Goal: Information Seeking & Learning: Learn about a topic

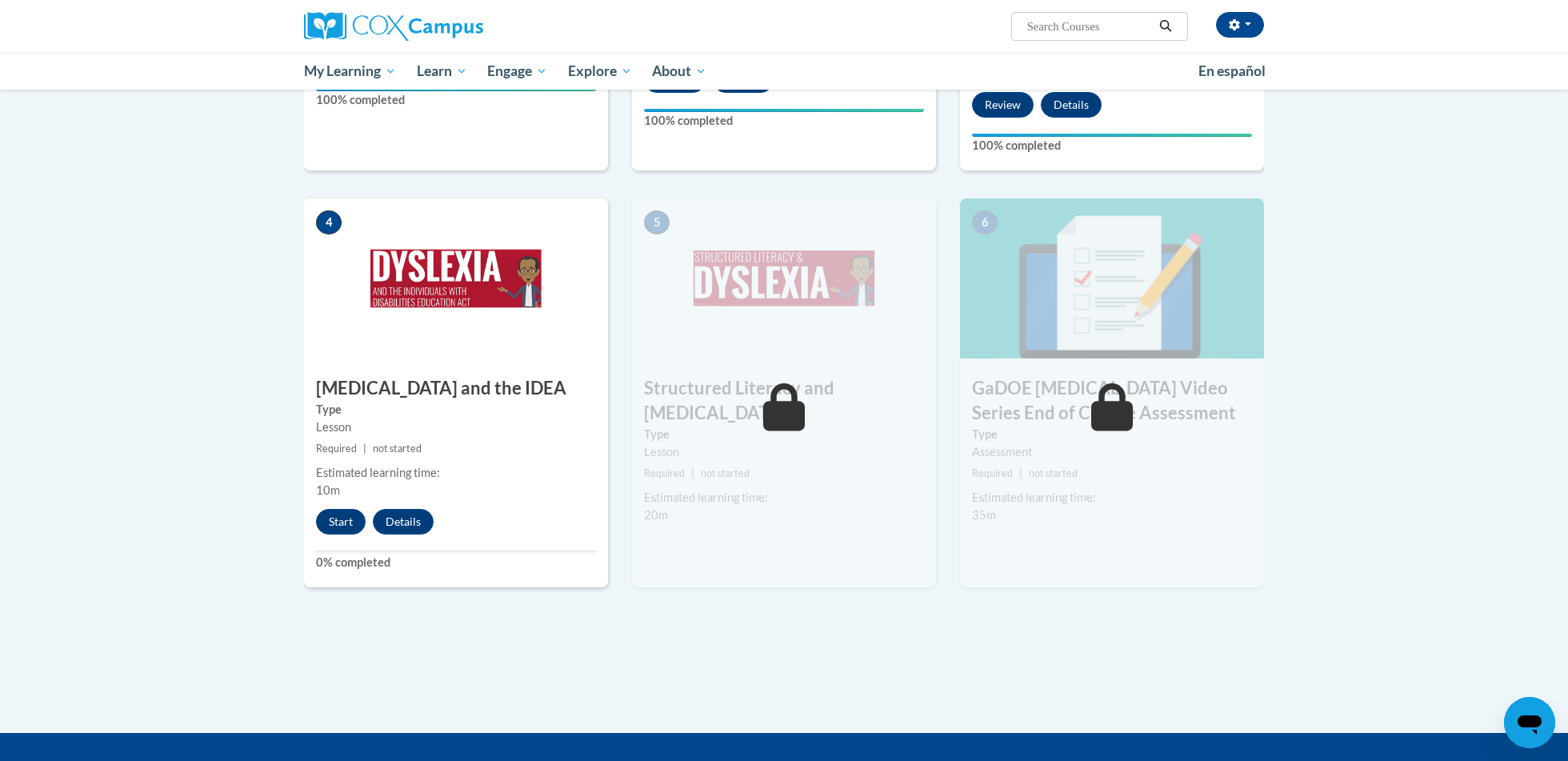
scroll to position [687, 0]
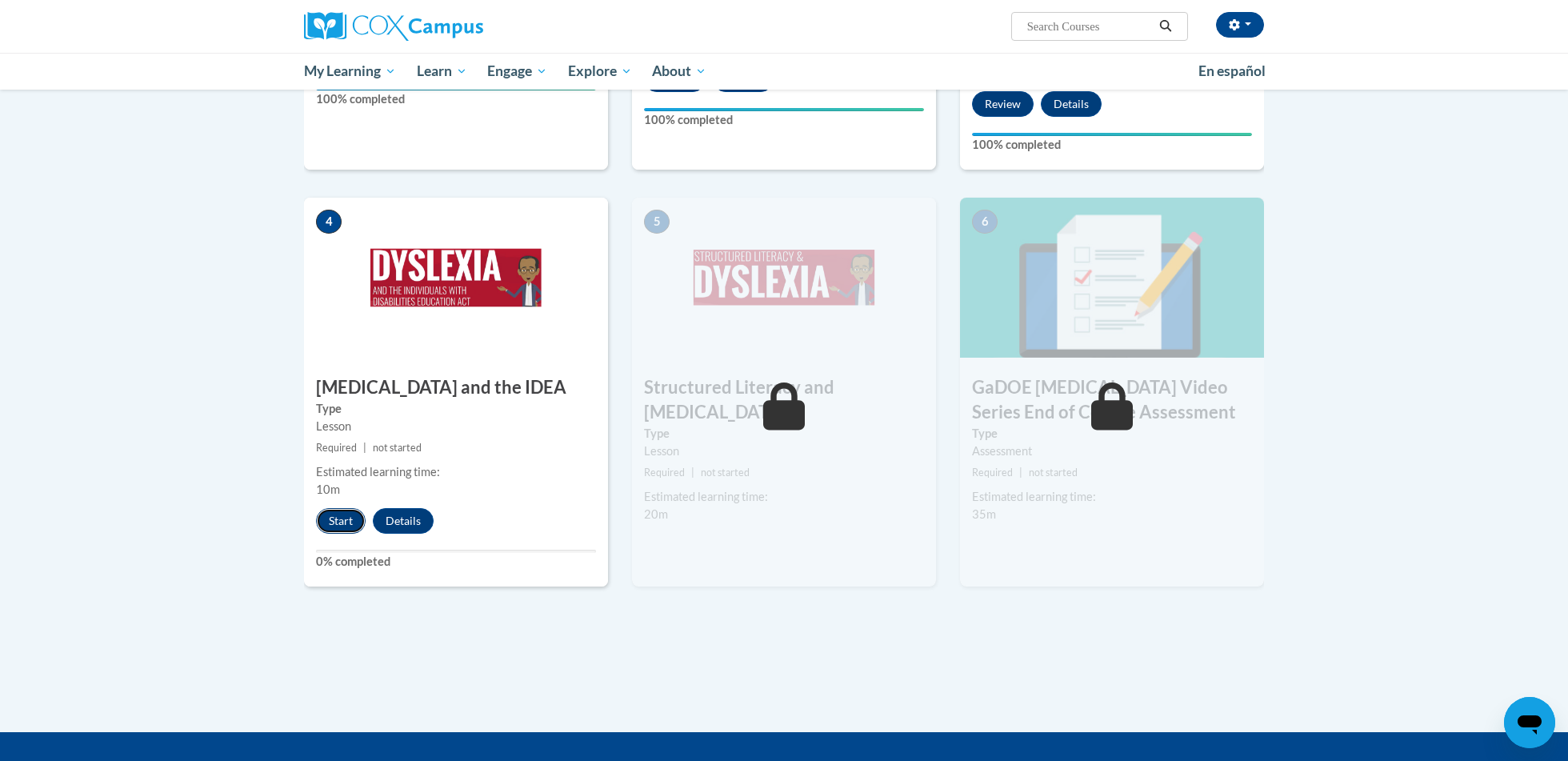
click at [342, 509] on button "Start" at bounding box center [341, 521] width 49 height 26
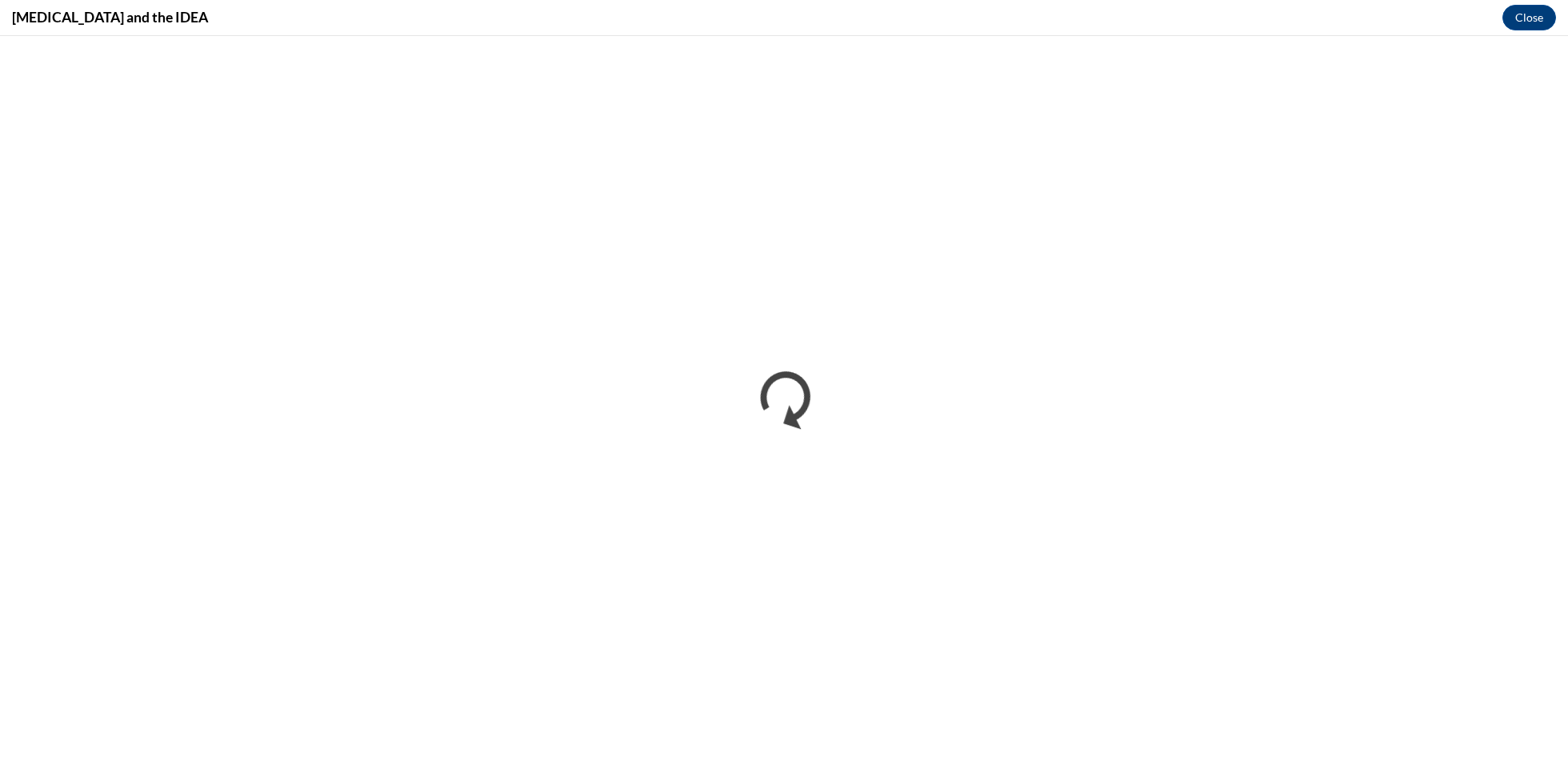
scroll to position [0, 0]
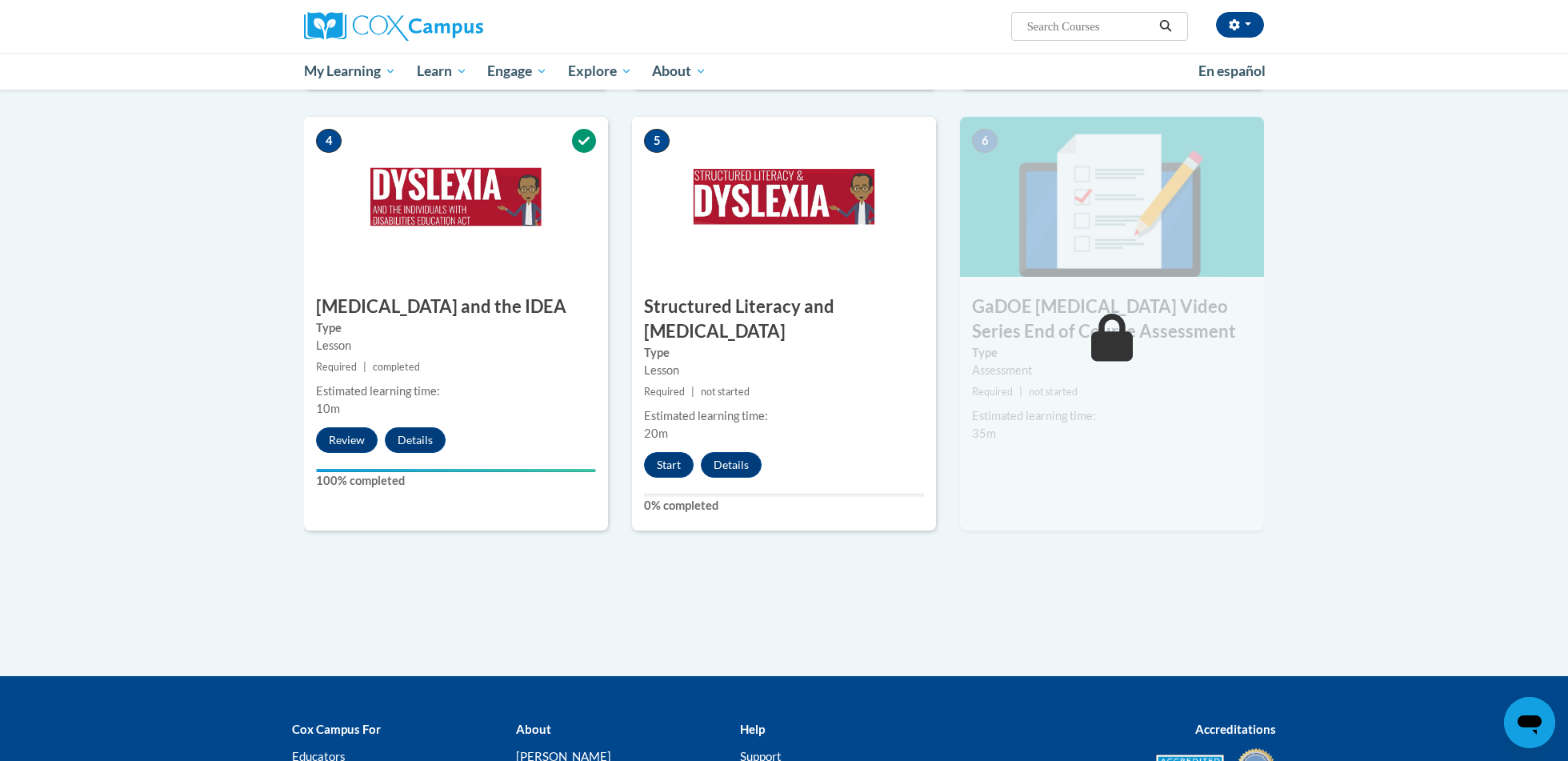
scroll to position [896, 0]
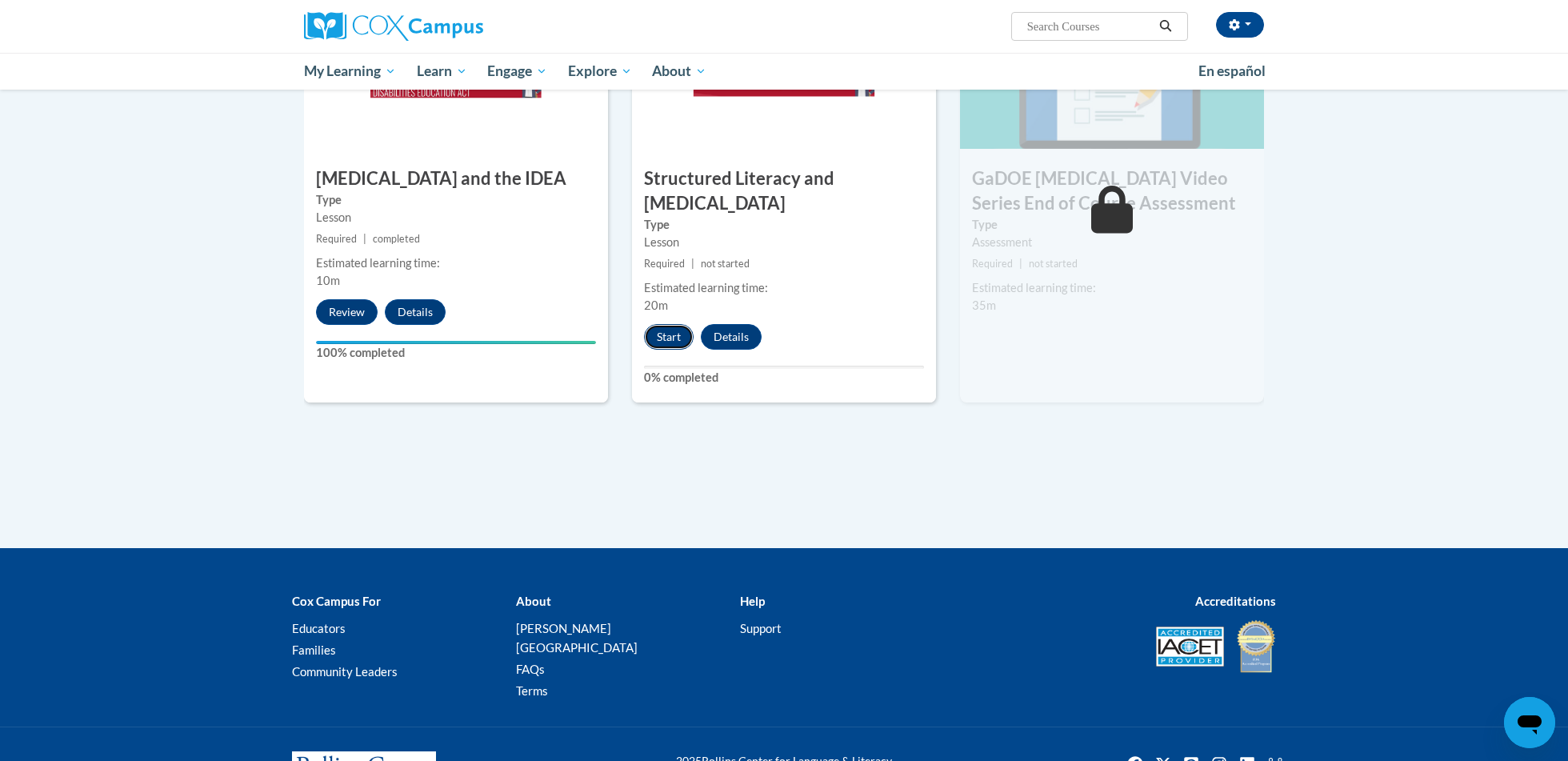
click at [667, 325] on button "Start" at bounding box center [669, 337] width 49 height 26
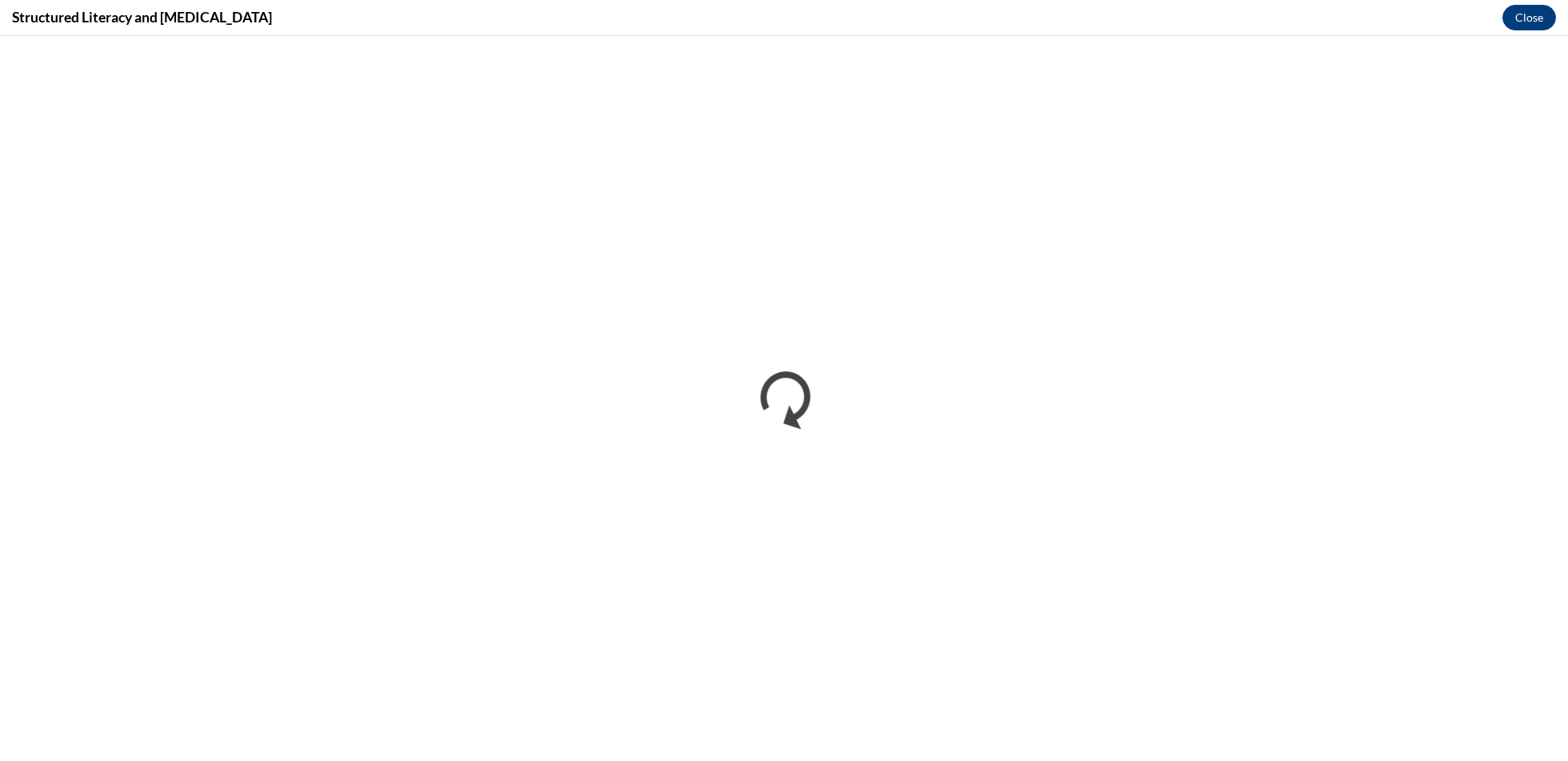
scroll to position [0, 0]
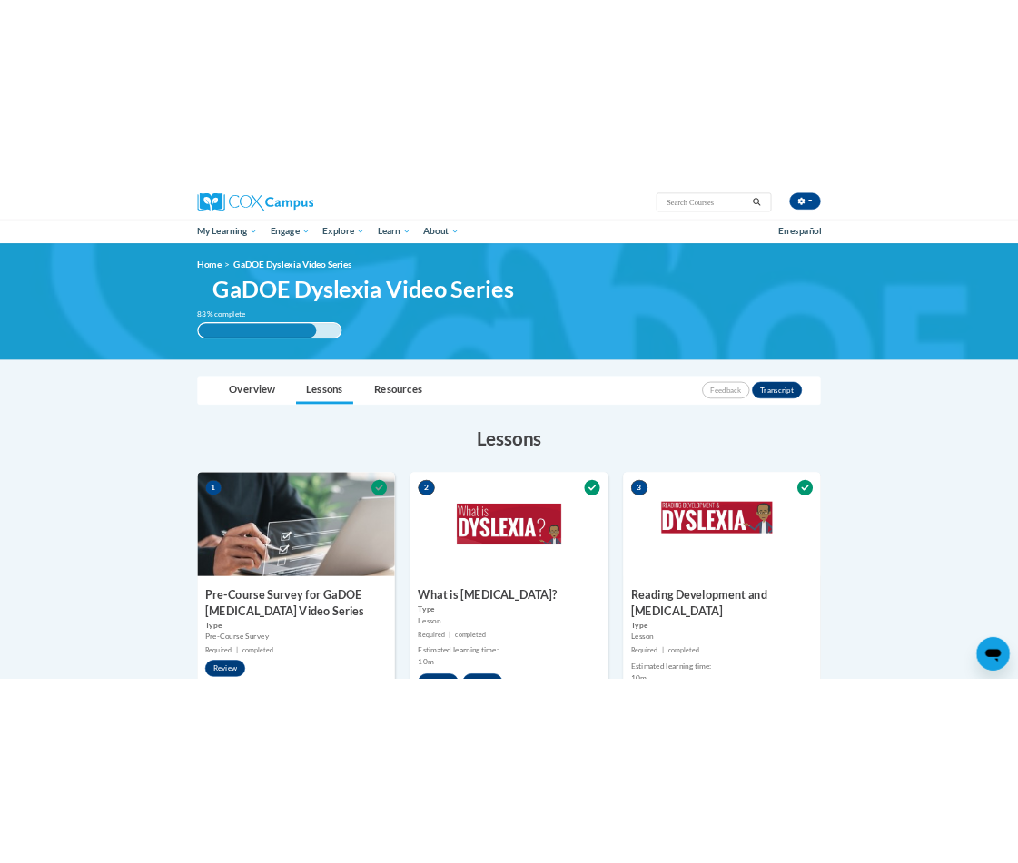
scroll to position [1044, 0]
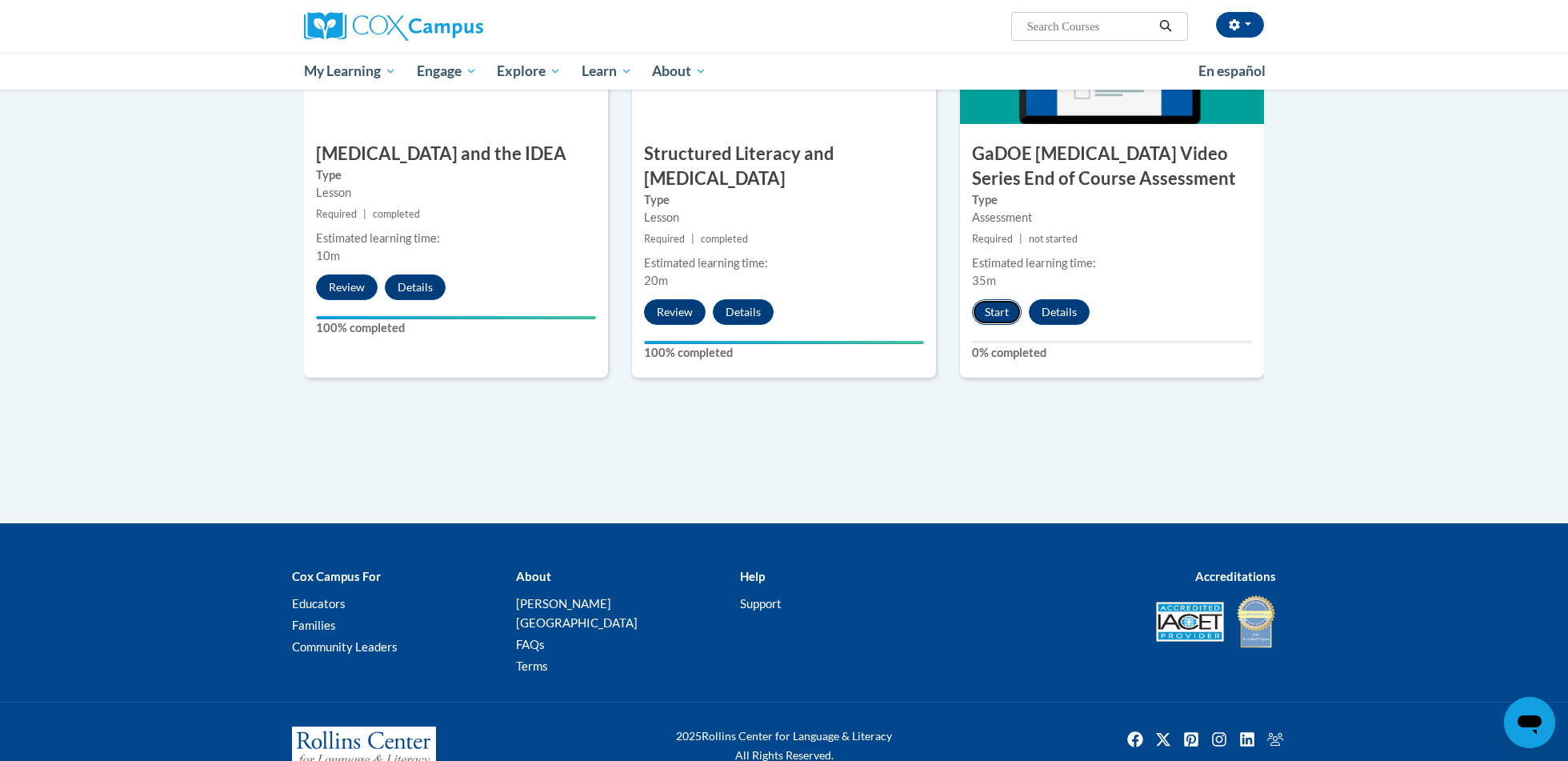
click at [995, 300] on button "Start" at bounding box center [997, 312] width 49 height 26
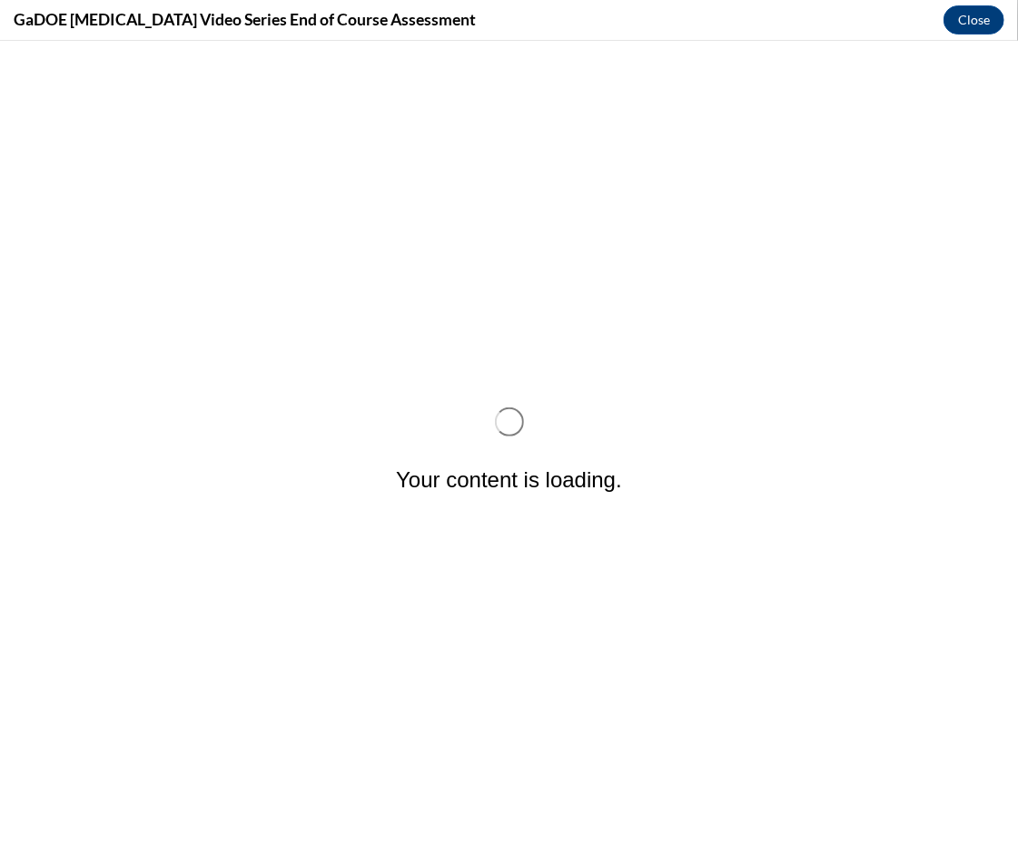
scroll to position [0, 0]
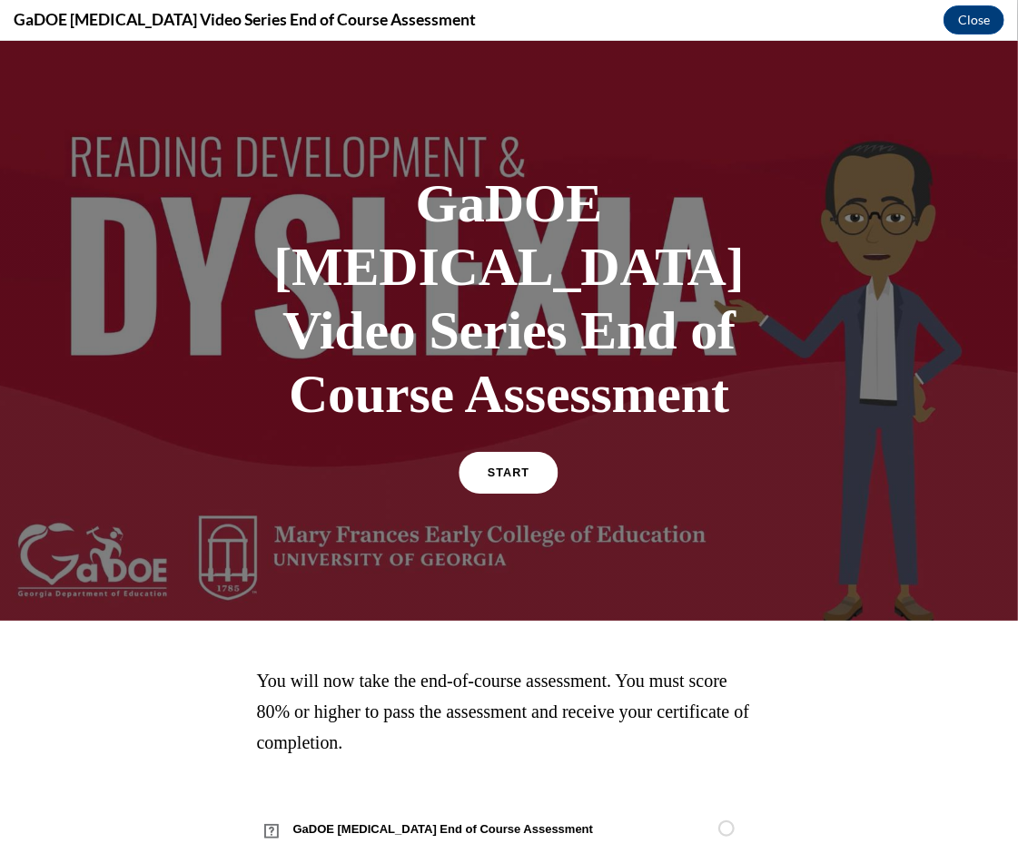
click at [520, 451] on link "START" at bounding box center [508, 472] width 99 height 42
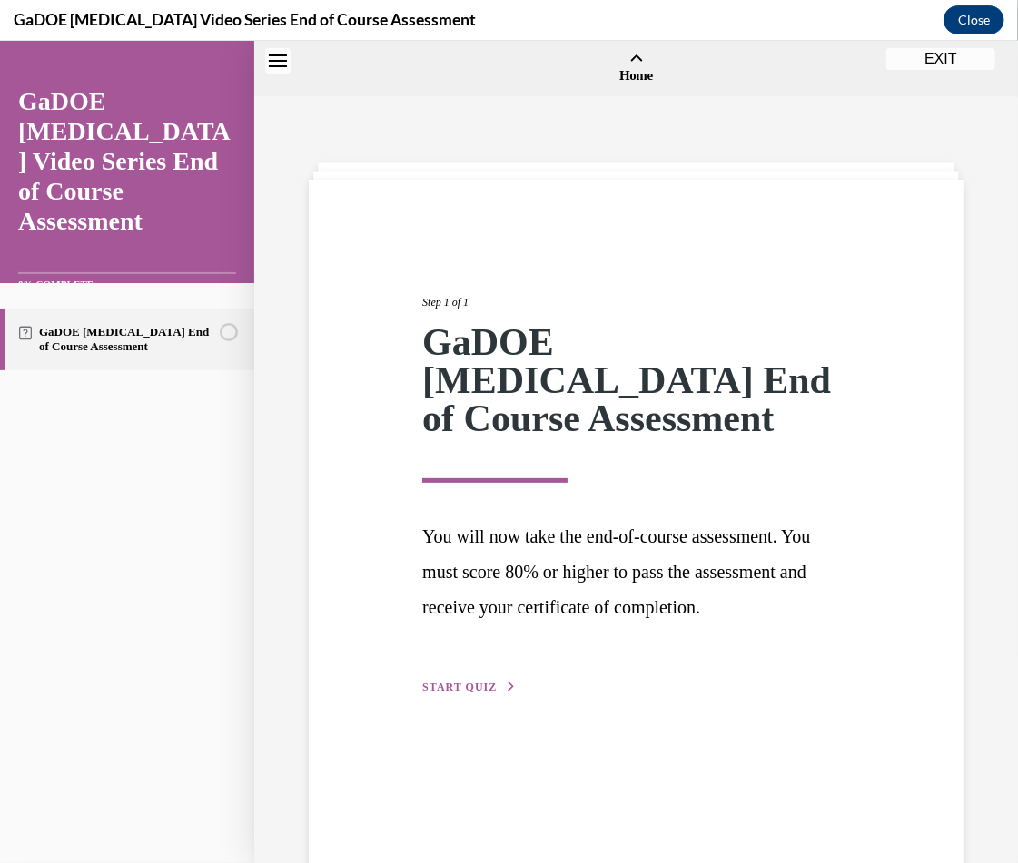
scroll to position [56, 0]
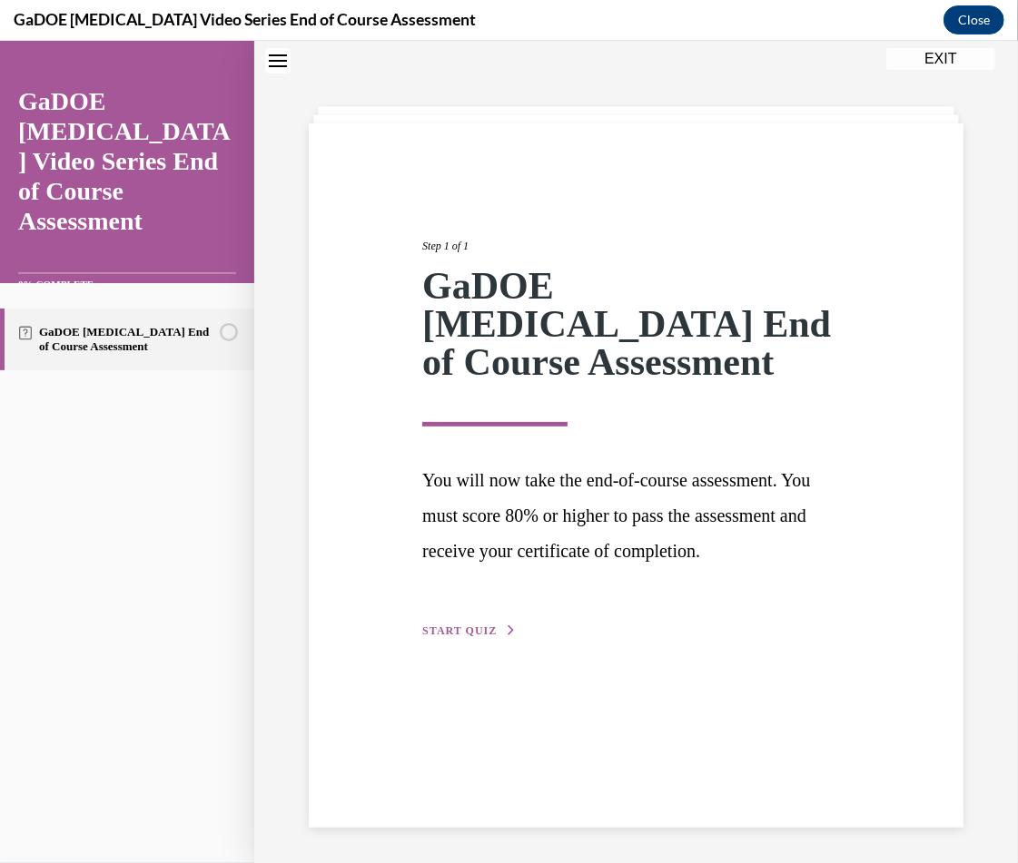
click at [457, 624] on span "START QUIZ" at bounding box center [459, 630] width 74 height 13
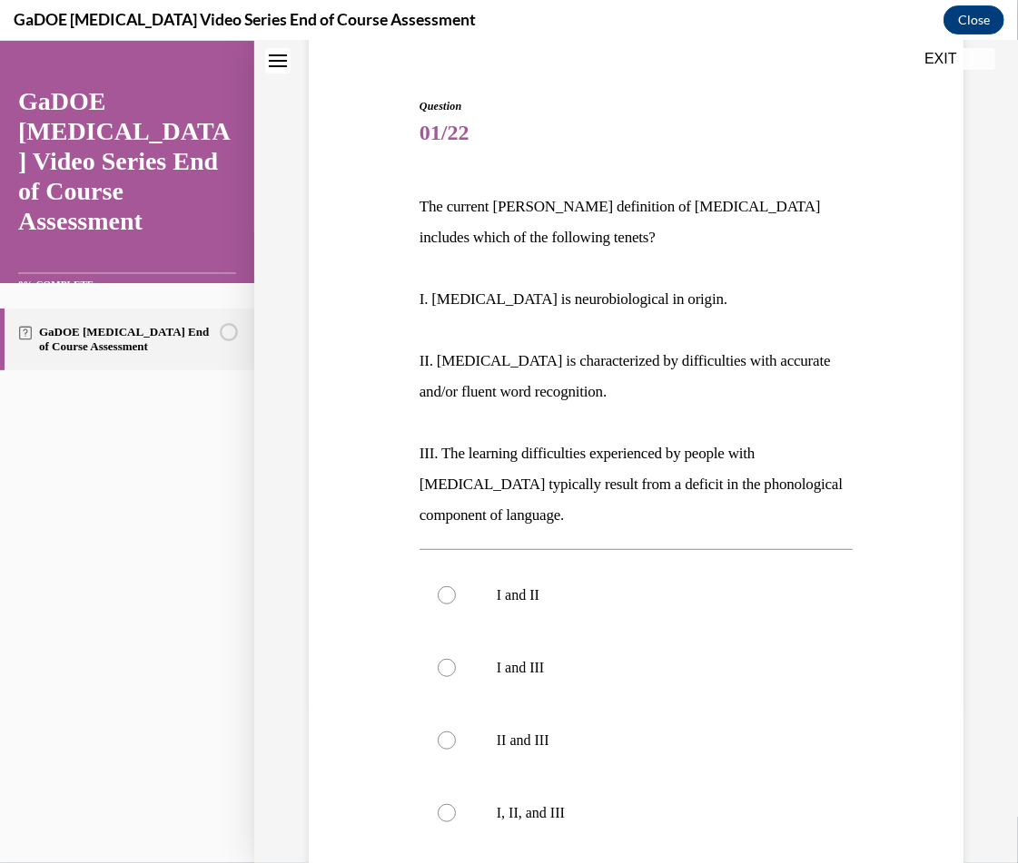
scroll to position [159, 0]
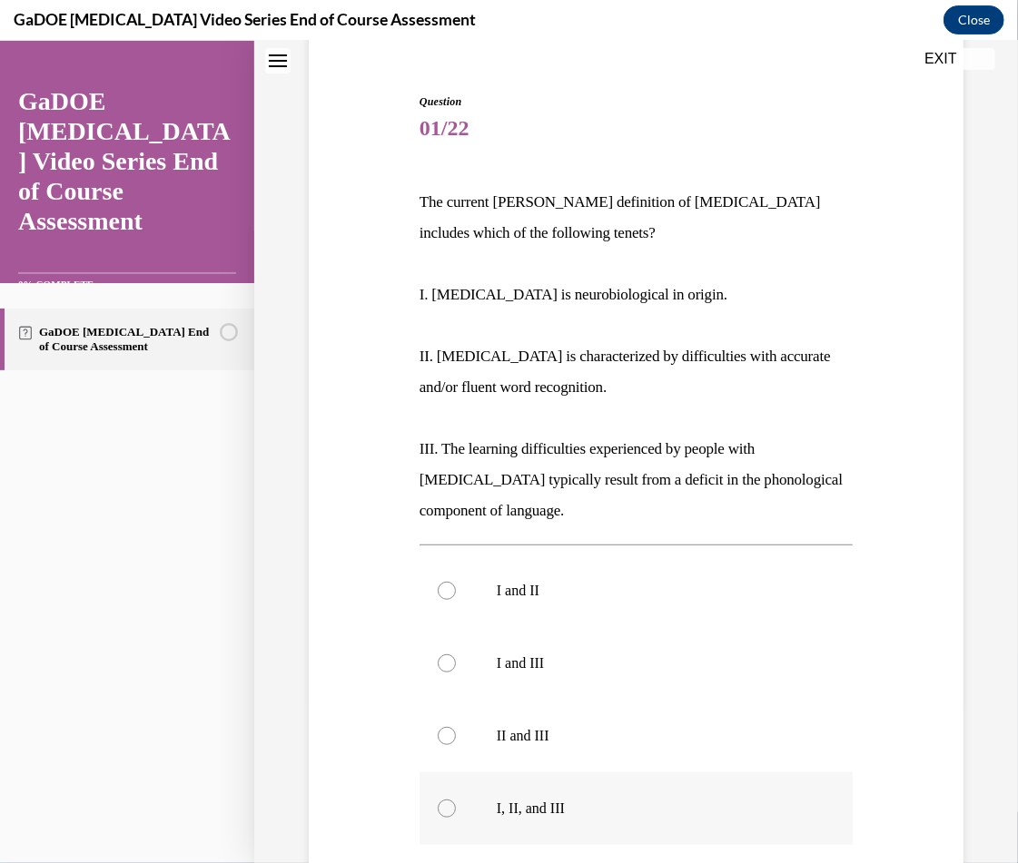
click at [554, 800] on p "I, II, and III" at bounding box center [652, 808] width 310 height 18
click at [456, 800] on input "I, II, and III" at bounding box center [447, 808] width 18 height 18
radio input "true"
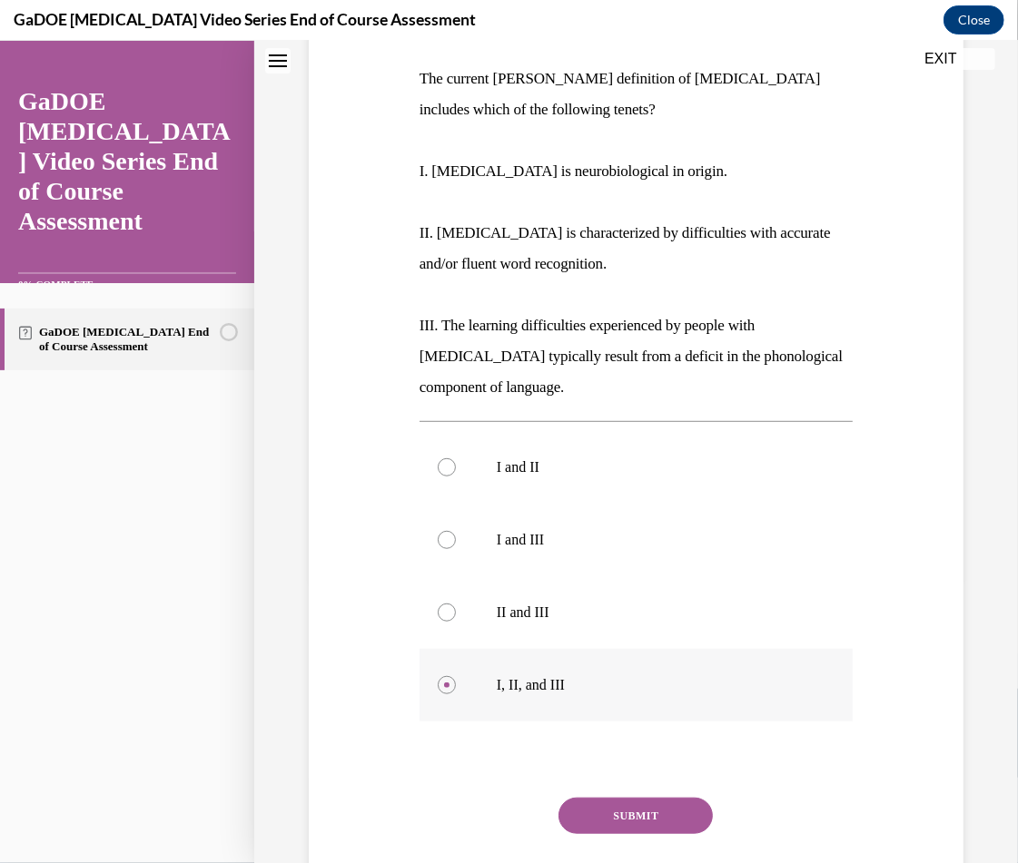
scroll to position [401, 0]
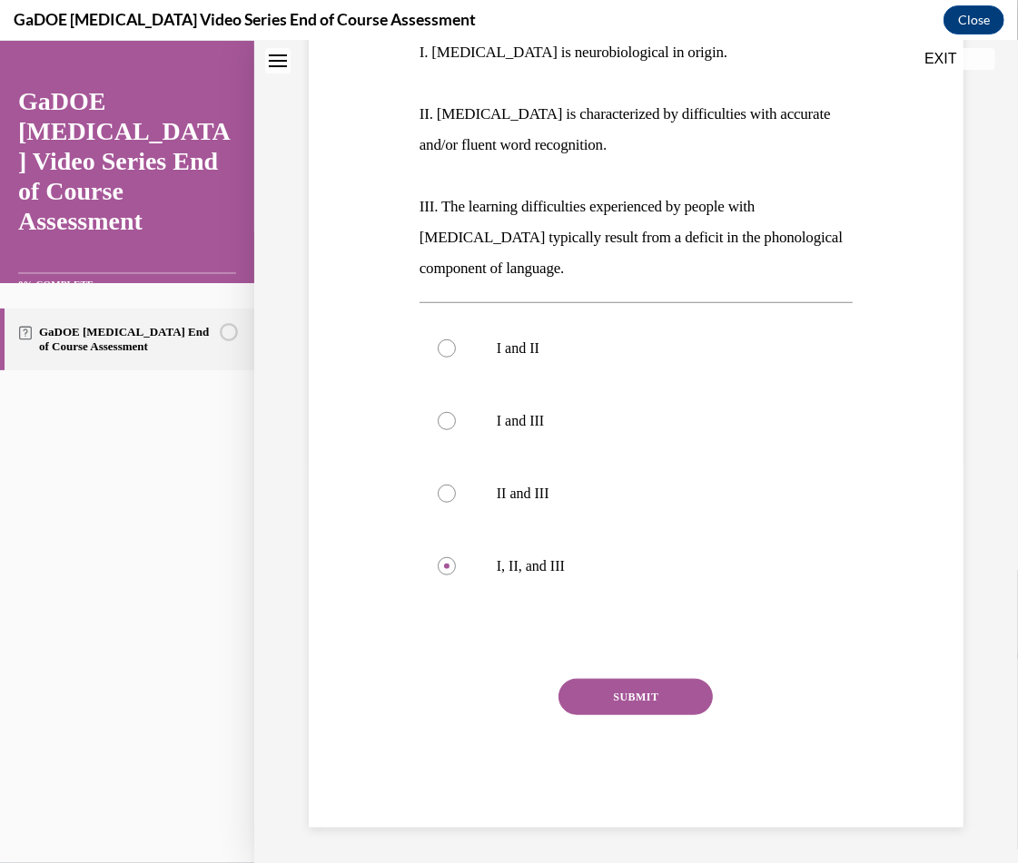
click at [639, 700] on button "SUBMIT" at bounding box center [635, 696] width 154 height 36
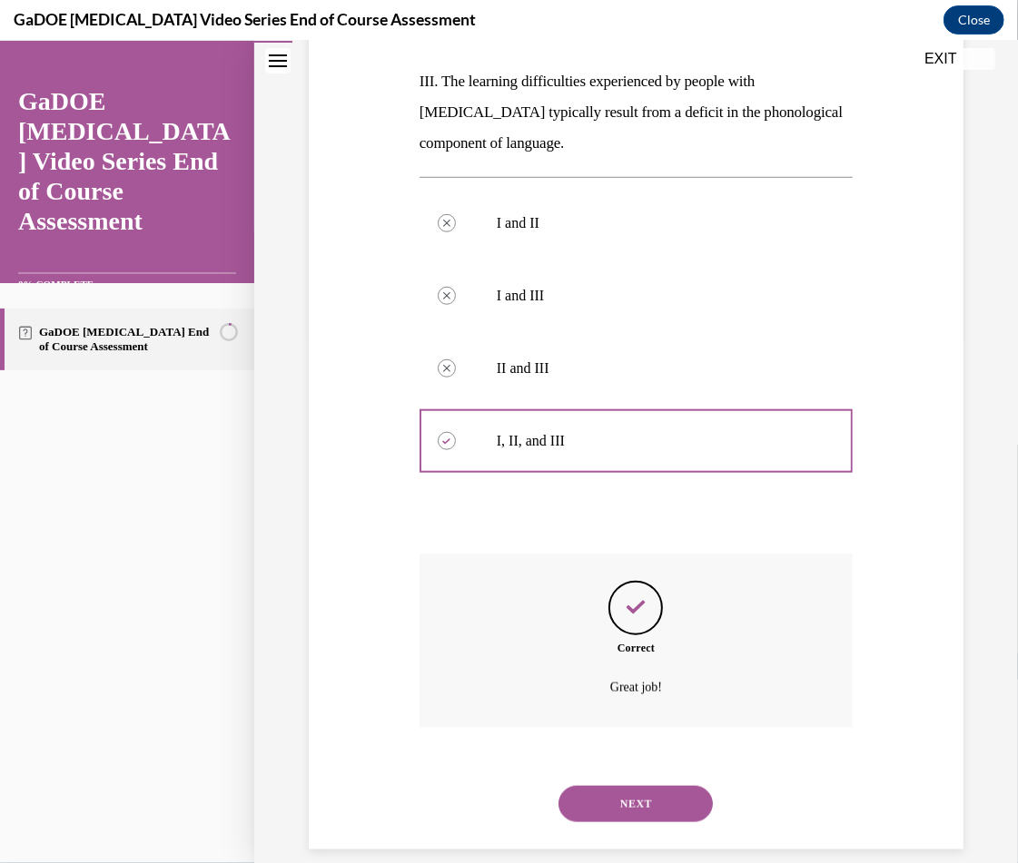
scroll to position [548, 0]
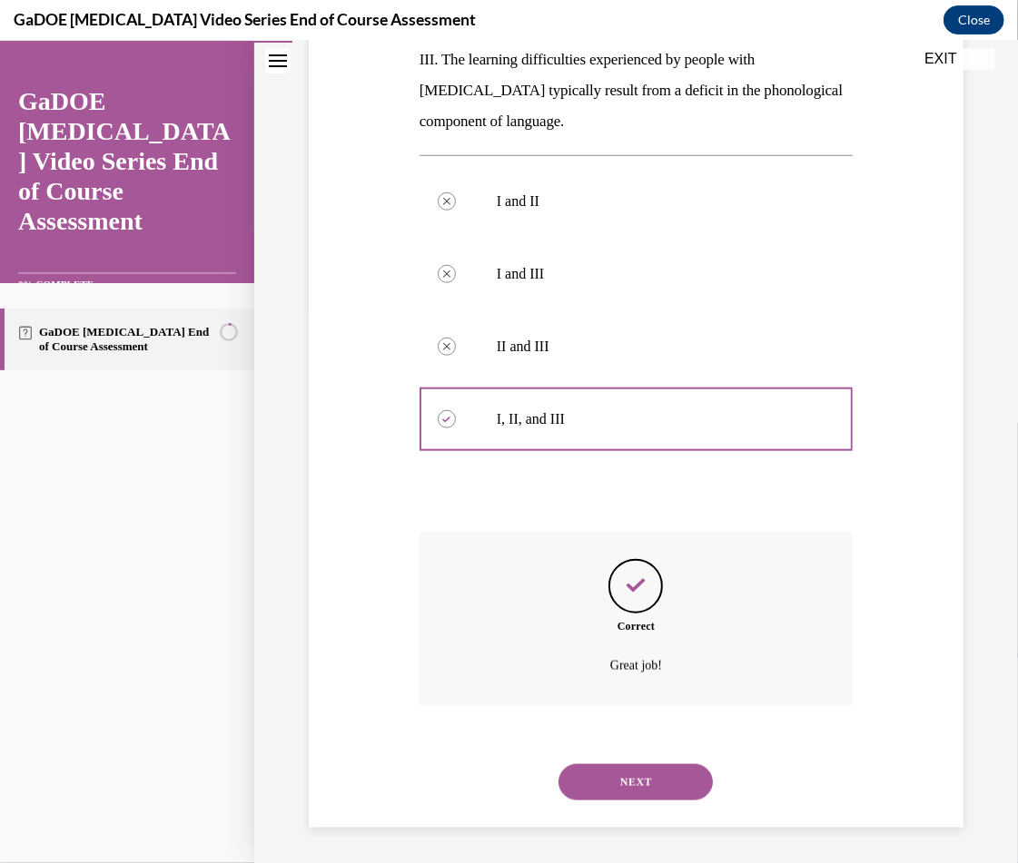
click at [655, 786] on button "NEXT" at bounding box center [635, 782] width 154 height 36
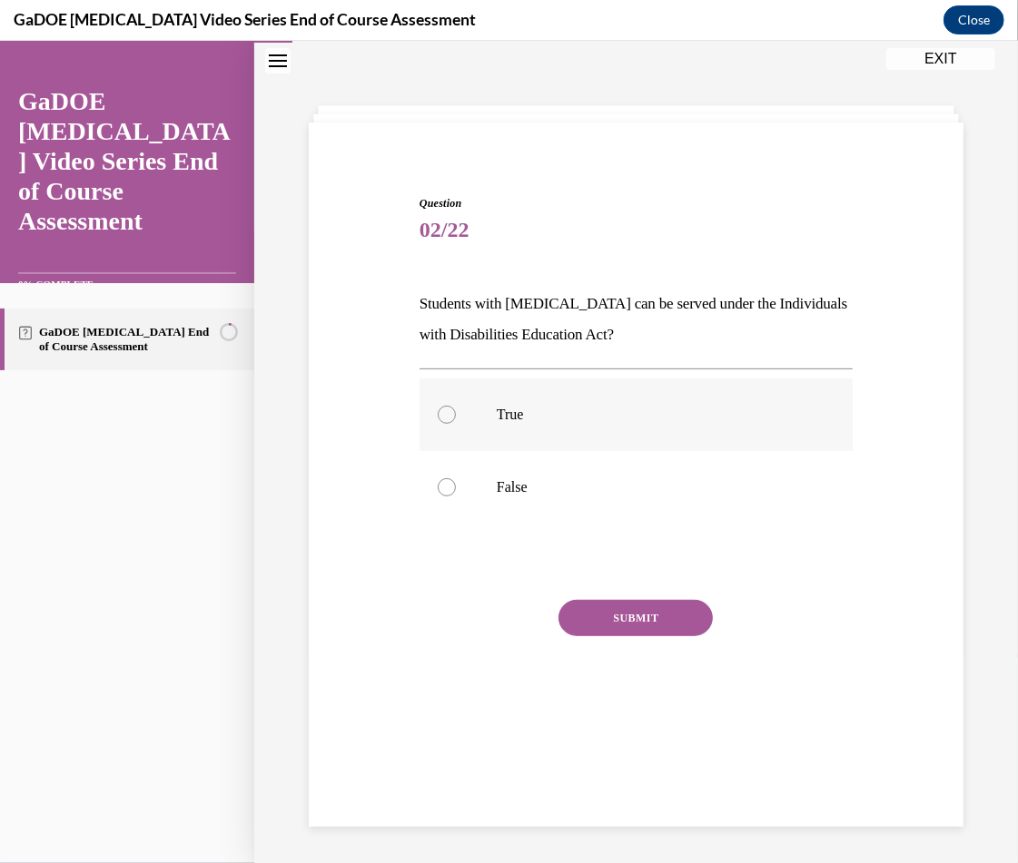
click at [513, 427] on label "True" at bounding box center [635, 414] width 433 height 73
click at [456, 423] on input "True" at bounding box center [447, 414] width 18 height 18
radio input "true"
click at [627, 621] on button "SUBMIT" at bounding box center [635, 617] width 154 height 36
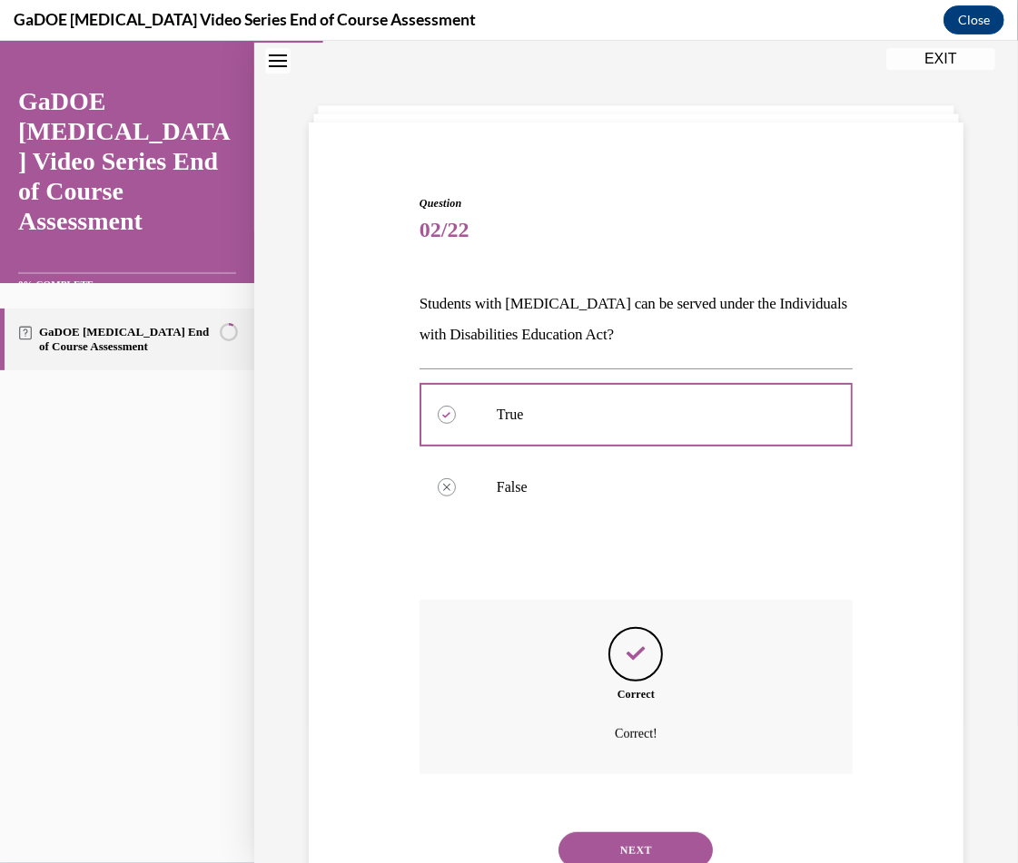
scroll to position [125, 0]
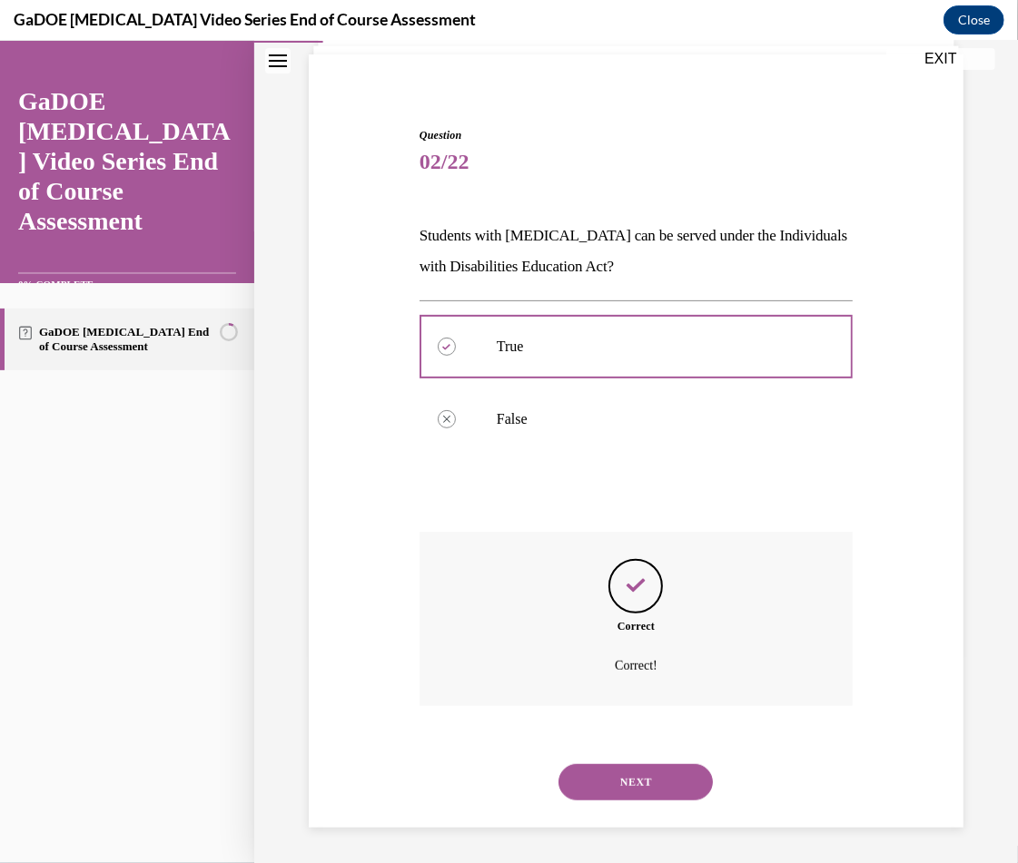
click at [625, 782] on button "NEXT" at bounding box center [635, 782] width 154 height 36
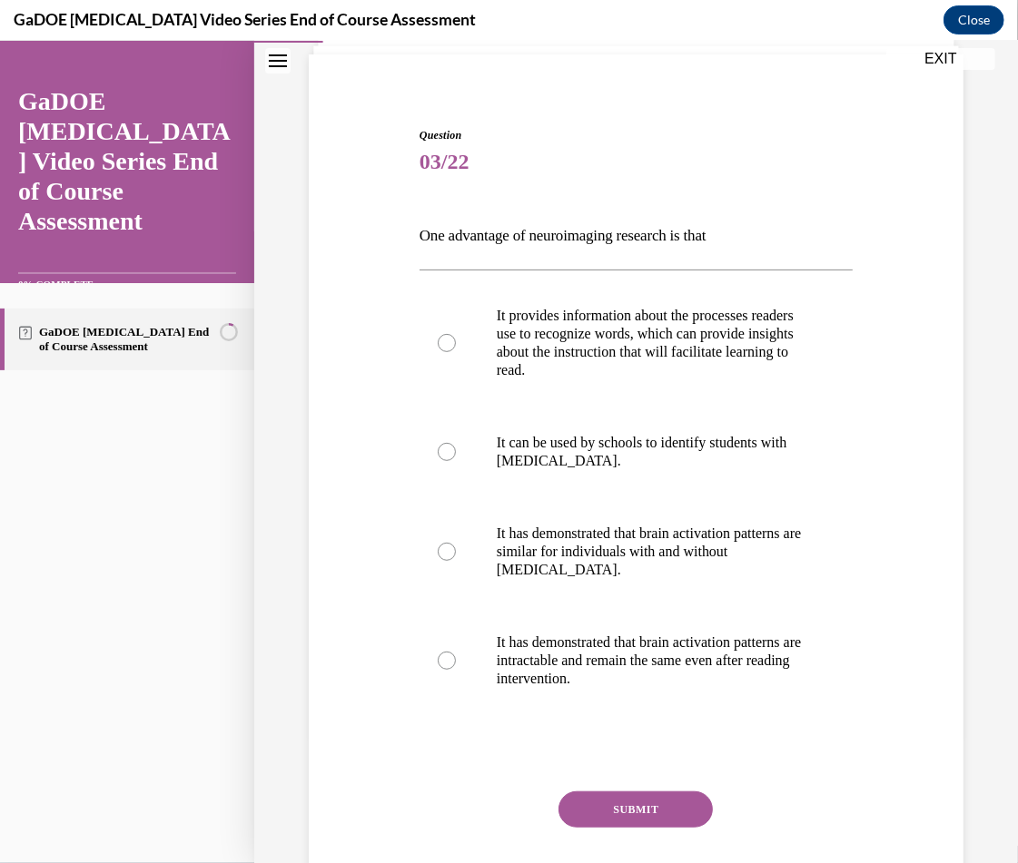
scroll to position [95, 0]
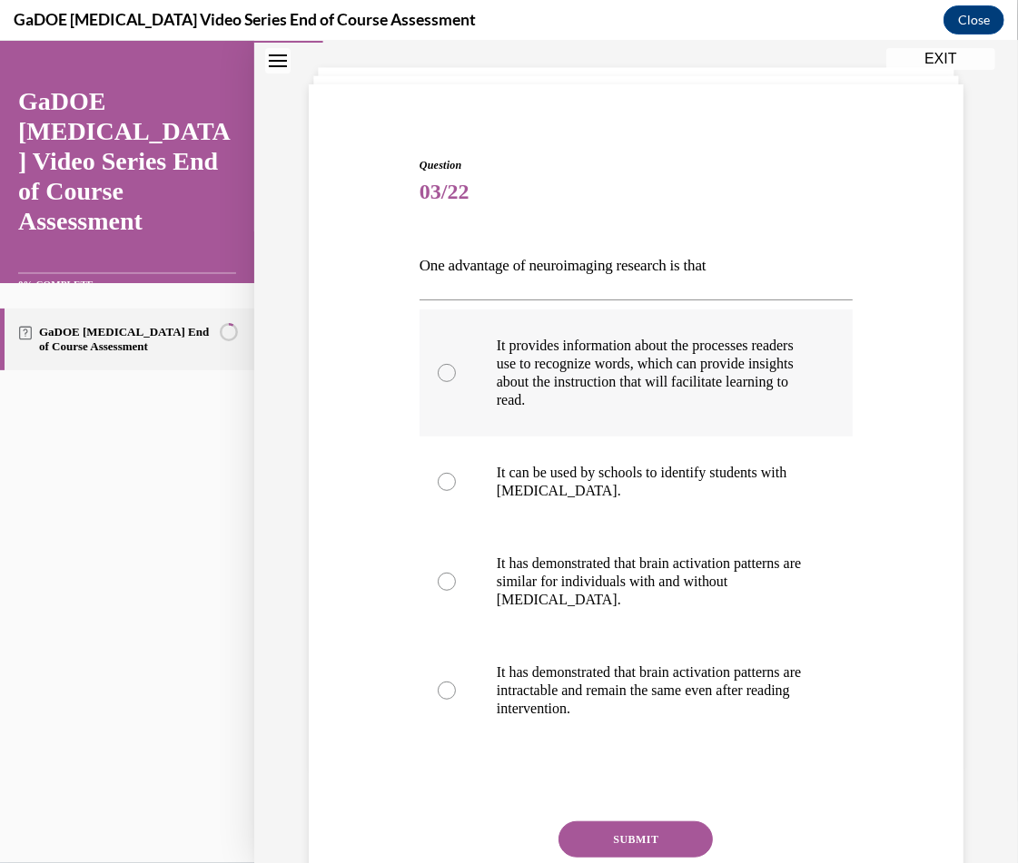
click at [666, 374] on p "It provides information about the processes readers use to recognize words, whi…" at bounding box center [652, 372] width 310 height 73
click at [456, 374] on input "It provides information about the processes readers use to recognize words, whi…" at bounding box center [447, 372] width 18 height 18
radio input "true"
click at [618, 833] on button "SUBMIT" at bounding box center [635, 839] width 154 height 36
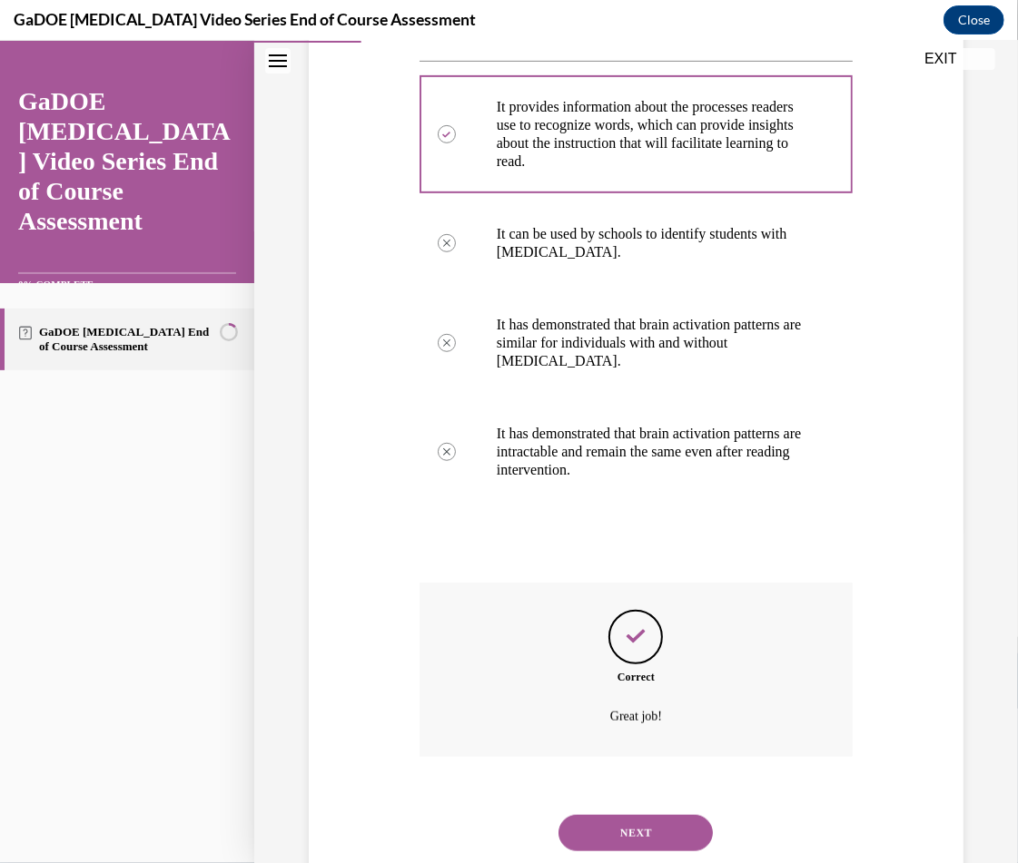
scroll to position [385, 0]
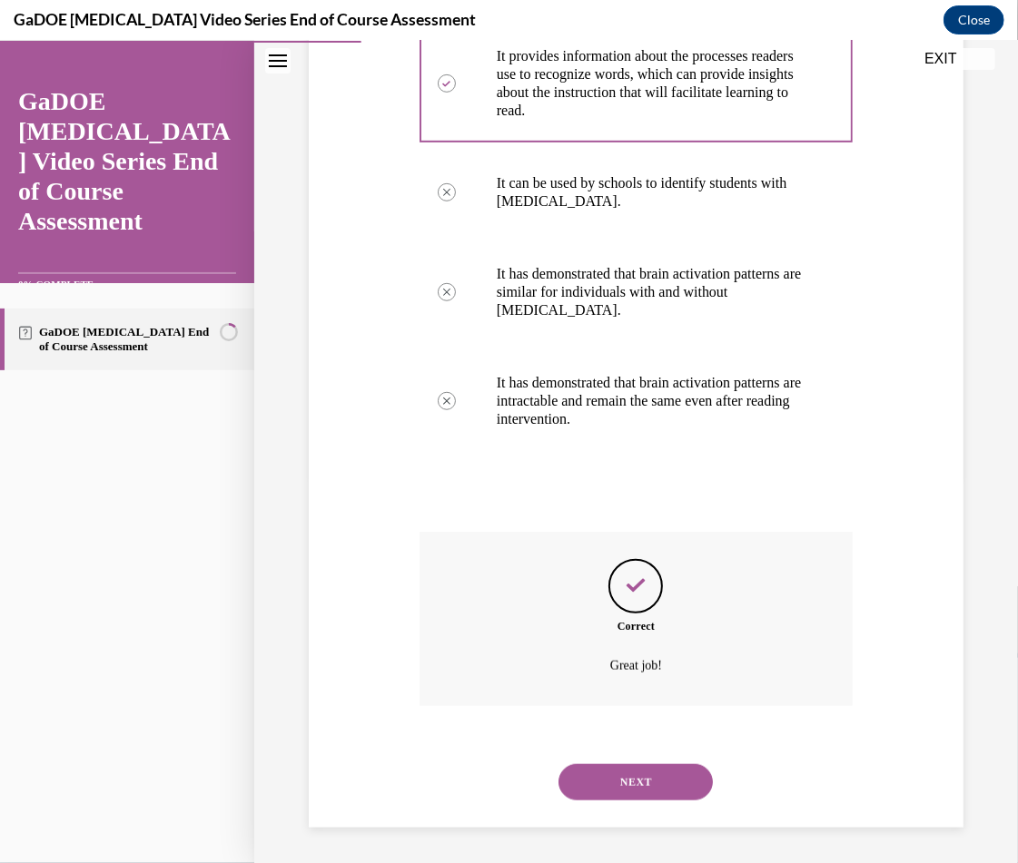
click at [625, 788] on button "NEXT" at bounding box center [635, 782] width 154 height 36
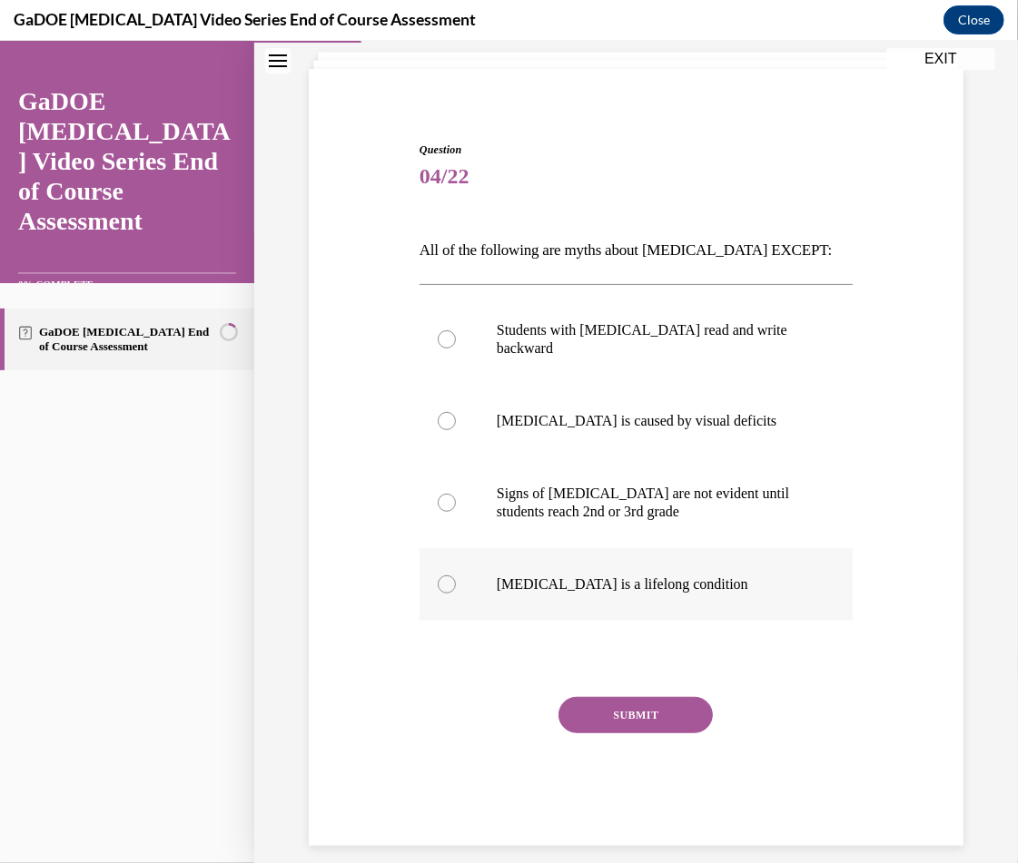
click at [547, 575] on p "Dyslexia is a lifelong condition" at bounding box center [652, 584] width 310 height 18
click at [456, 575] on input "Dyslexia is a lifelong condition" at bounding box center [447, 584] width 18 height 18
radio input "true"
click at [608, 701] on button "SUBMIT" at bounding box center [635, 714] width 154 height 36
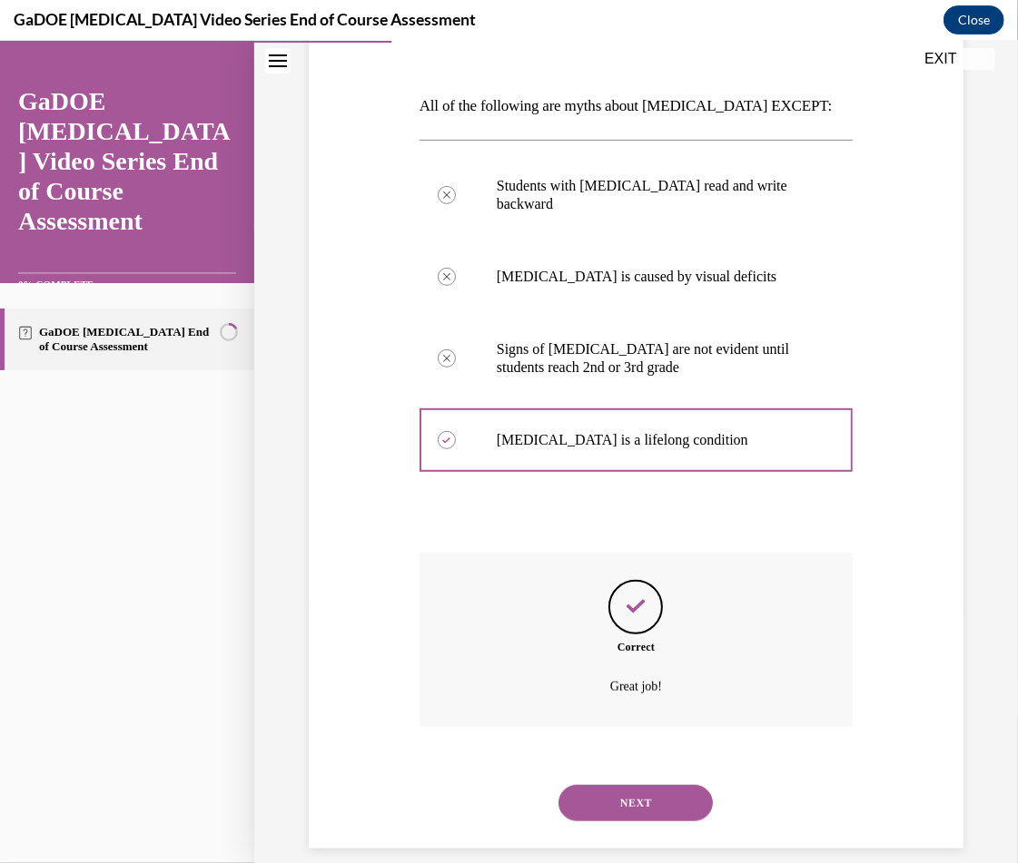
scroll to position [258, 0]
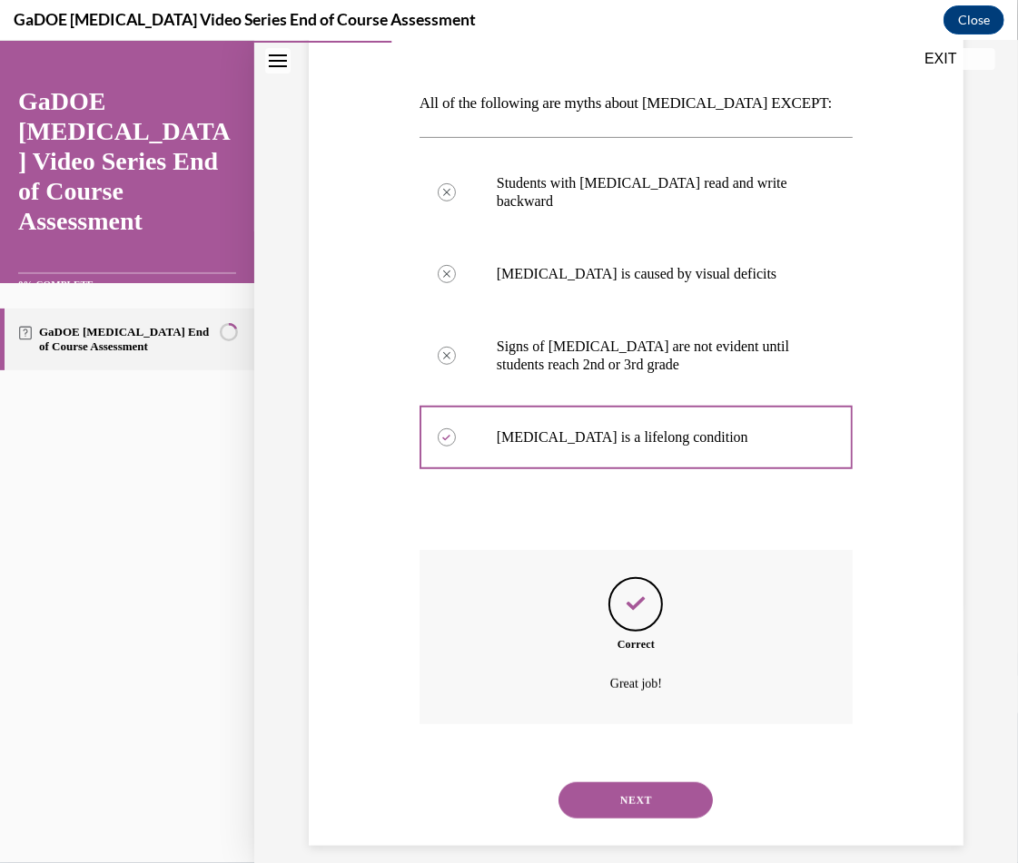
click at [628, 782] on button "NEXT" at bounding box center [635, 800] width 154 height 36
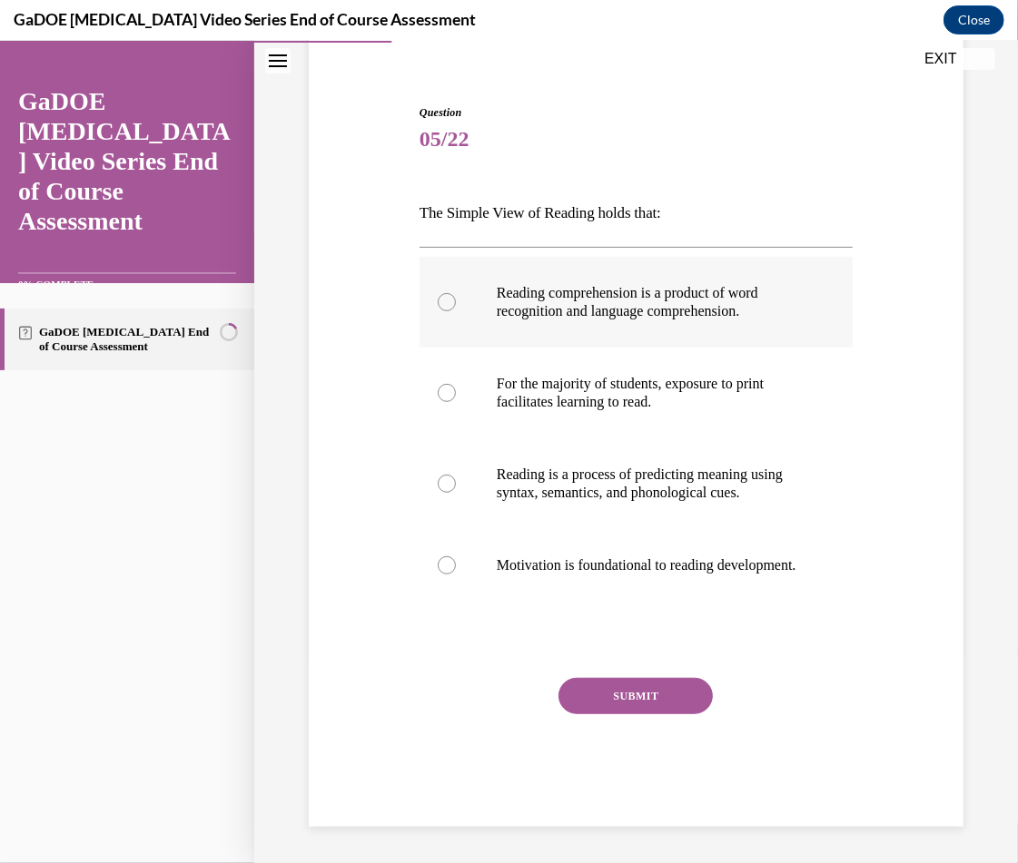
click at [665, 316] on label "Reading comprehension is a product of word recognition and language comprehensi…" at bounding box center [635, 301] width 433 height 91
click at [456, 310] on input "Reading comprehension is a product of word recognition and language comprehensi…" at bounding box center [447, 301] width 18 height 18
radio input "true"
click at [622, 695] on button "SUBMIT" at bounding box center [635, 695] width 154 height 36
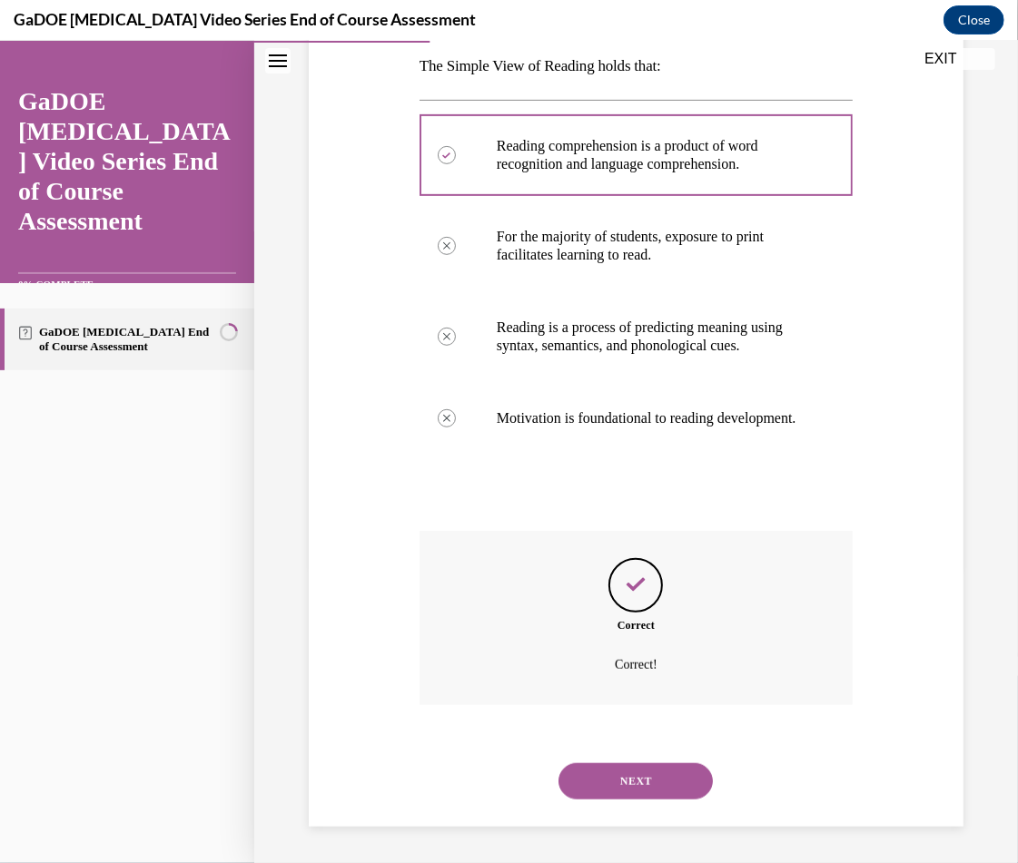
scroll to position [312, 0]
click at [604, 769] on button "NEXT" at bounding box center [635, 781] width 154 height 36
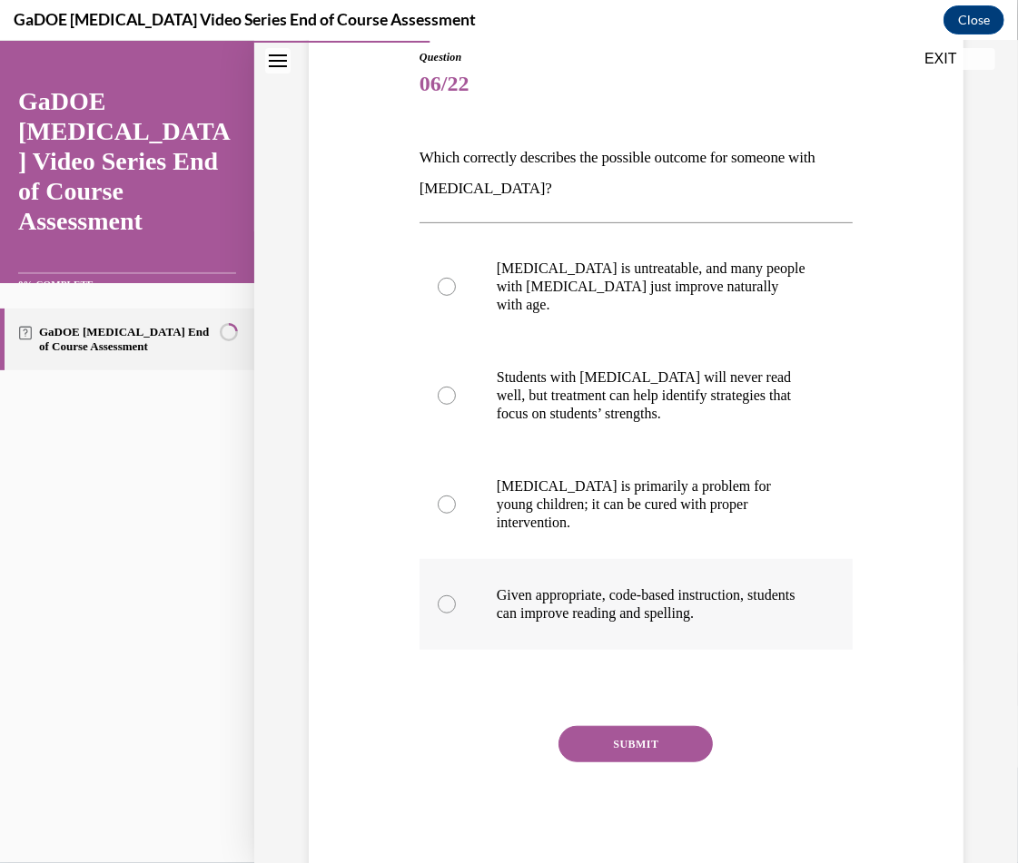
click at [548, 586] on p "Given appropriate, code-based instruction, students can improve reading and spe…" at bounding box center [652, 604] width 310 height 36
click at [456, 595] on input "Given appropriate, code-based instruction, students can improve reading and spe…" at bounding box center [447, 604] width 18 height 18
radio input "true"
click at [634, 725] on button "SUBMIT" at bounding box center [635, 743] width 154 height 36
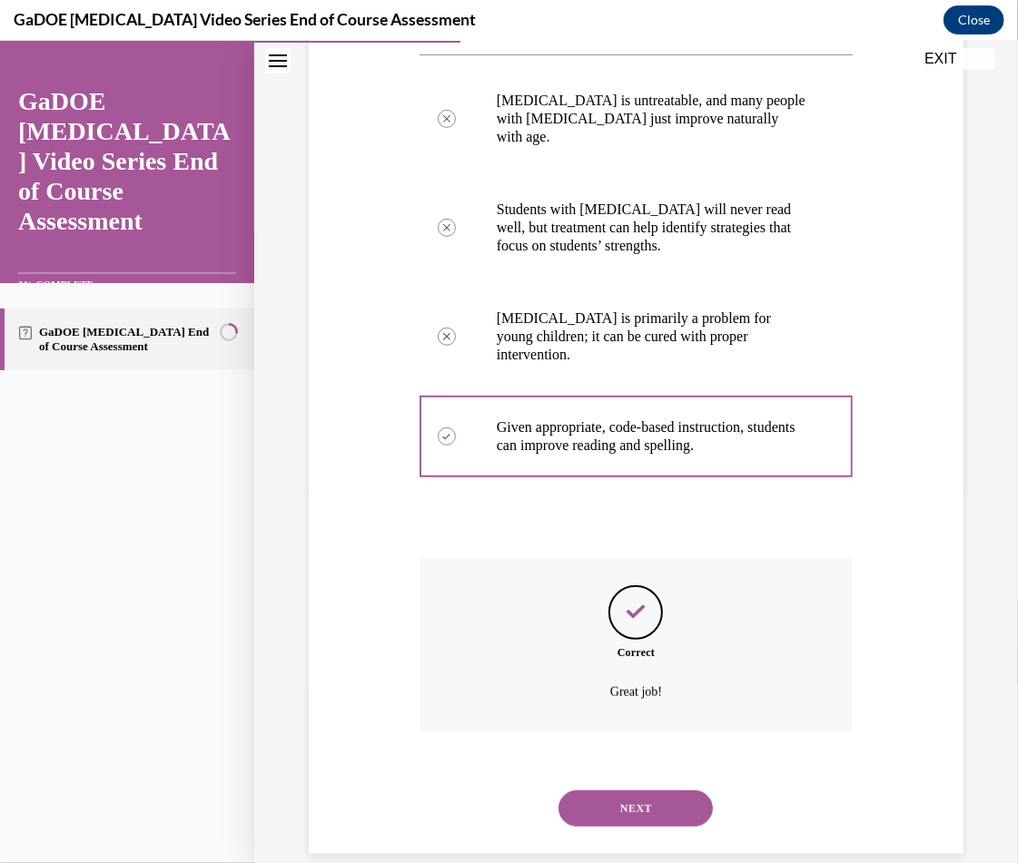
scroll to position [379, 0]
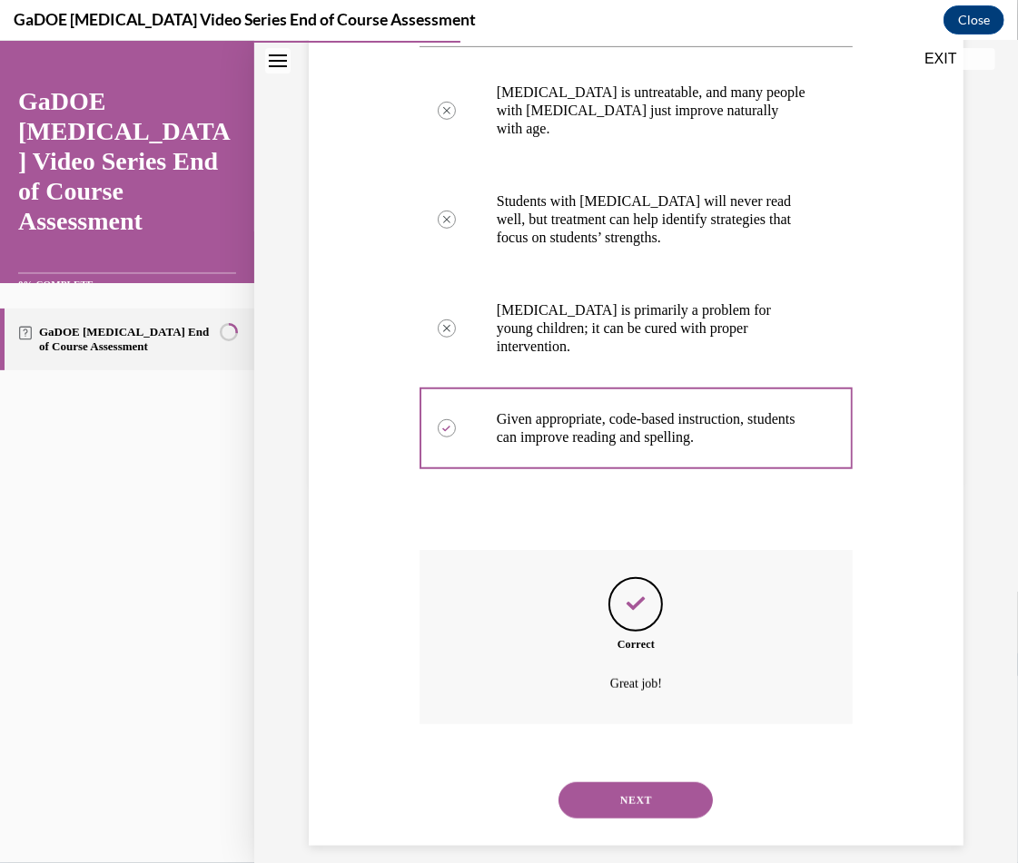
click at [616, 782] on button "NEXT" at bounding box center [635, 800] width 154 height 36
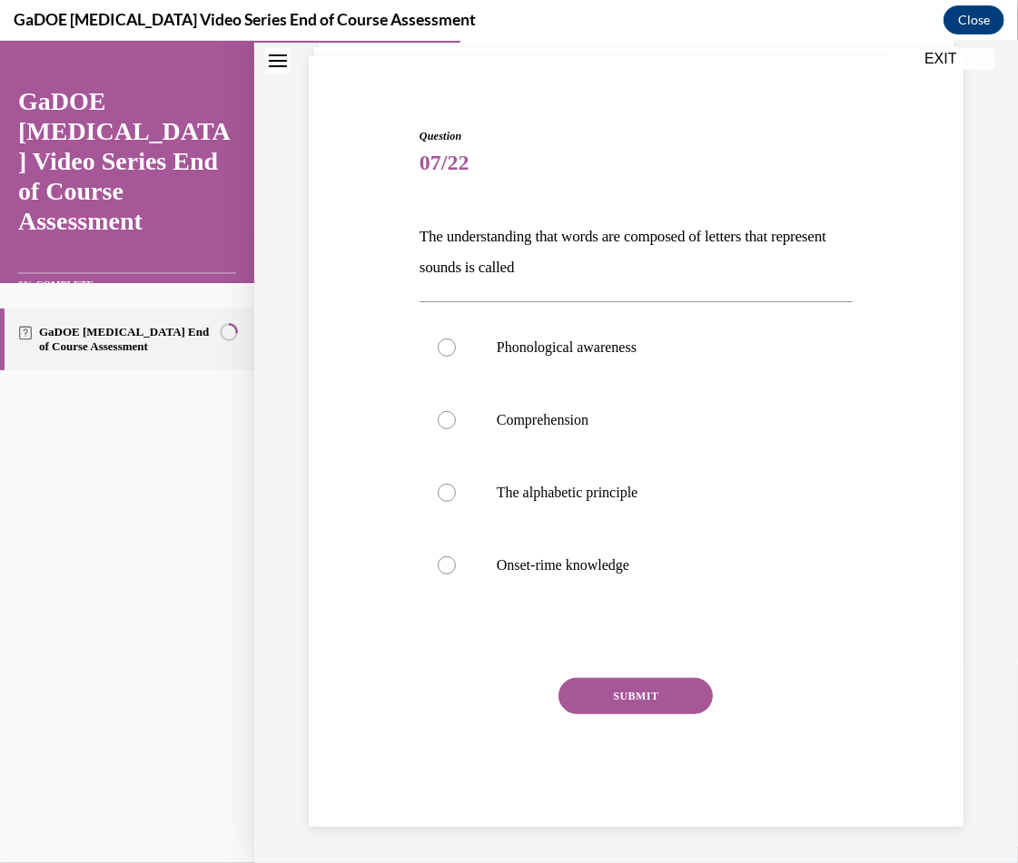
scroll to position [123, 0]
click at [474, 504] on label "The alphabetic principle" at bounding box center [635, 493] width 433 height 73
click at [456, 502] on input "The alphabetic principle" at bounding box center [447, 493] width 18 height 18
radio input "true"
click at [623, 693] on button "SUBMIT" at bounding box center [635, 696] width 154 height 36
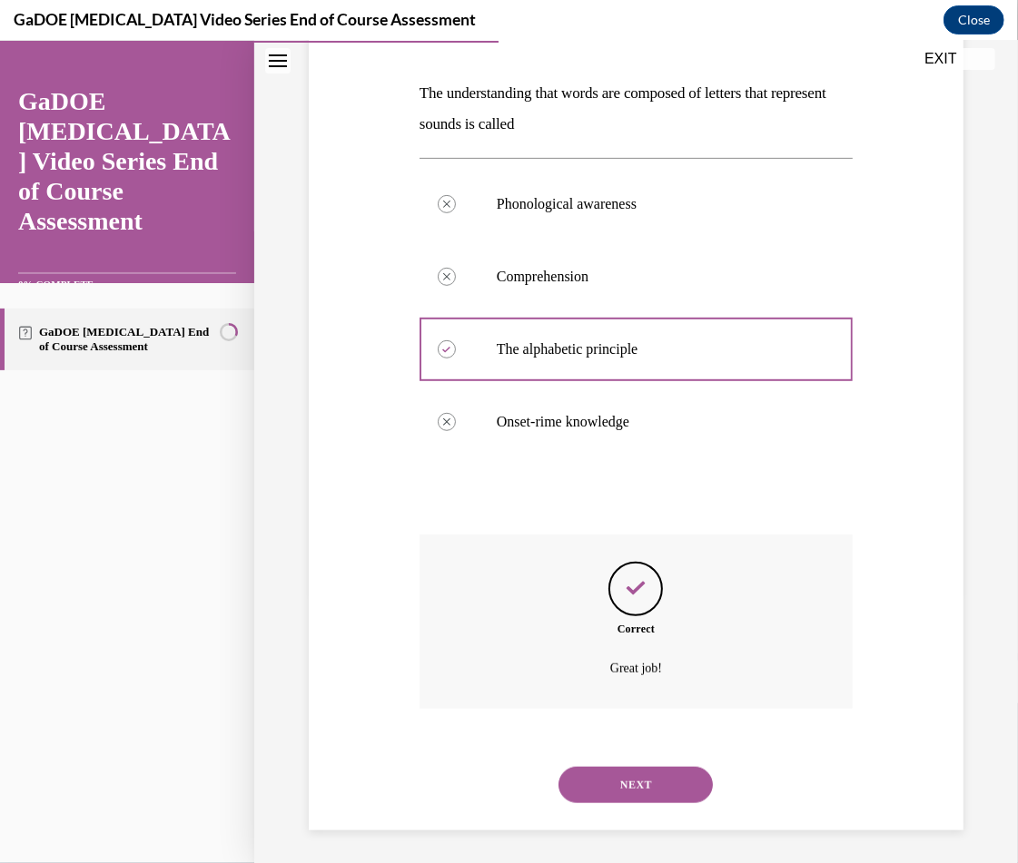
scroll to position [271, 0]
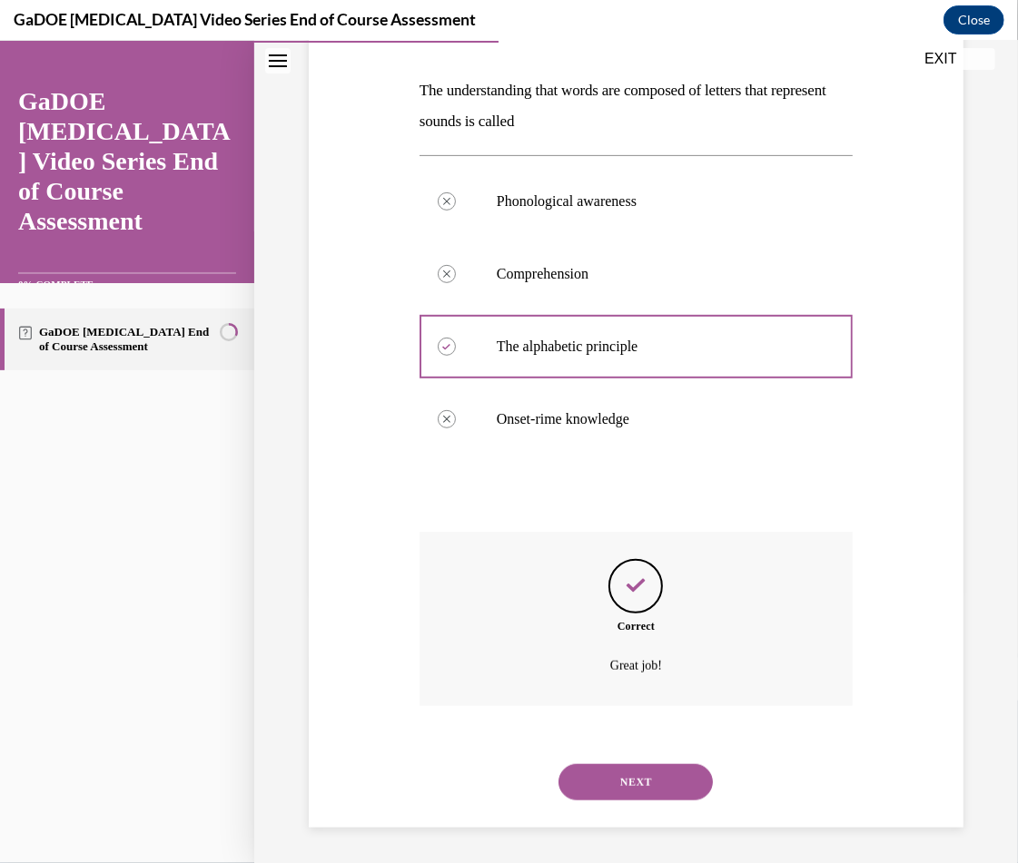
click at [626, 767] on button "NEXT" at bounding box center [635, 782] width 154 height 36
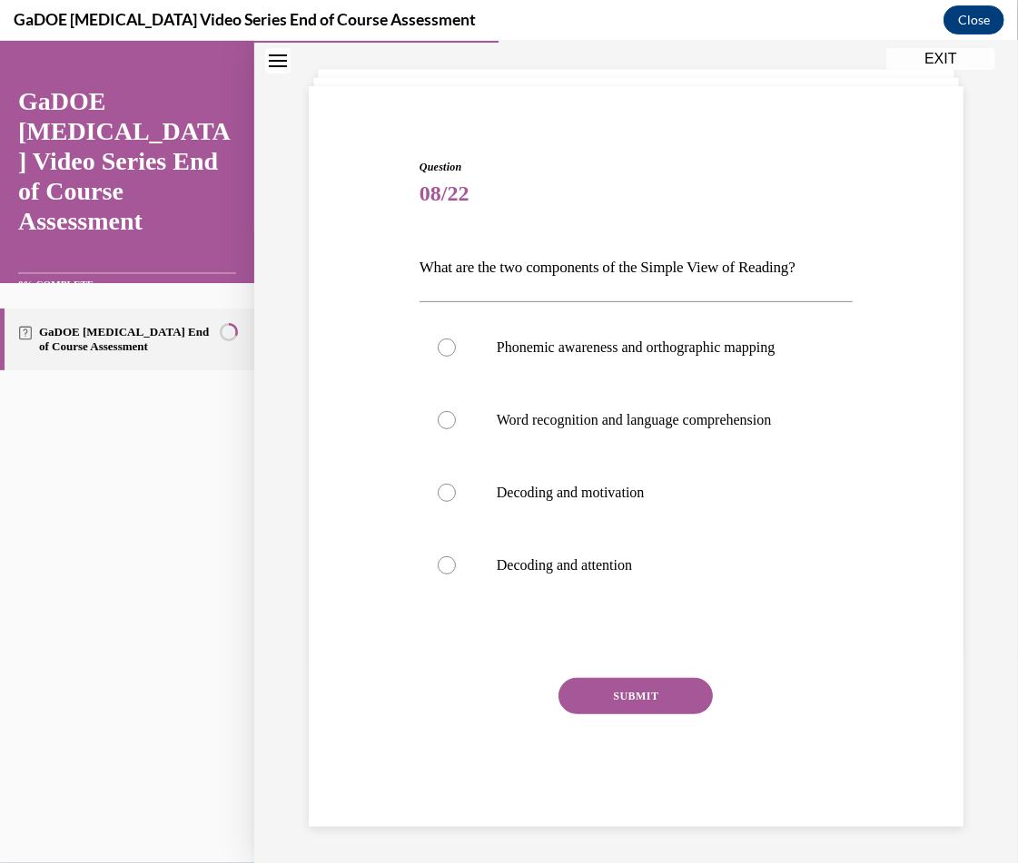
scroll to position [111, 0]
click at [643, 415] on p "Word recognition and language comprehension" at bounding box center [652, 419] width 310 height 18
click at [456, 415] on input "Word recognition and language comprehension" at bounding box center [447, 419] width 18 height 18
radio input "true"
click at [639, 679] on button "SUBMIT" at bounding box center [635, 695] width 154 height 36
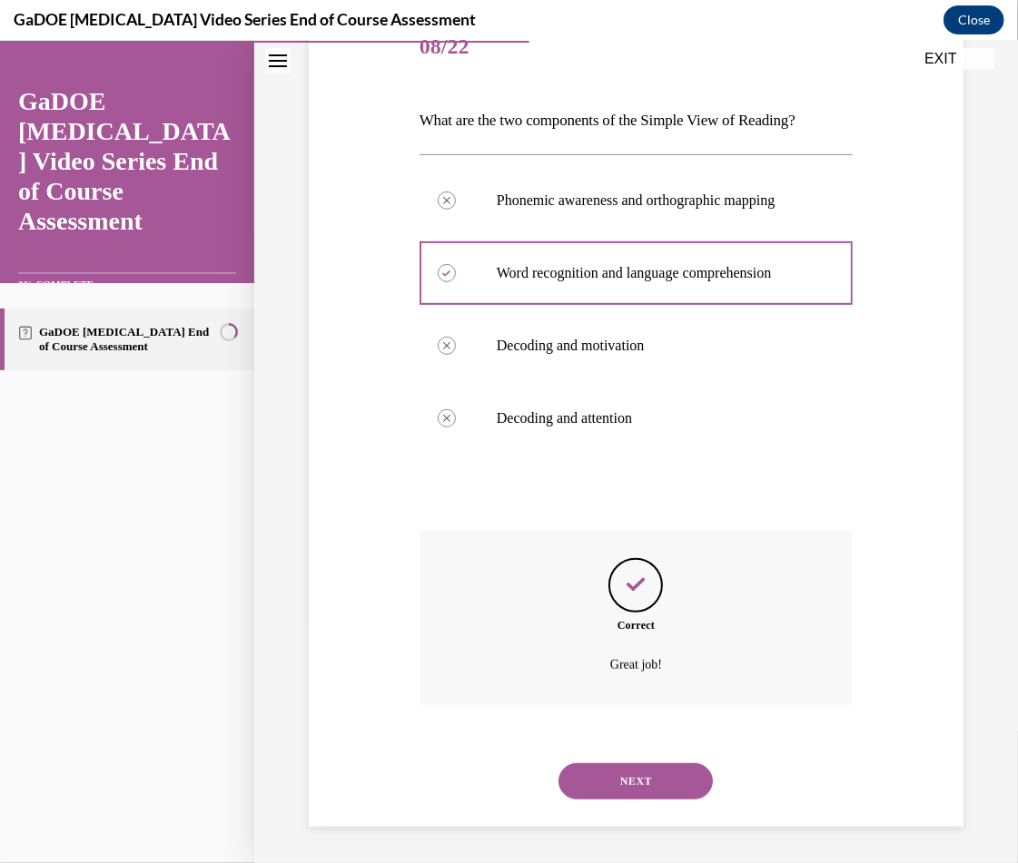
scroll to position [258, 0]
click at [646, 784] on button "NEXT" at bounding box center [635, 781] width 154 height 36
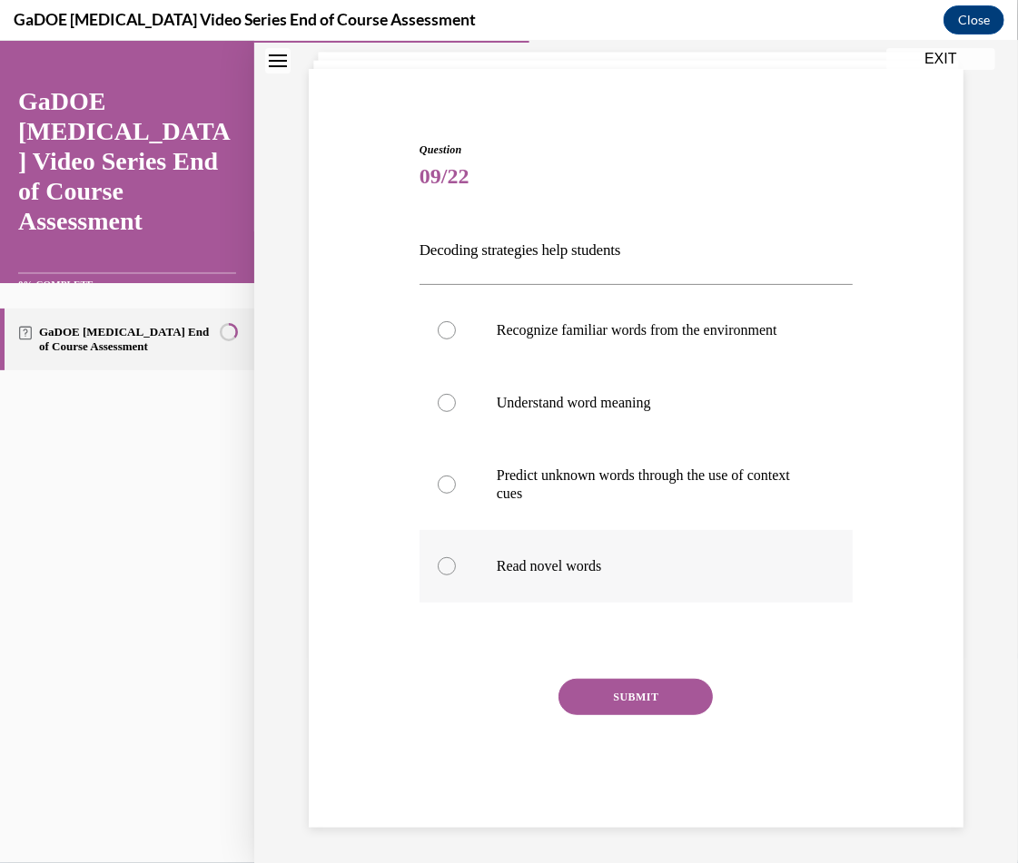
click at [585, 567] on p "Read novel words" at bounding box center [652, 566] width 310 height 18
click at [456, 567] on input "Read novel words" at bounding box center [447, 566] width 18 height 18
radio input "true"
click at [596, 686] on button "SUBMIT" at bounding box center [635, 696] width 154 height 36
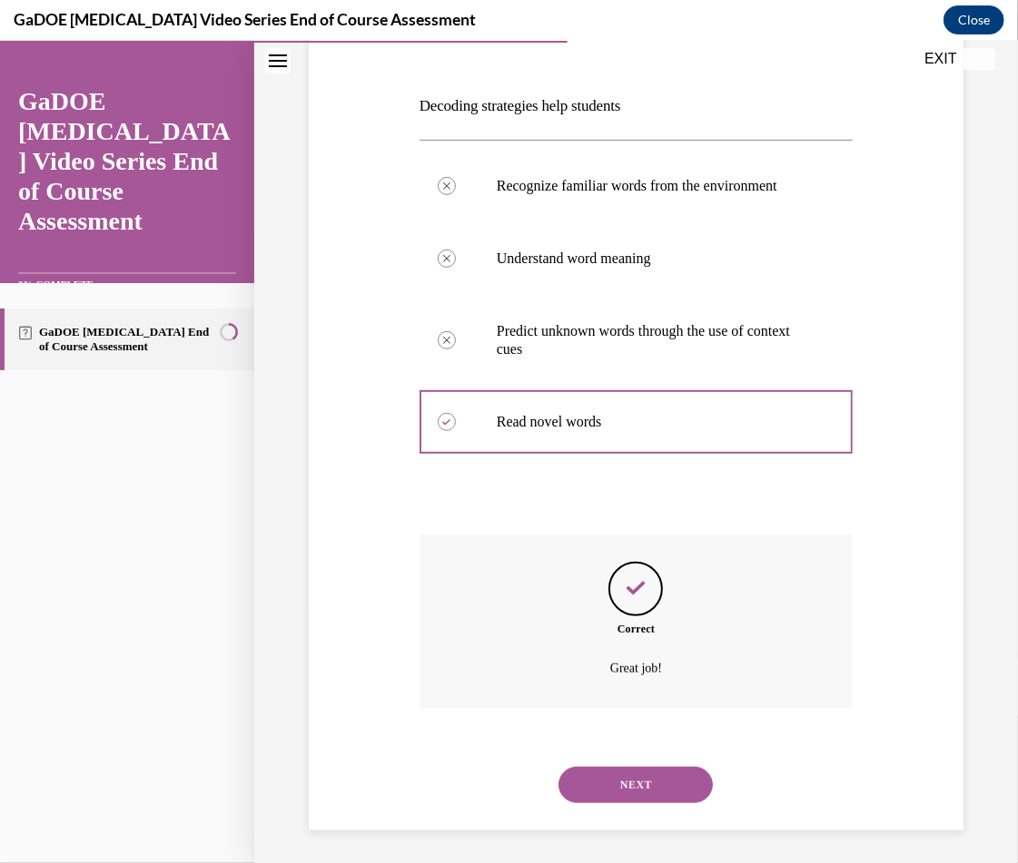
scroll to position [258, 0]
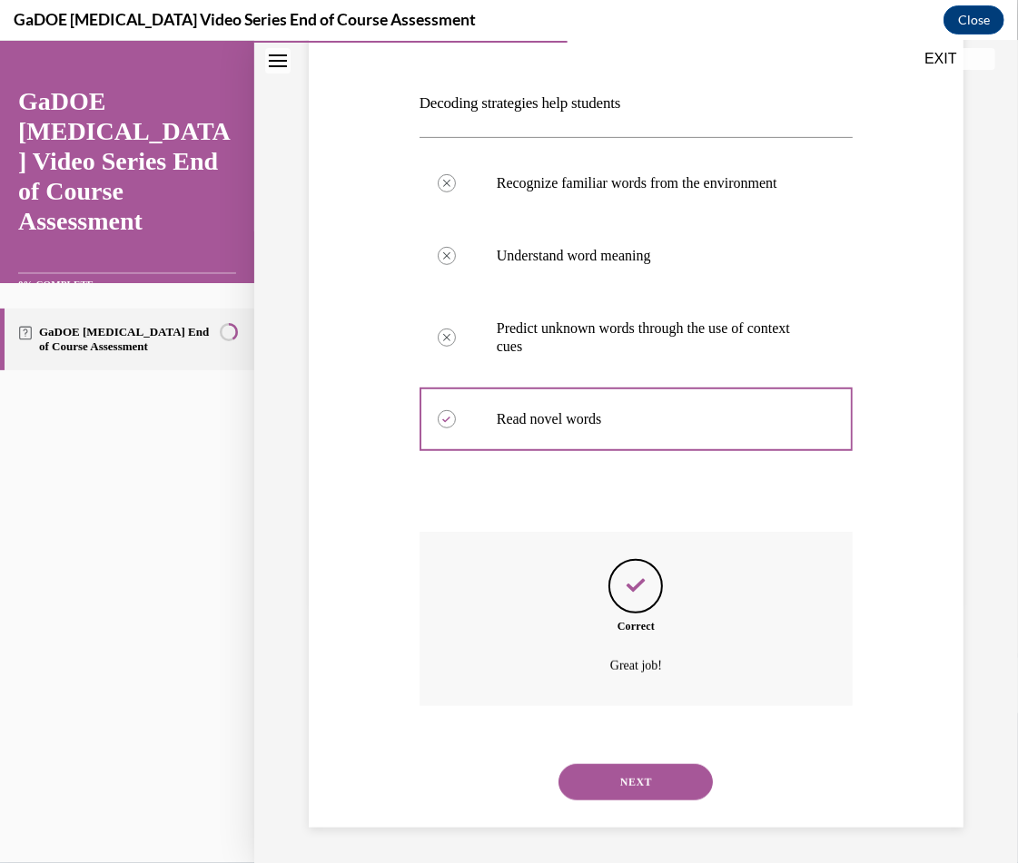
click at [617, 775] on button "NEXT" at bounding box center [635, 782] width 154 height 36
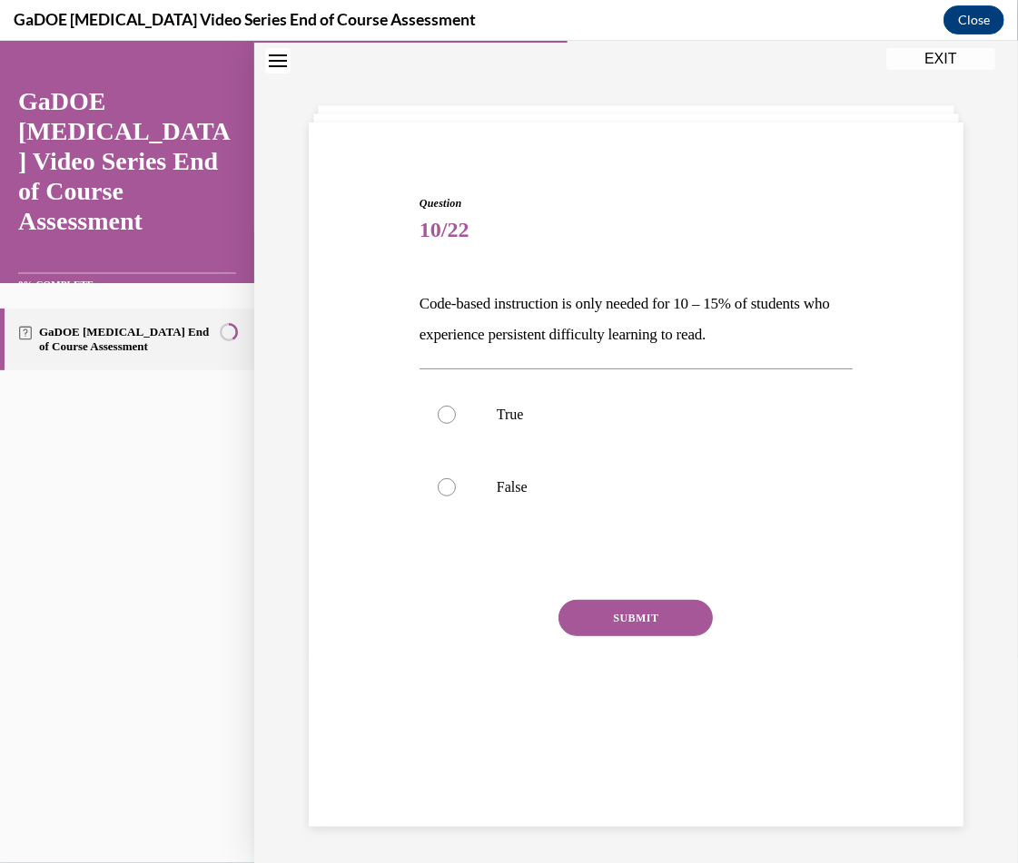
scroll to position [57, 0]
click at [544, 497] on label "False" at bounding box center [635, 486] width 433 height 73
click at [456, 496] on input "False" at bounding box center [447, 487] width 18 height 18
radio input "true"
click at [603, 615] on button "SUBMIT" at bounding box center [635, 617] width 154 height 36
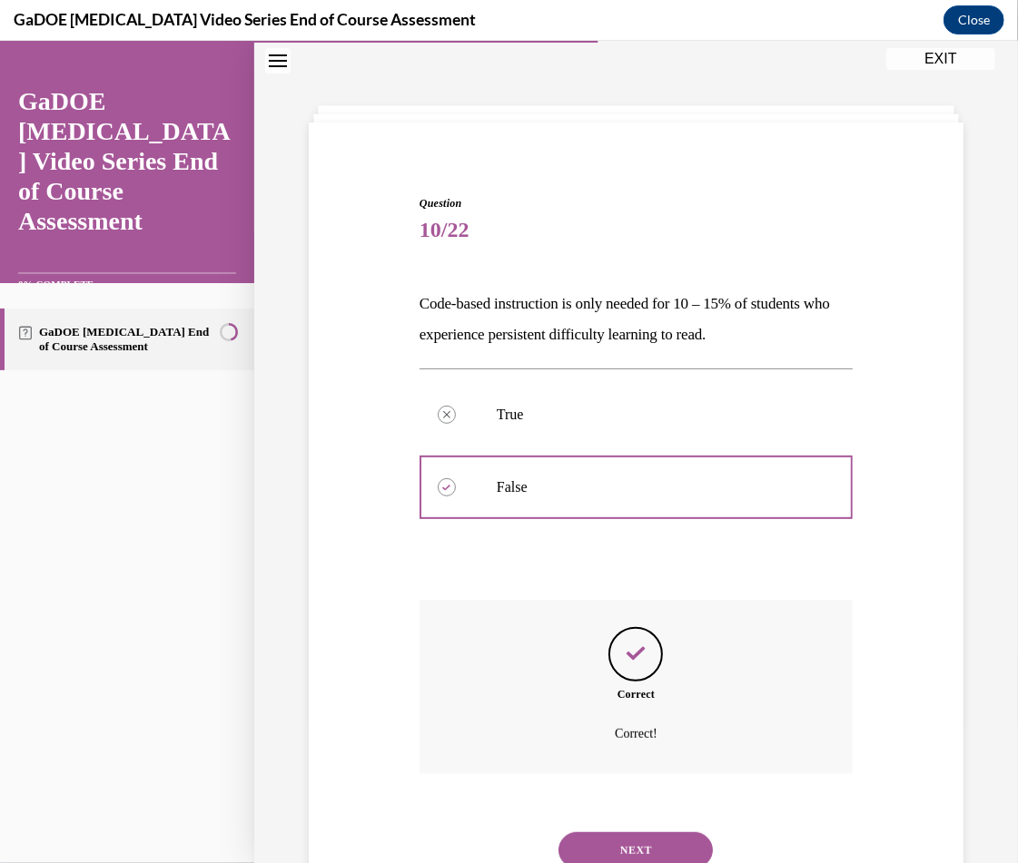
scroll to position [125, 0]
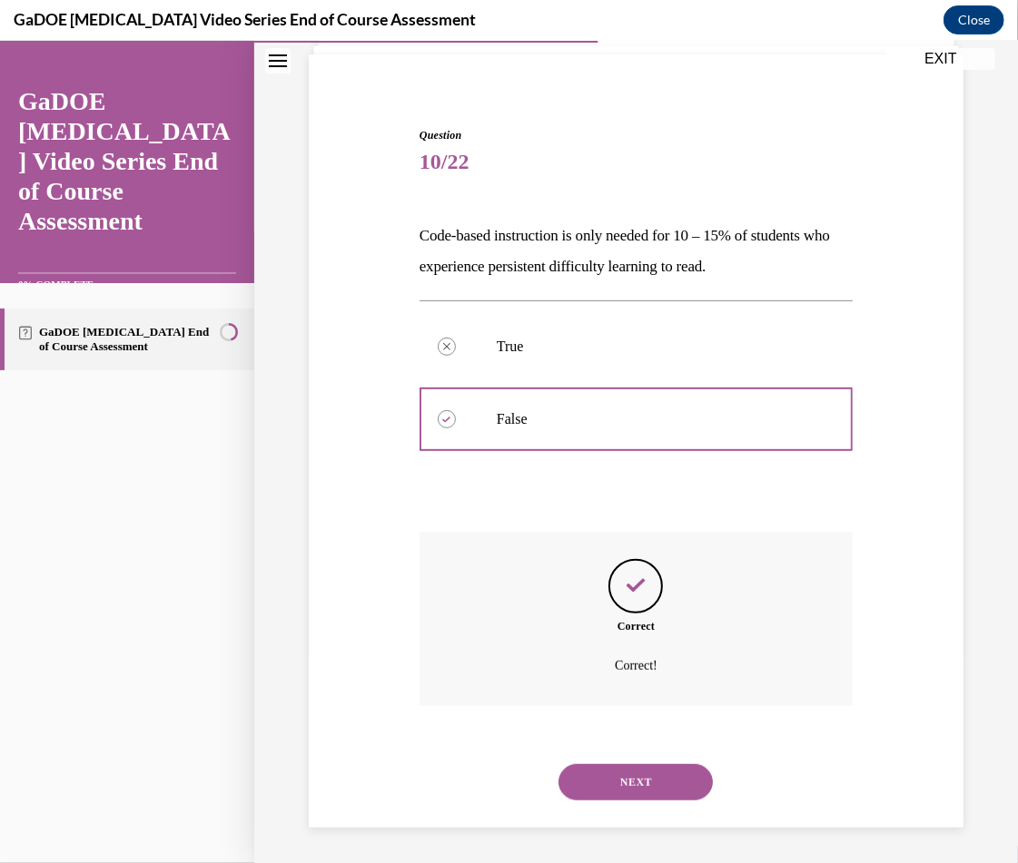
click at [607, 776] on button "NEXT" at bounding box center [635, 782] width 154 height 36
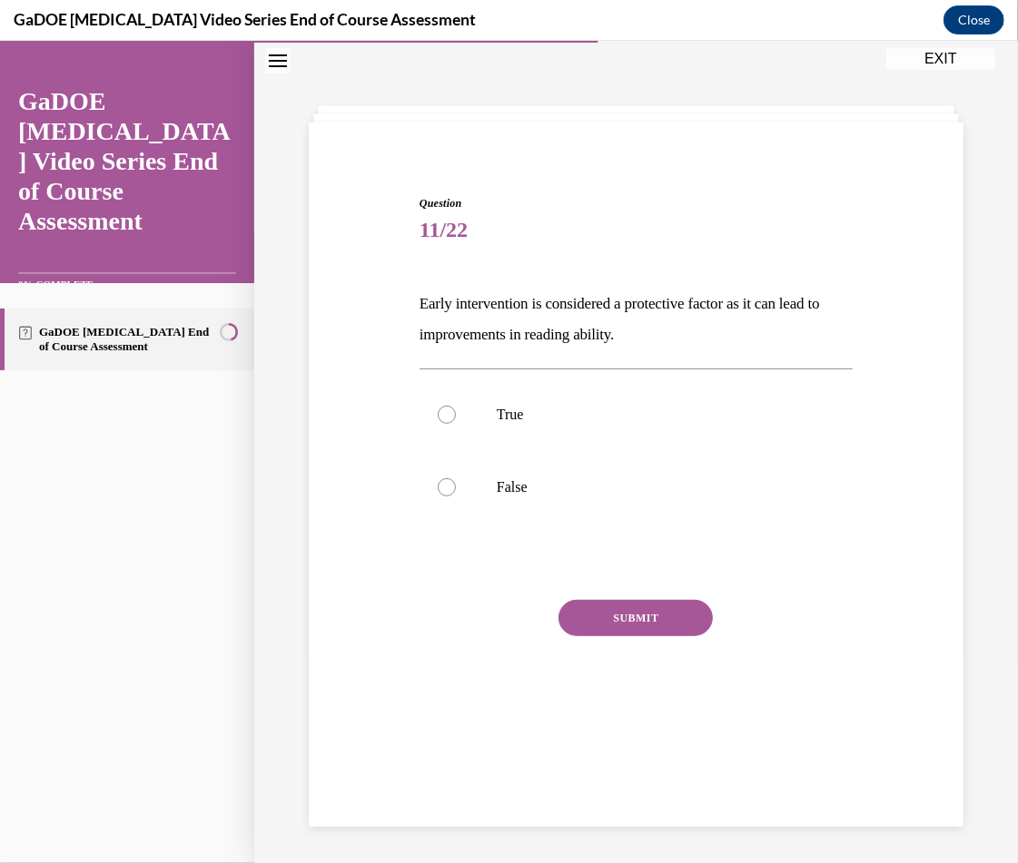
scroll to position [57, 0]
click at [545, 416] on p "True" at bounding box center [652, 414] width 310 height 18
click at [456, 416] on input "True" at bounding box center [447, 414] width 18 height 18
radio input "true"
click at [589, 621] on button "SUBMIT" at bounding box center [635, 617] width 154 height 36
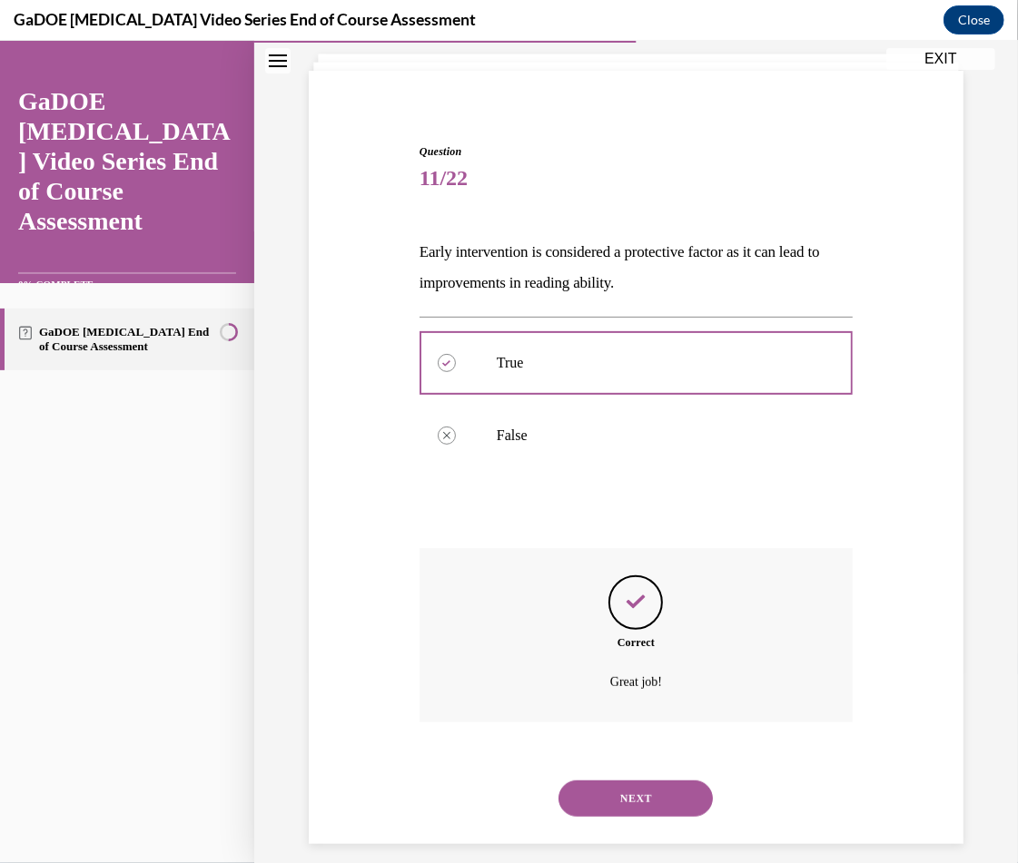
scroll to position [125, 0]
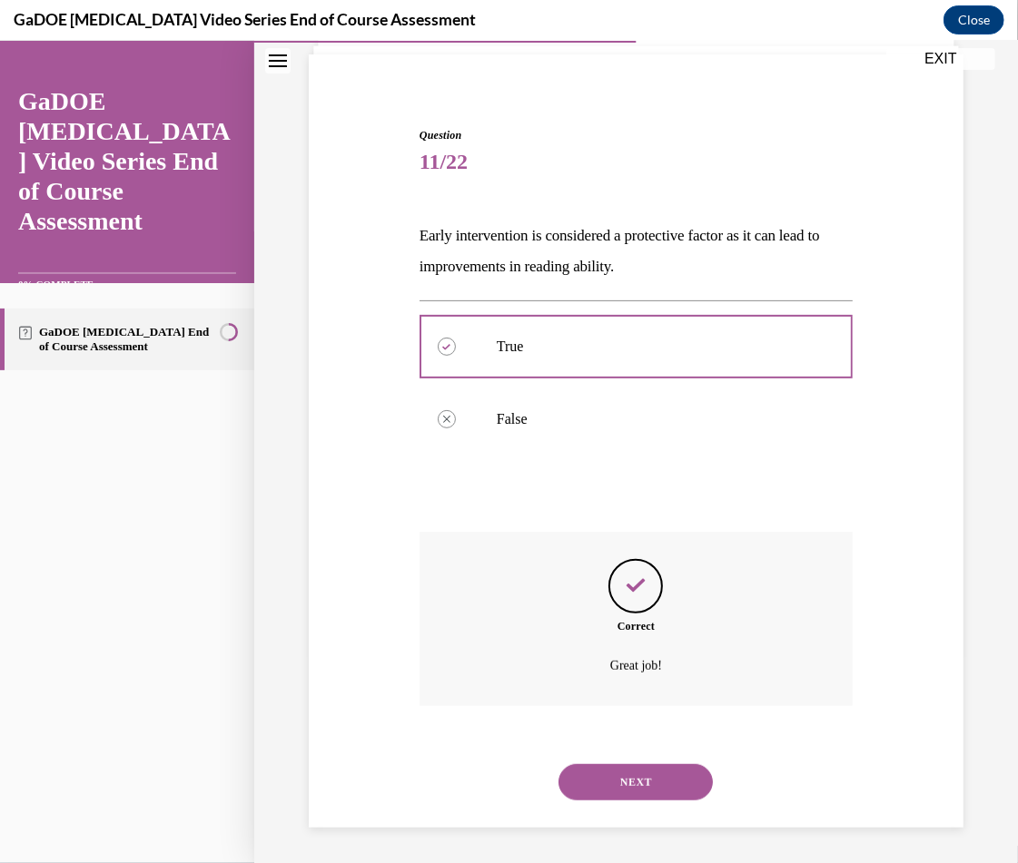
click at [655, 774] on button "NEXT" at bounding box center [635, 782] width 154 height 36
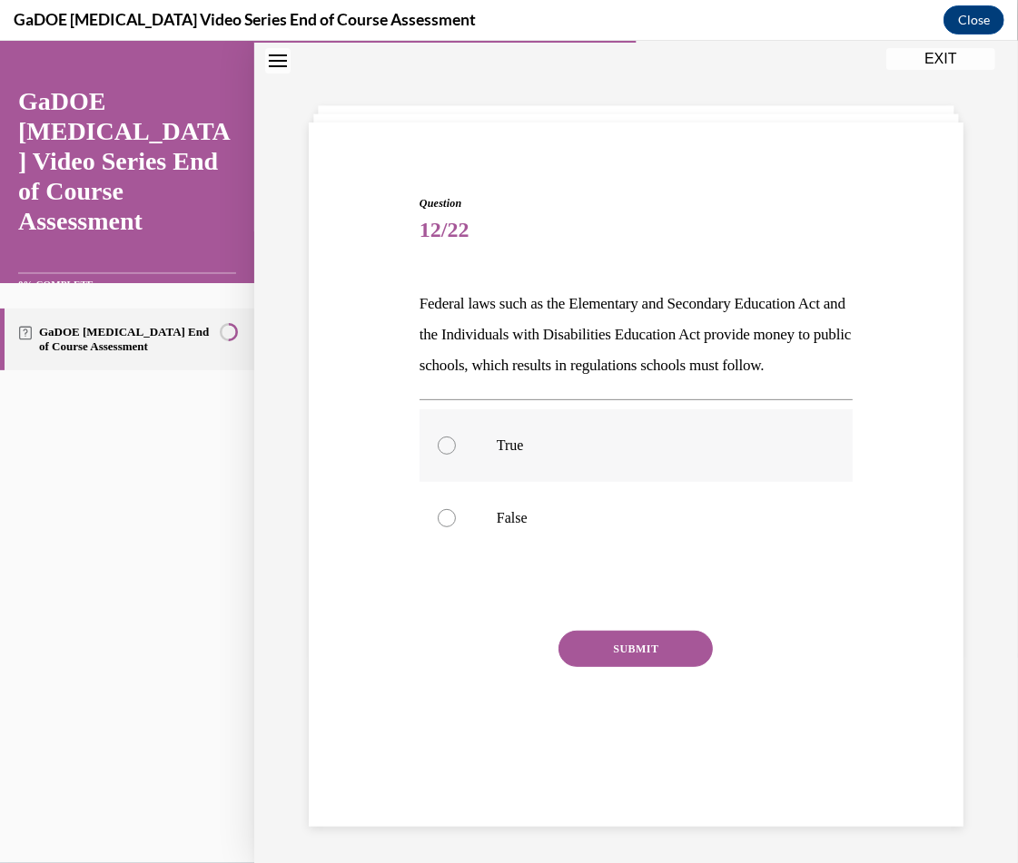
click at [586, 481] on label "True" at bounding box center [635, 445] width 433 height 73
click at [456, 454] on input "True" at bounding box center [447, 445] width 18 height 18
radio input "true"
click at [627, 666] on button "SUBMIT" at bounding box center [635, 648] width 154 height 36
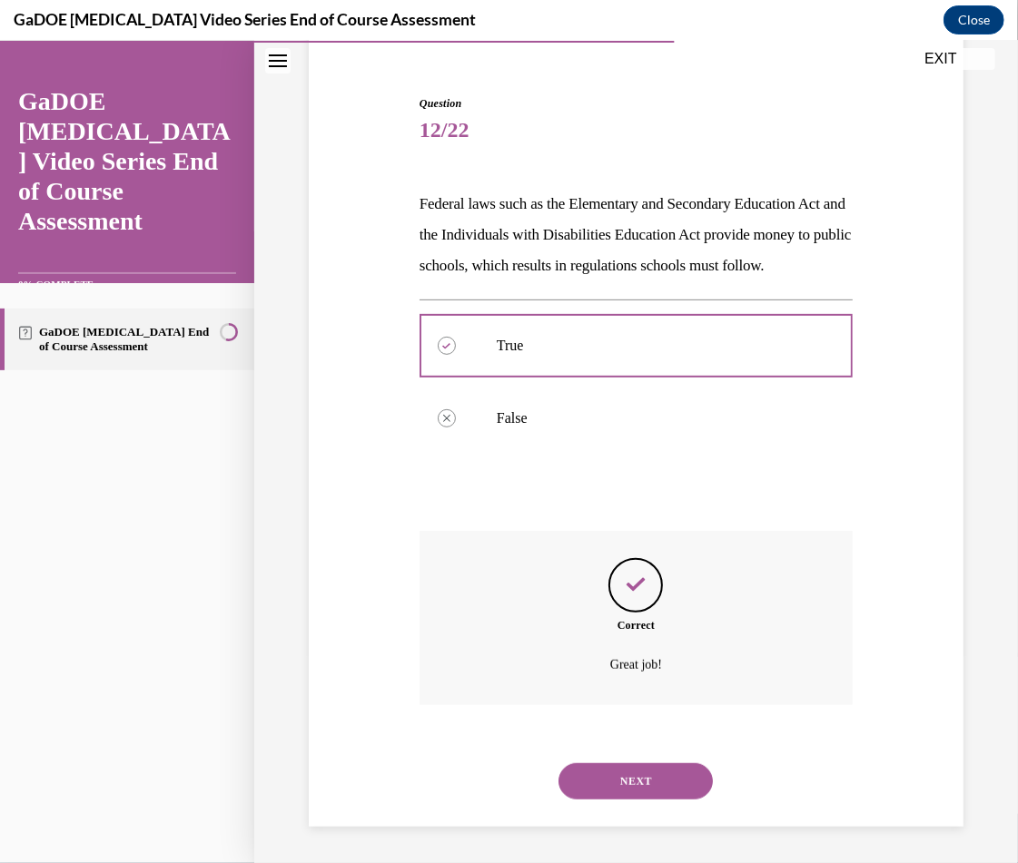
scroll to position [187, 0]
click at [624, 771] on button "NEXT" at bounding box center [635, 781] width 154 height 36
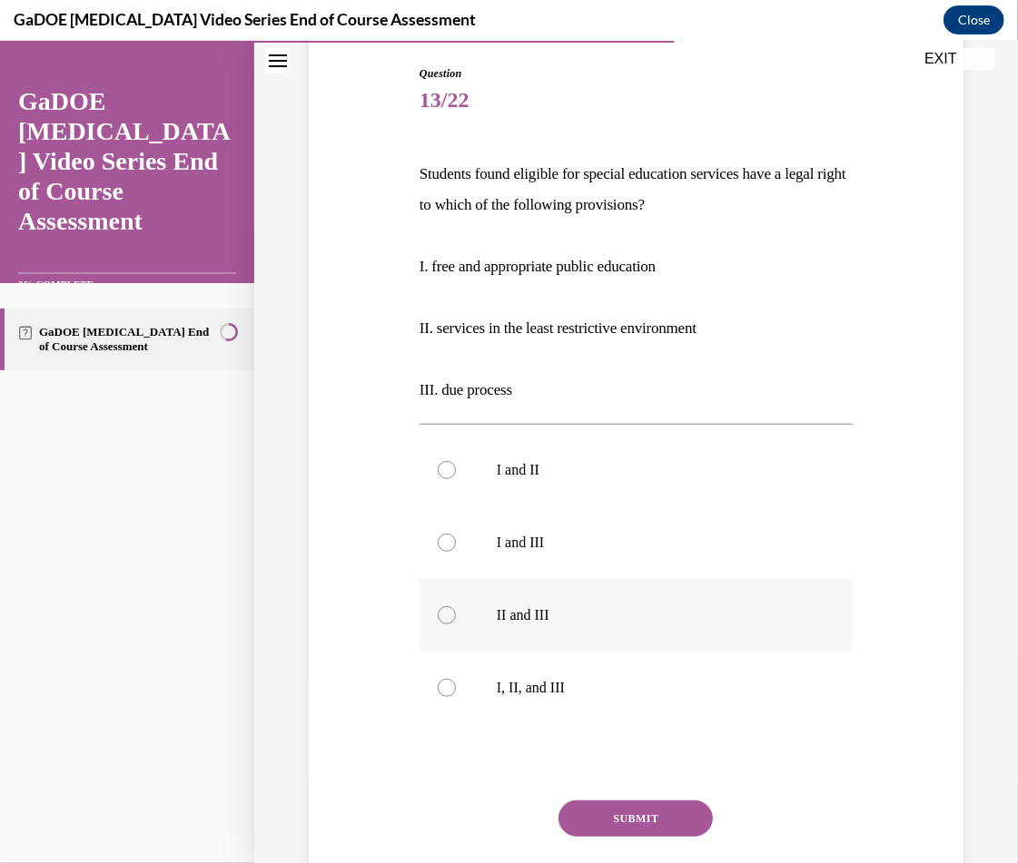
scroll to position [94, 0]
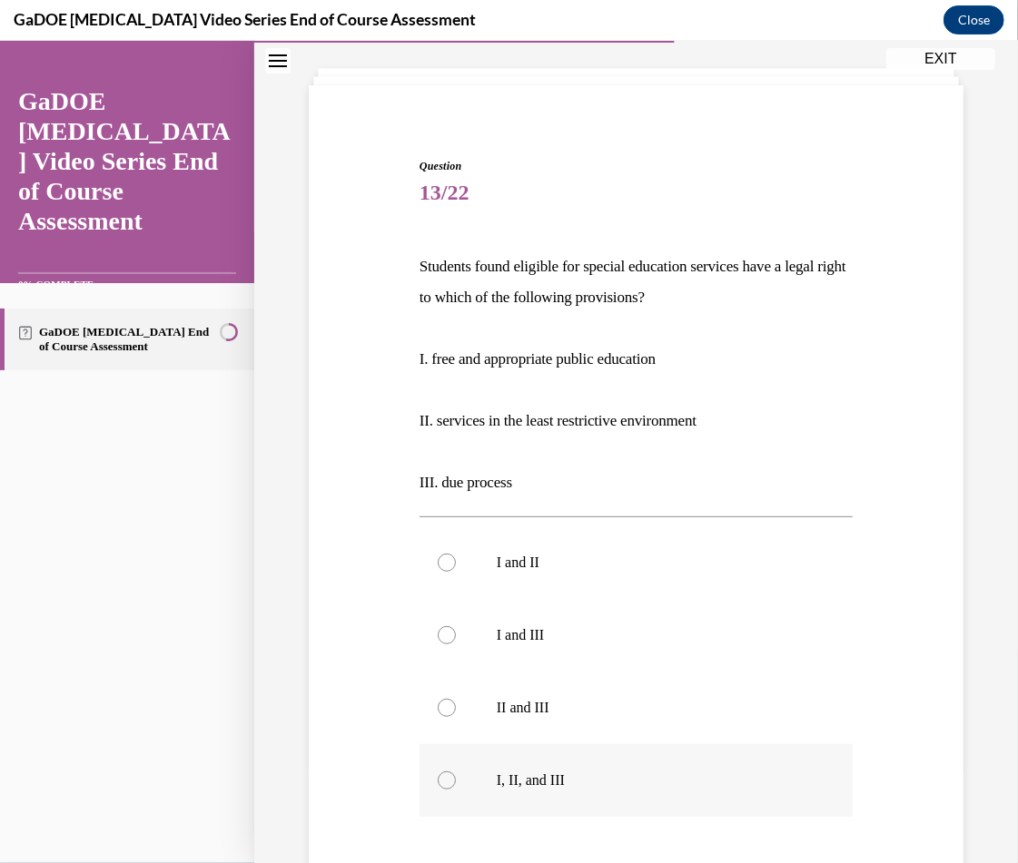
click at [595, 768] on label "I, II, and III" at bounding box center [635, 780] width 433 height 73
click at [456, 771] on input "I, II, and III" at bounding box center [447, 780] width 18 height 18
radio input "true"
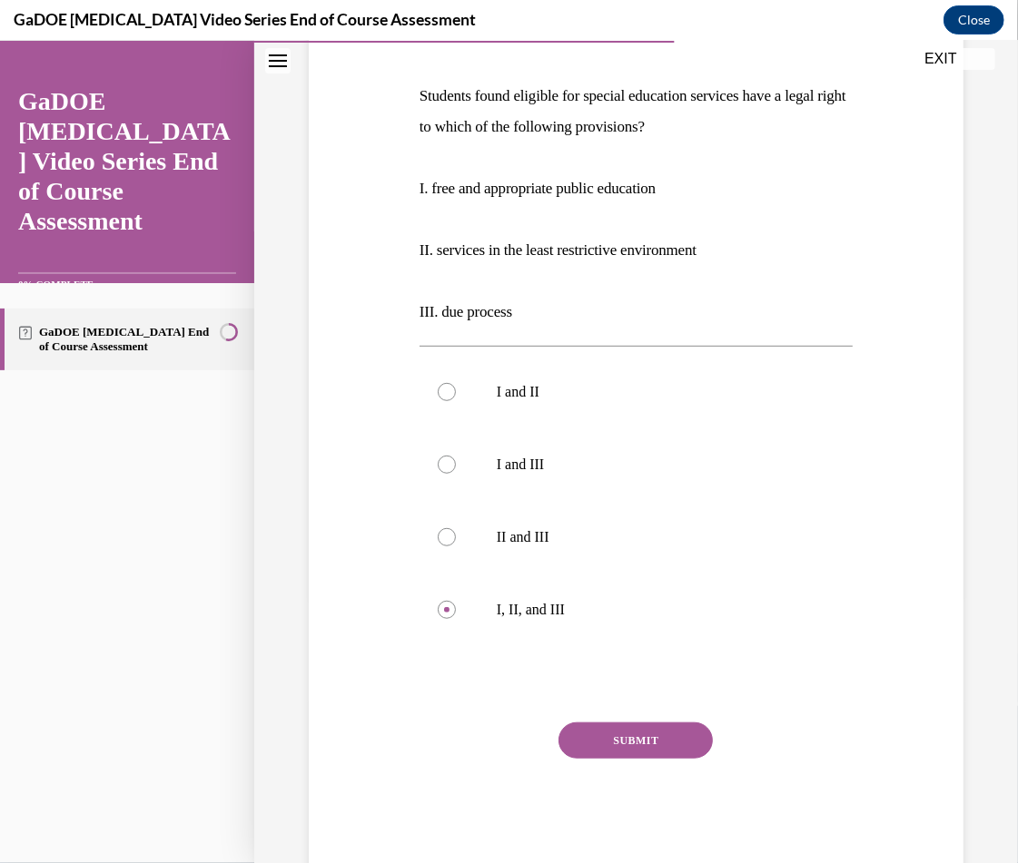
click at [638, 736] on button "SUBMIT" at bounding box center [635, 740] width 154 height 36
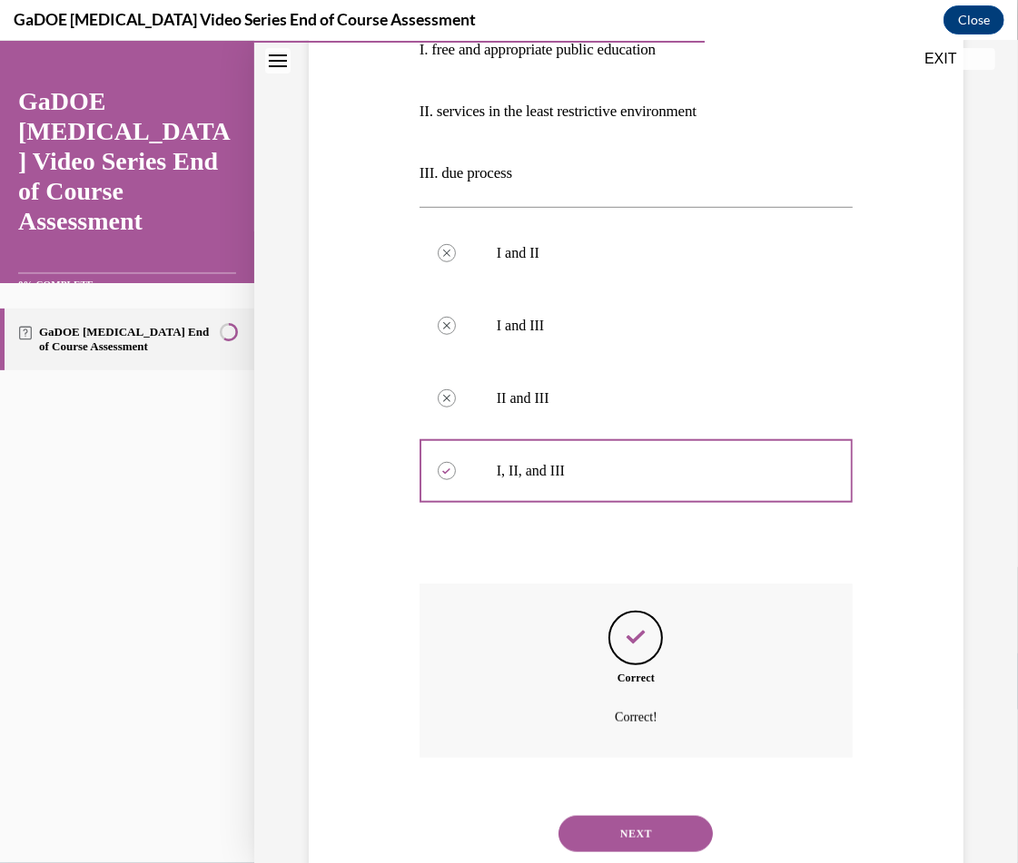
scroll to position [456, 0]
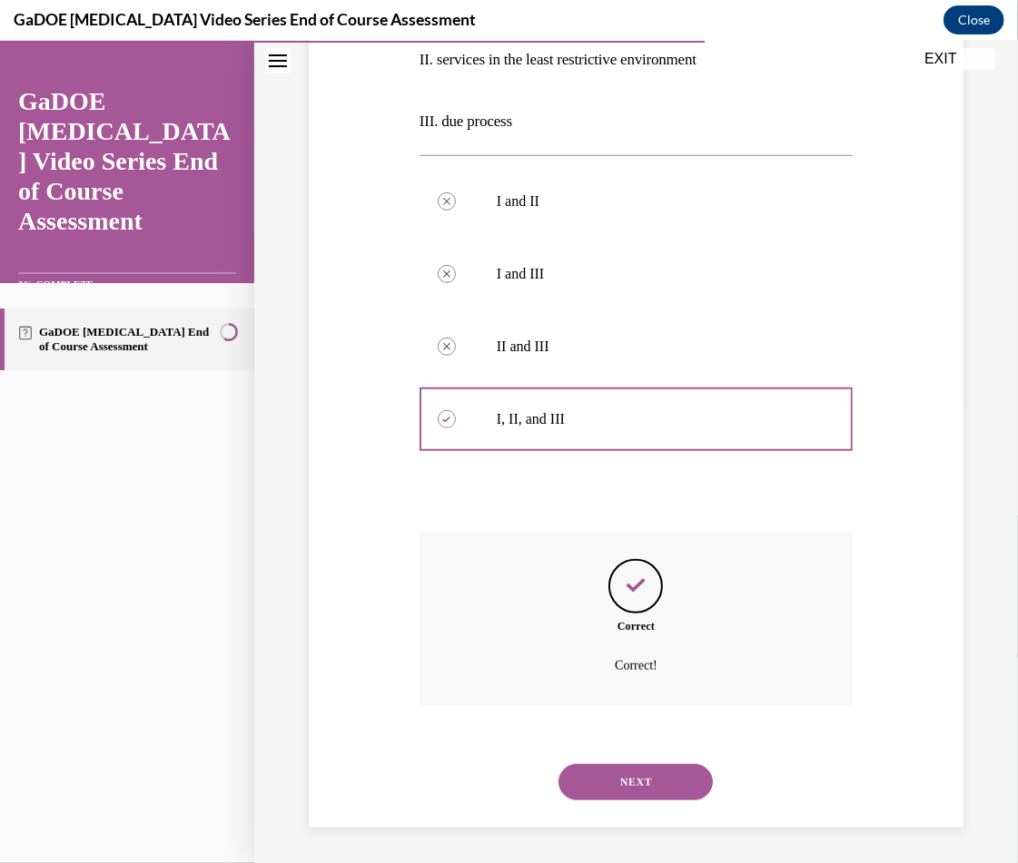
click at [615, 779] on button "NEXT" at bounding box center [635, 782] width 154 height 36
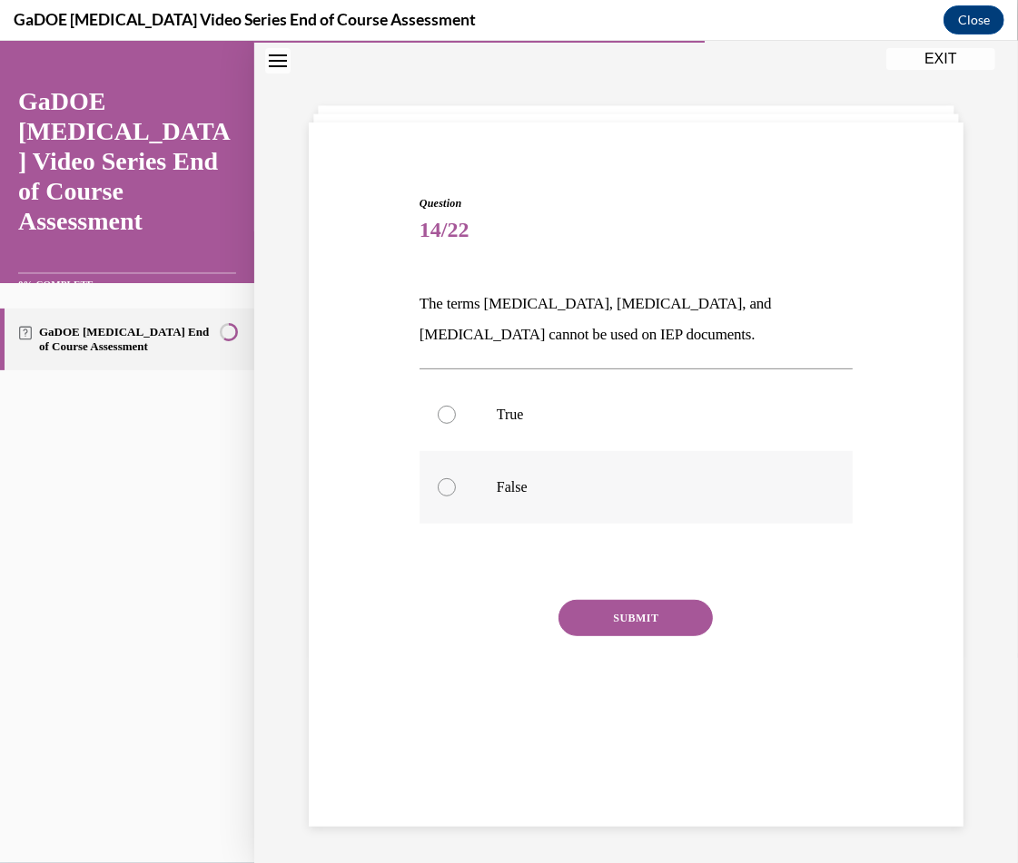
click at [537, 499] on label "False" at bounding box center [635, 486] width 433 height 73
click at [456, 496] on input "False" at bounding box center [447, 487] width 18 height 18
radio input "true"
click at [592, 622] on button "SUBMIT" at bounding box center [635, 617] width 154 height 36
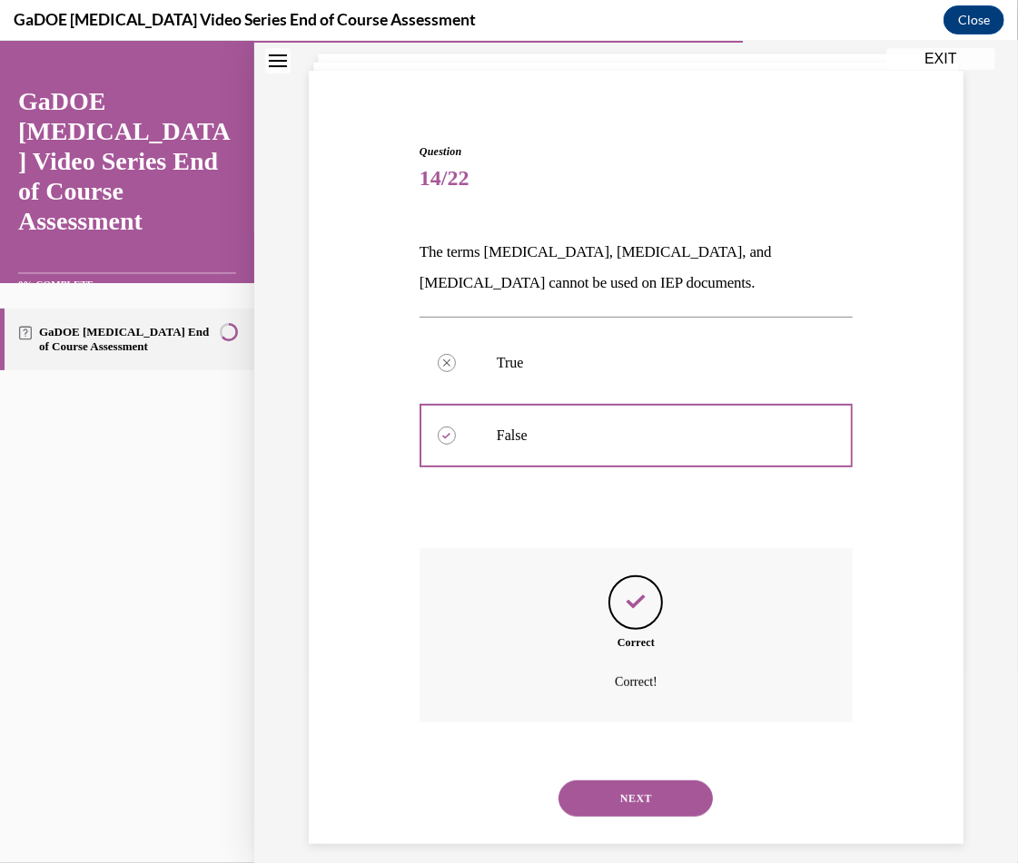
scroll to position [125, 0]
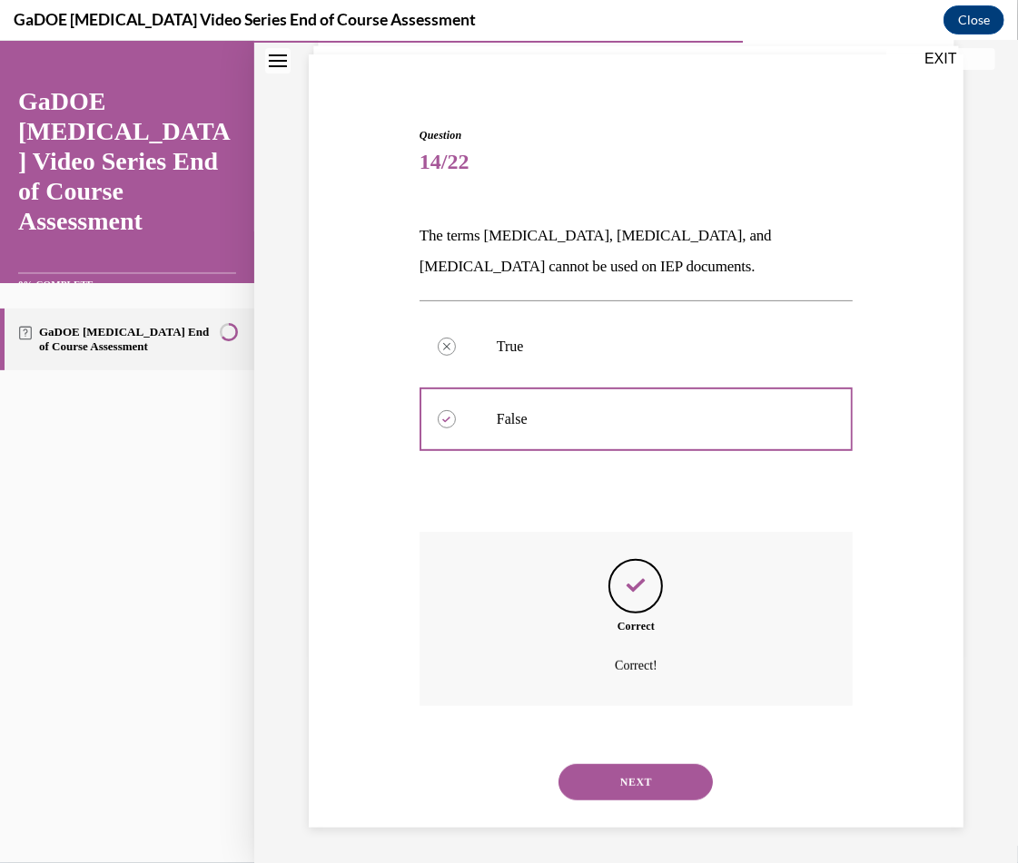
click at [664, 755] on div "NEXT" at bounding box center [635, 781] width 433 height 73
click at [623, 781] on button "NEXT" at bounding box center [635, 782] width 154 height 36
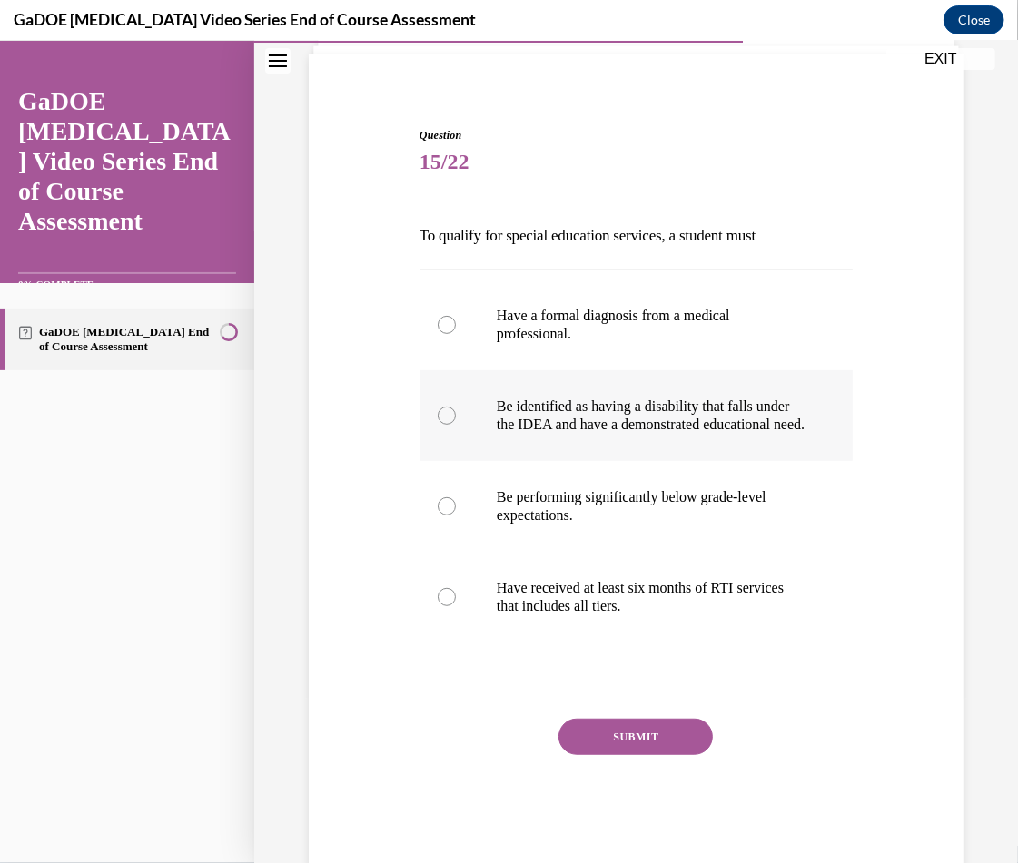
scroll to position [95, 0]
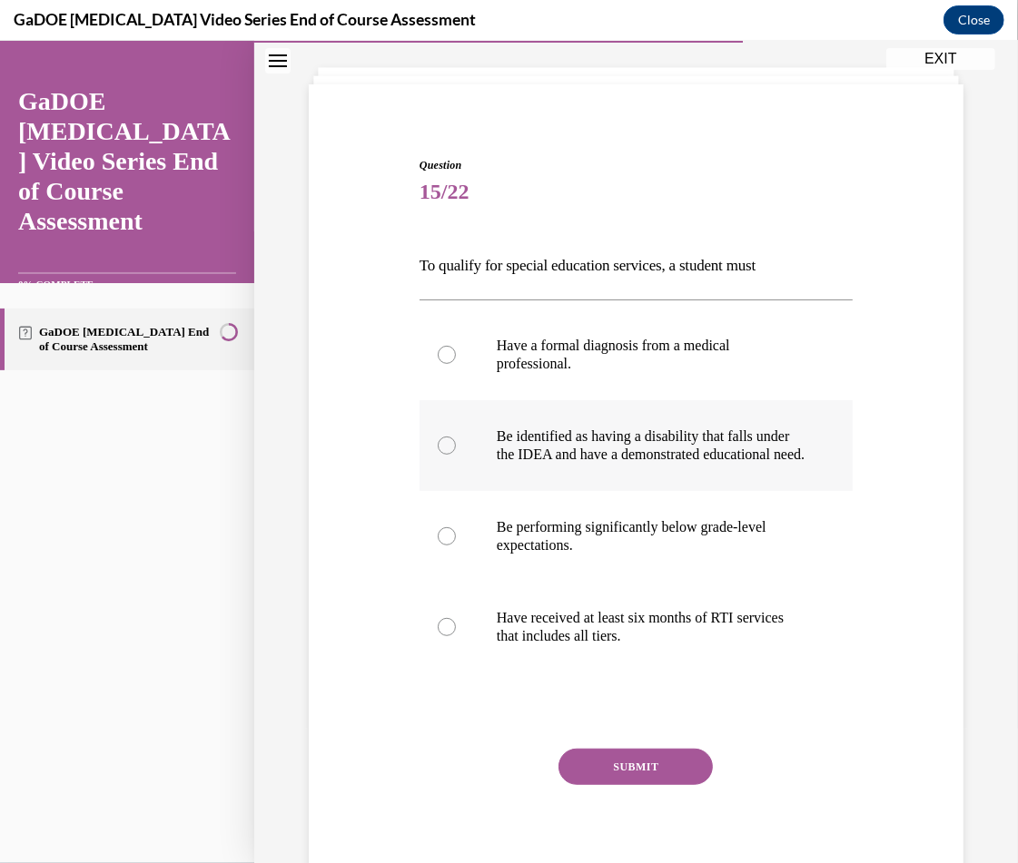
click at [723, 463] on p "Be identified as having a disability that falls under the IDEA and have a demon…" at bounding box center [652, 445] width 310 height 36
click at [456, 454] on input "Be identified as having a disability that falls under the IDEA and have a demon…" at bounding box center [447, 445] width 18 height 18
radio input "true"
click at [622, 777] on button "SUBMIT" at bounding box center [635, 766] width 154 height 36
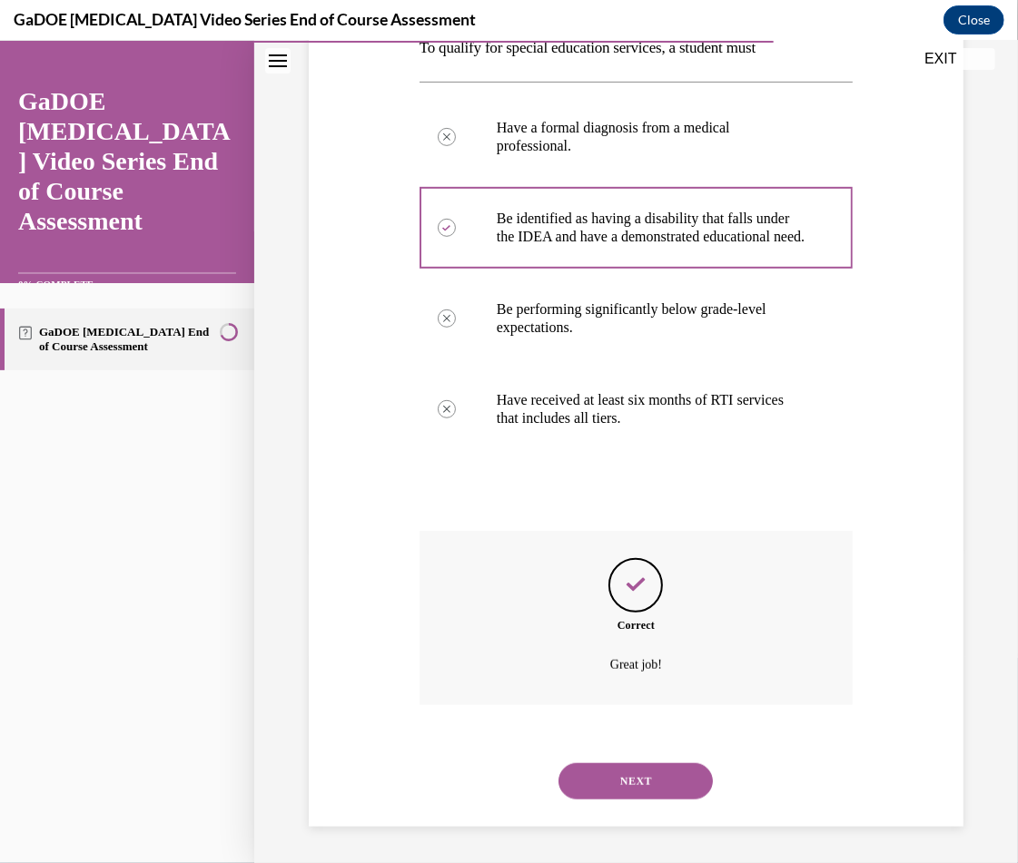
click at [596, 784] on button "NEXT" at bounding box center [635, 781] width 154 height 36
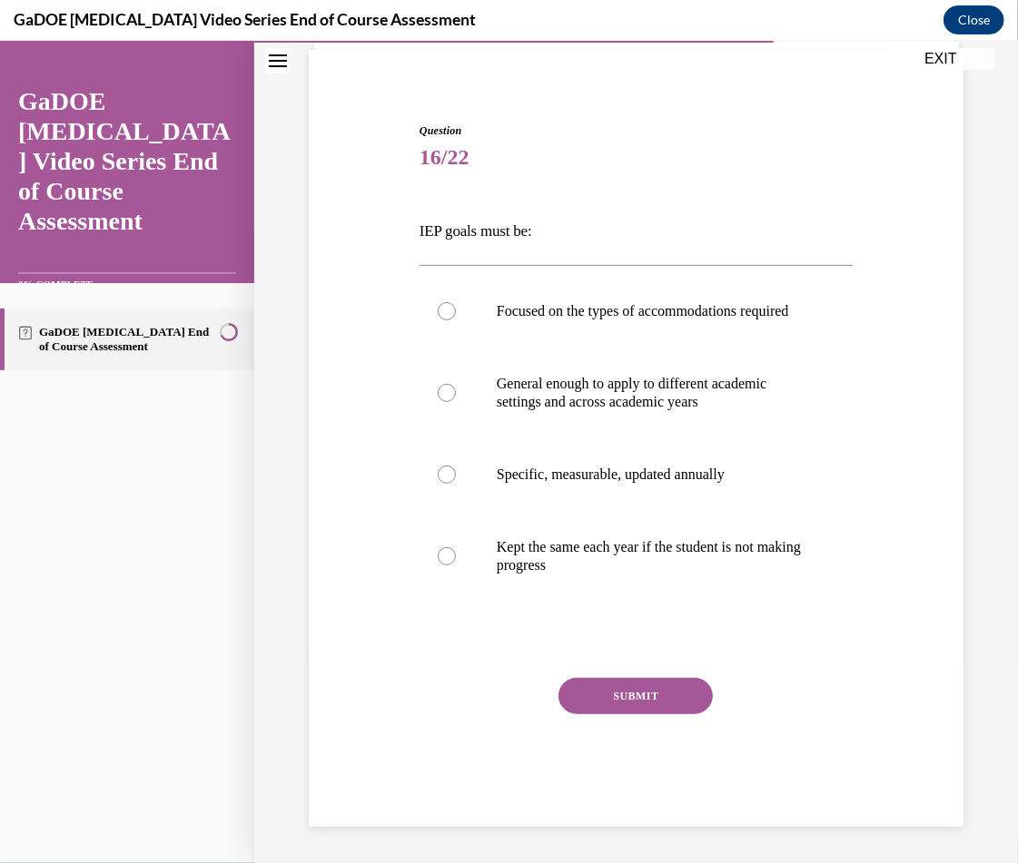
scroll to position [147, 0]
click at [697, 486] on label "Specific, measurable, updated annually" at bounding box center [635, 474] width 433 height 73
click at [456, 483] on input "Specific, measurable, updated annually" at bounding box center [447, 474] width 18 height 18
radio input "true"
click at [626, 698] on button "SUBMIT" at bounding box center [635, 695] width 154 height 36
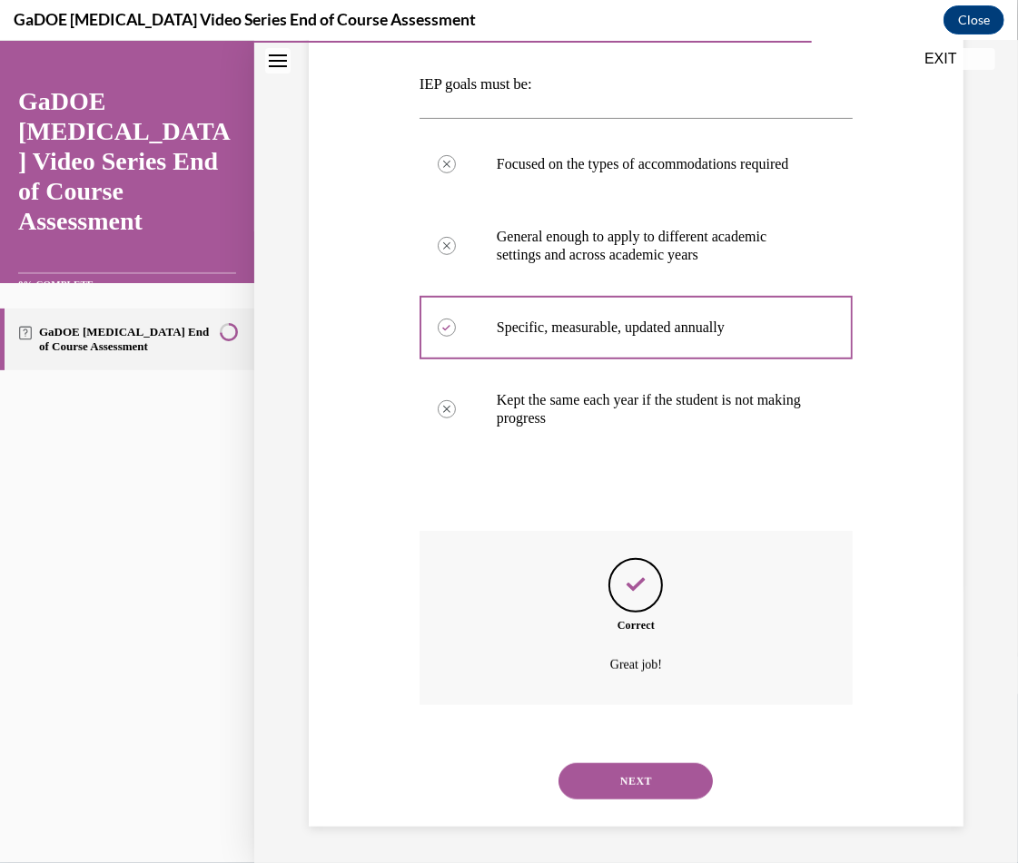
scroll to position [294, 0]
click at [656, 779] on button "NEXT" at bounding box center [635, 781] width 154 height 36
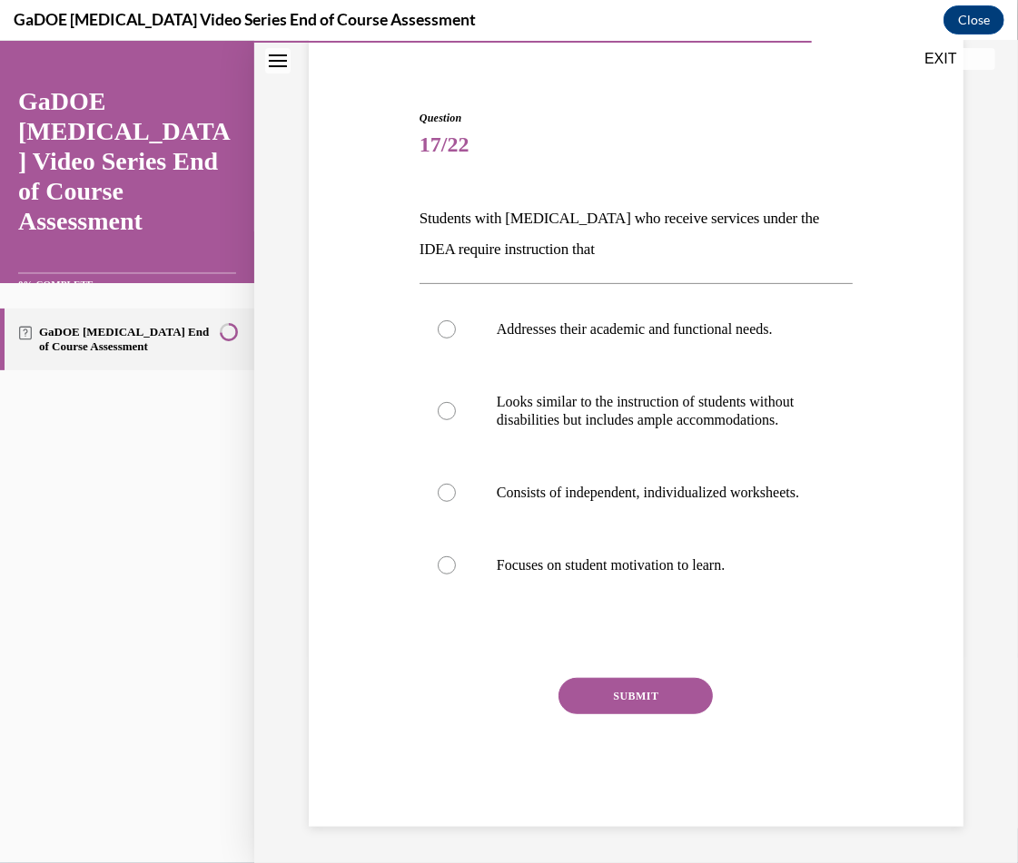
scroll to position [178, 0]
click at [664, 311] on label "Addresses their academic and functional needs." at bounding box center [635, 328] width 433 height 73
click at [456, 320] on input "Addresses their academic and functional needs." at bounding box center [447, 329] width 18 height 18
radio input "true"
click at [606, 693] on button "SUBMIT" at bounding box center [635, 695] width 154 height 36
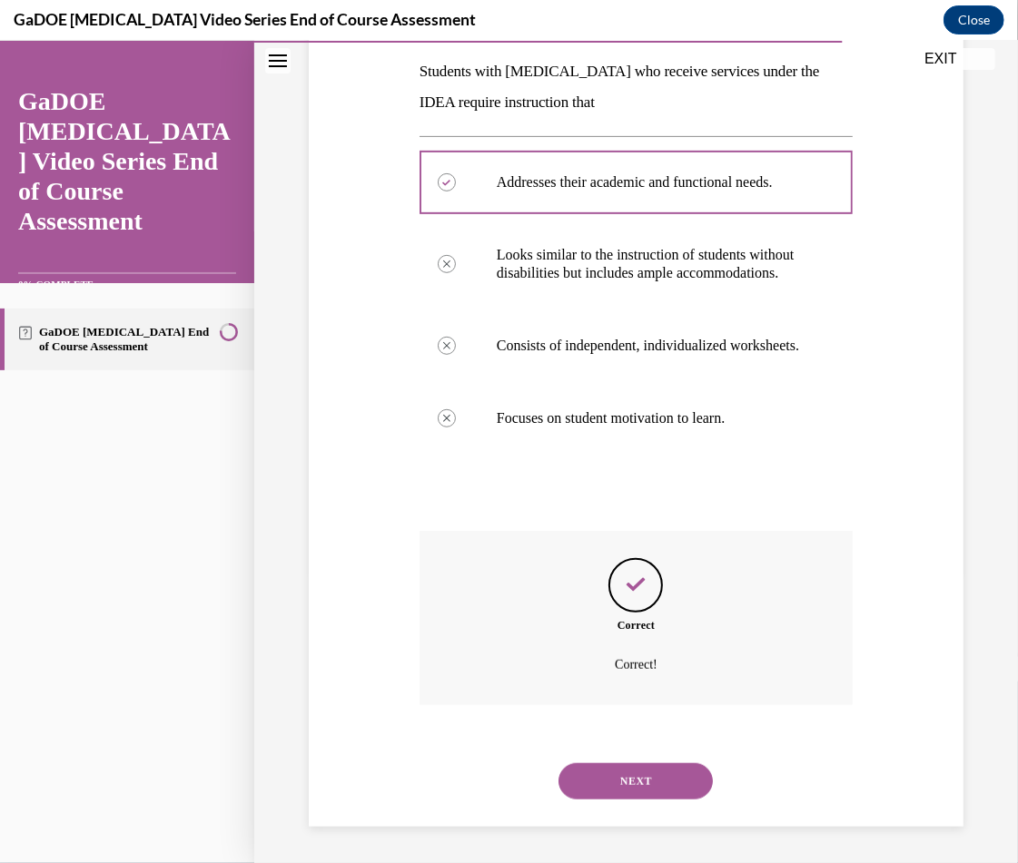
scroll to position [325, 0]
click at [637, 766] on button "NEXT" at bounding box center [635, 781] width 154 height 36
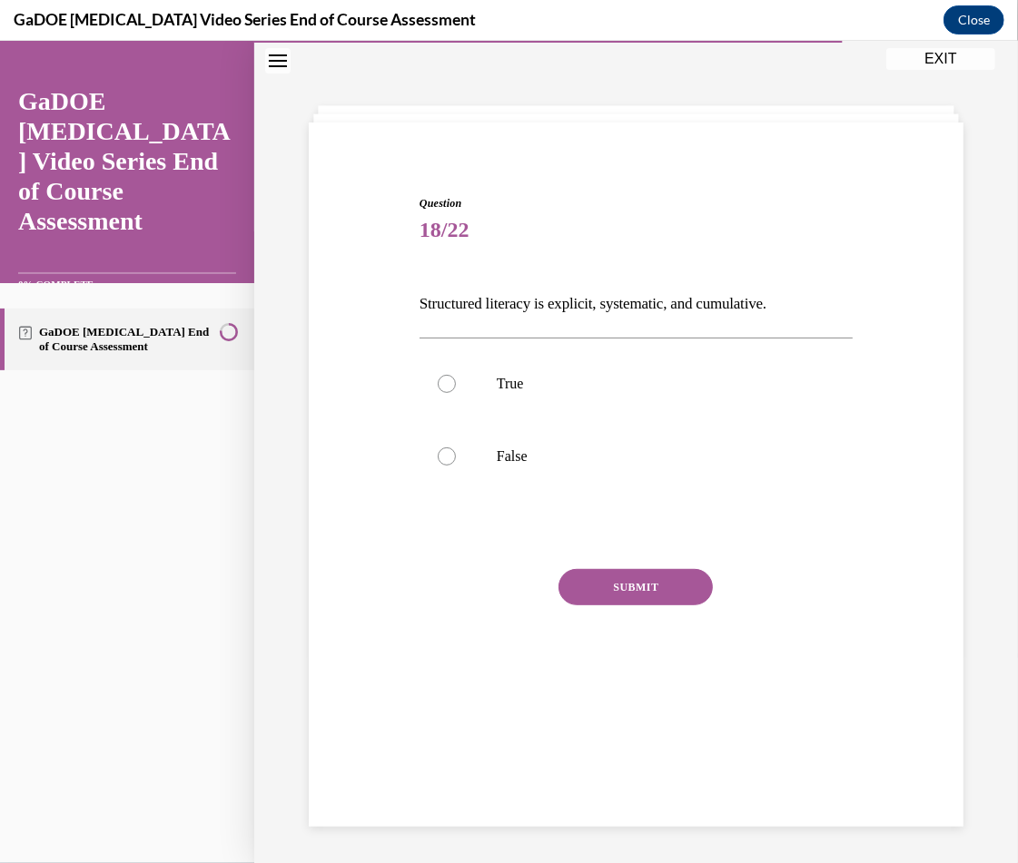
scroll to position [57, 0]
click at [668, 409] on label "True" at bounding box center [635, 383] width 433 height 73
click at [456, 392] on input "True" at bounding box center [447, 383] width 18 height 18
radio input "true"
click at [650, 582] on button "SUBMIT" at bounding box center [635, 586] width 154 height 36
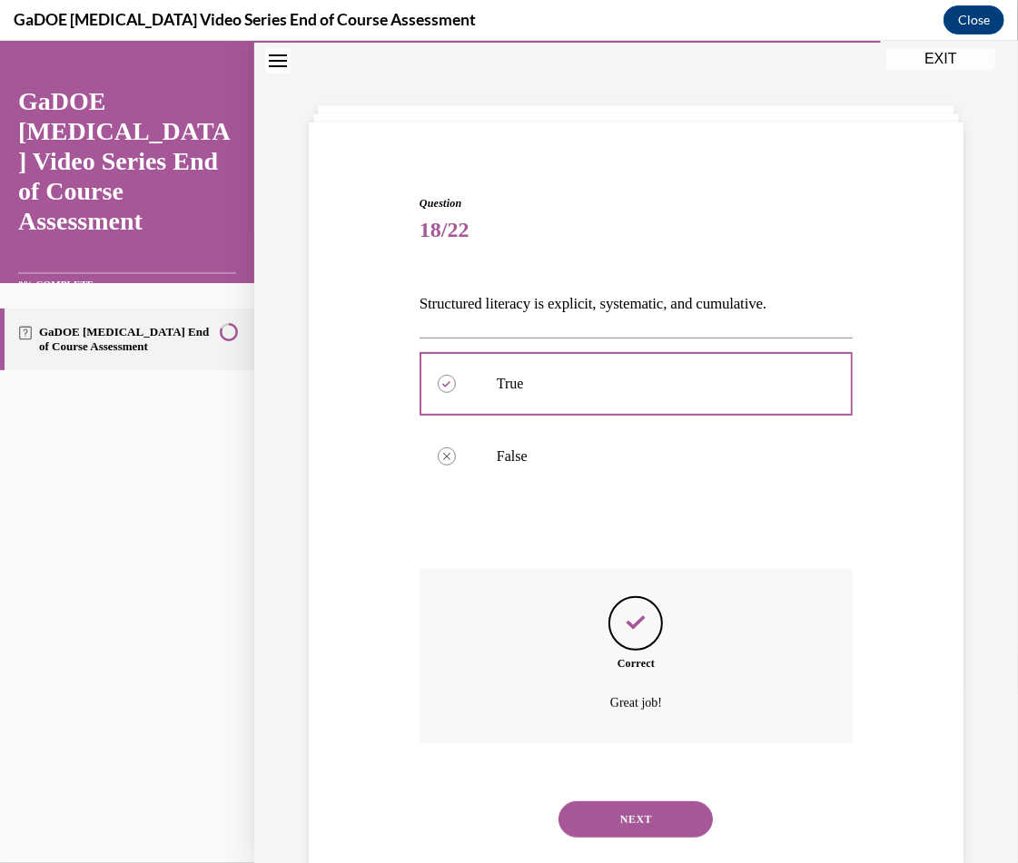
scroll to position [94, 0]
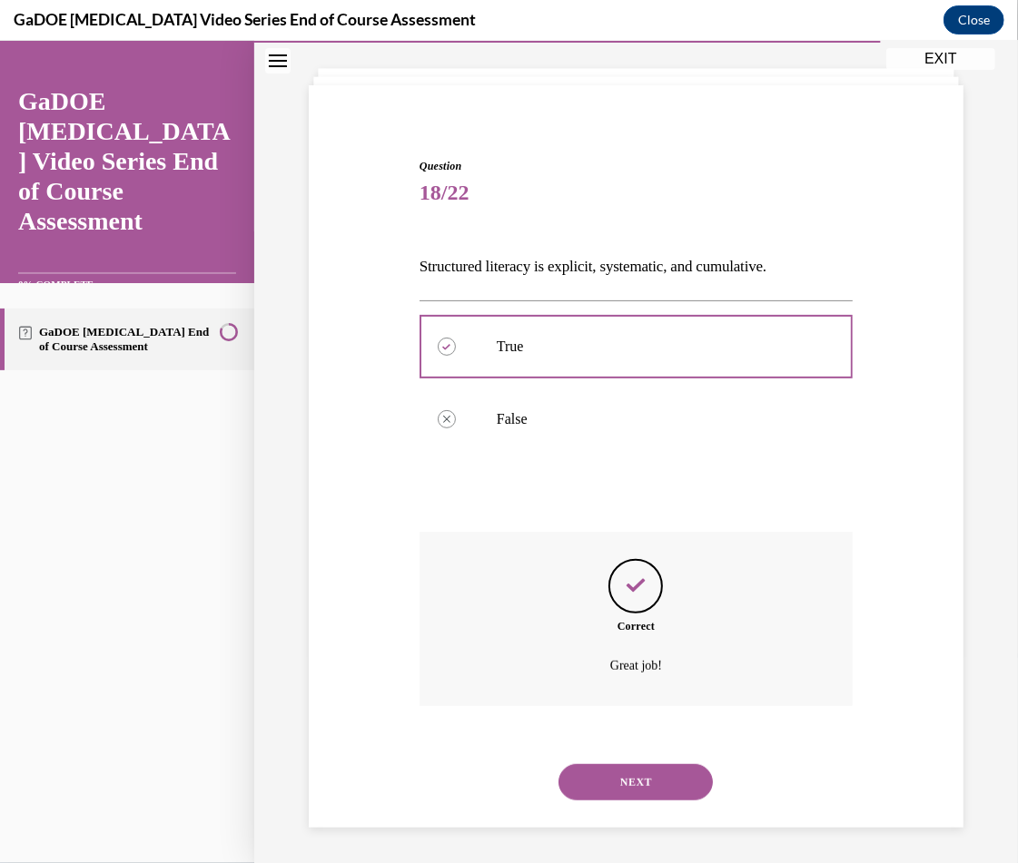
click at [605, 772] on button "NEXT" at bounding box center [635, 782] width 154 height 36
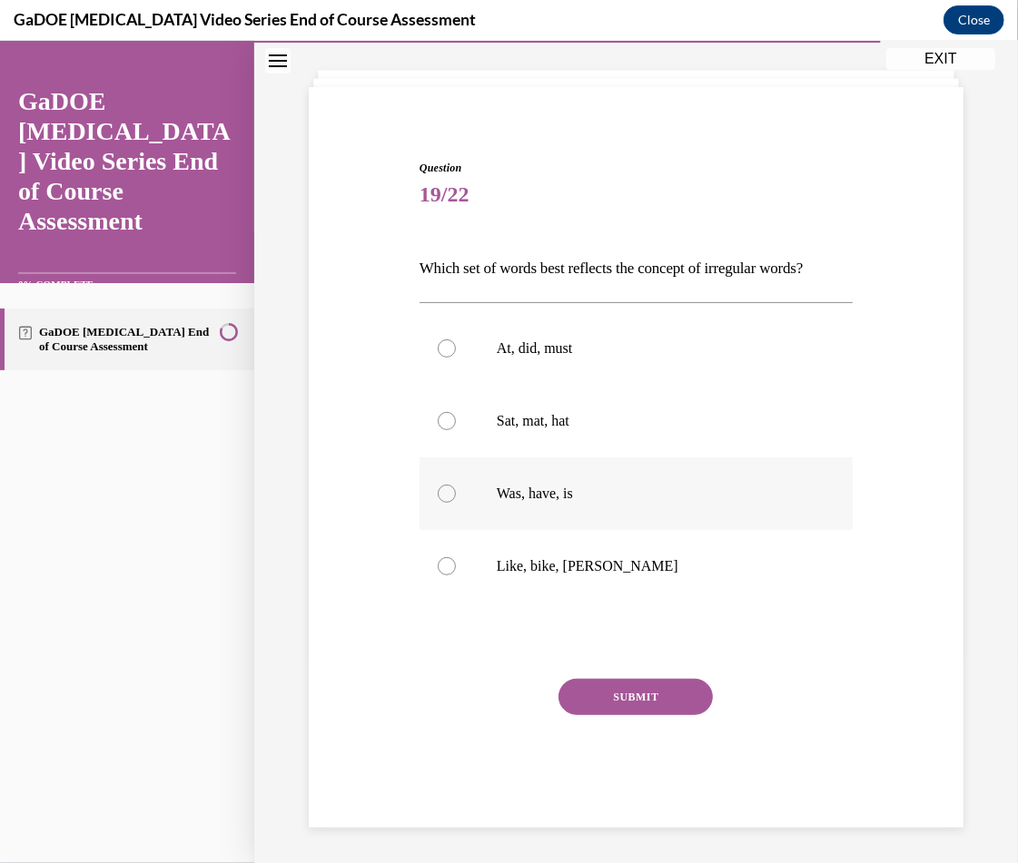
click at [493, 488] on label "Was, have, is" at bounding box center [635, 493] width 433 height 73
click at [456, 488] on input "Was, have, is" at bounding box center [447, 493] width 18 height 18
radio input "true"
click at [601, 698] on button "SUBMIT" at bounding box center [635, 696] width 154 height 36
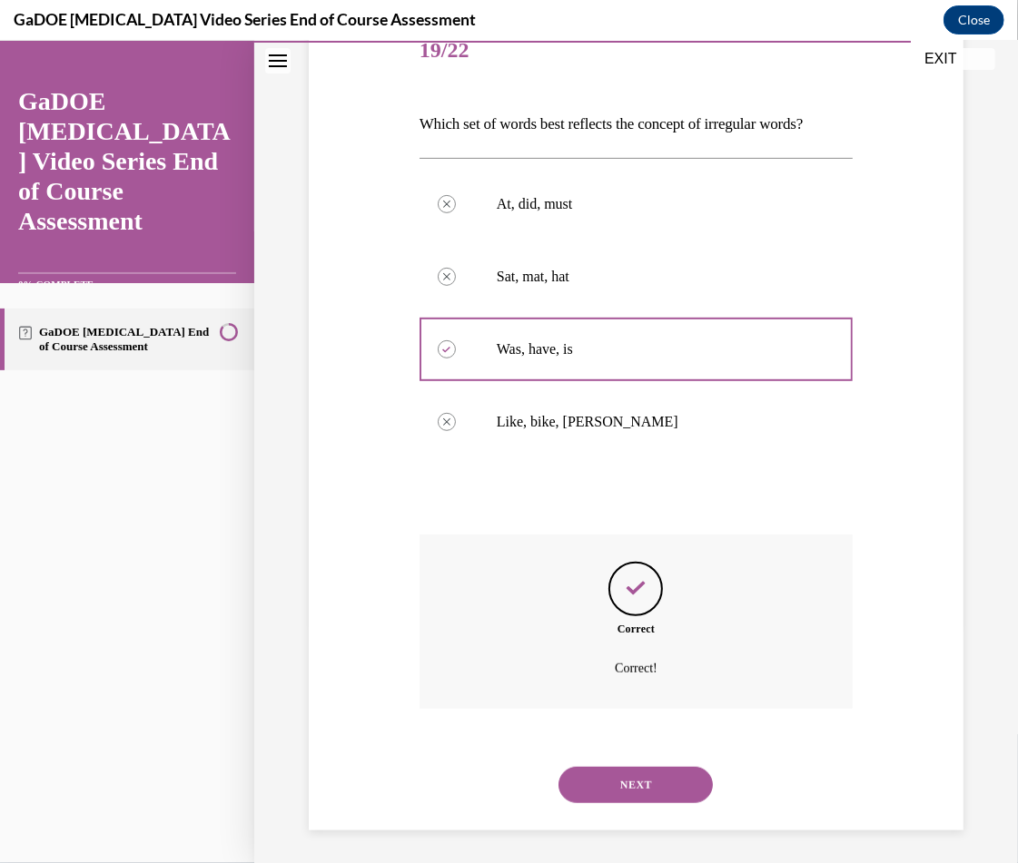
scroll to position [240, 0]
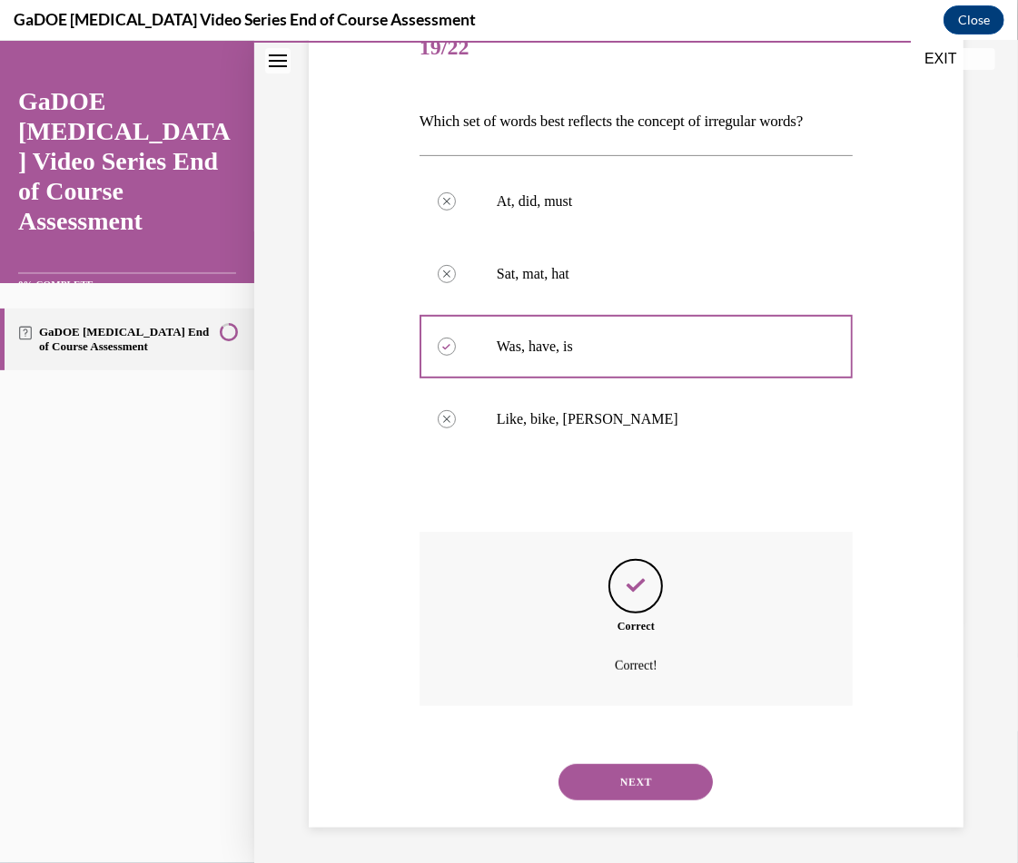
click at [618, 792] on button "NEXT" at bounding box center [635, 782] width 154 height 36
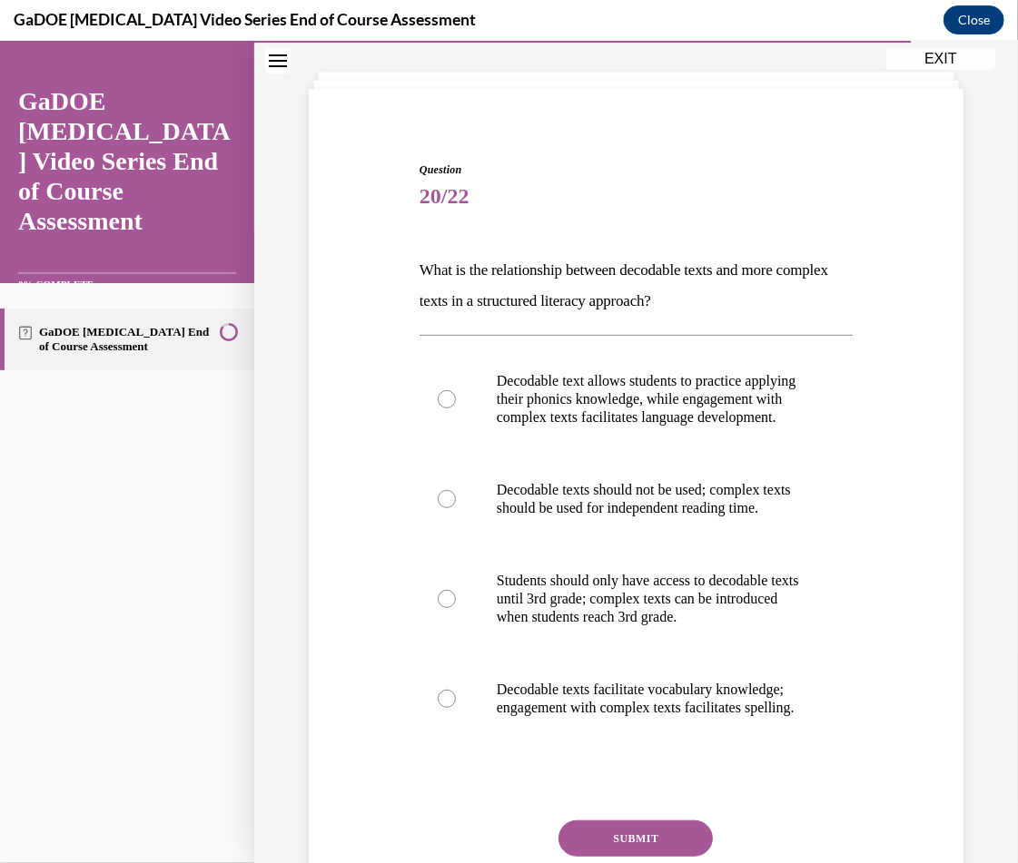
scroll to position [94, 0]
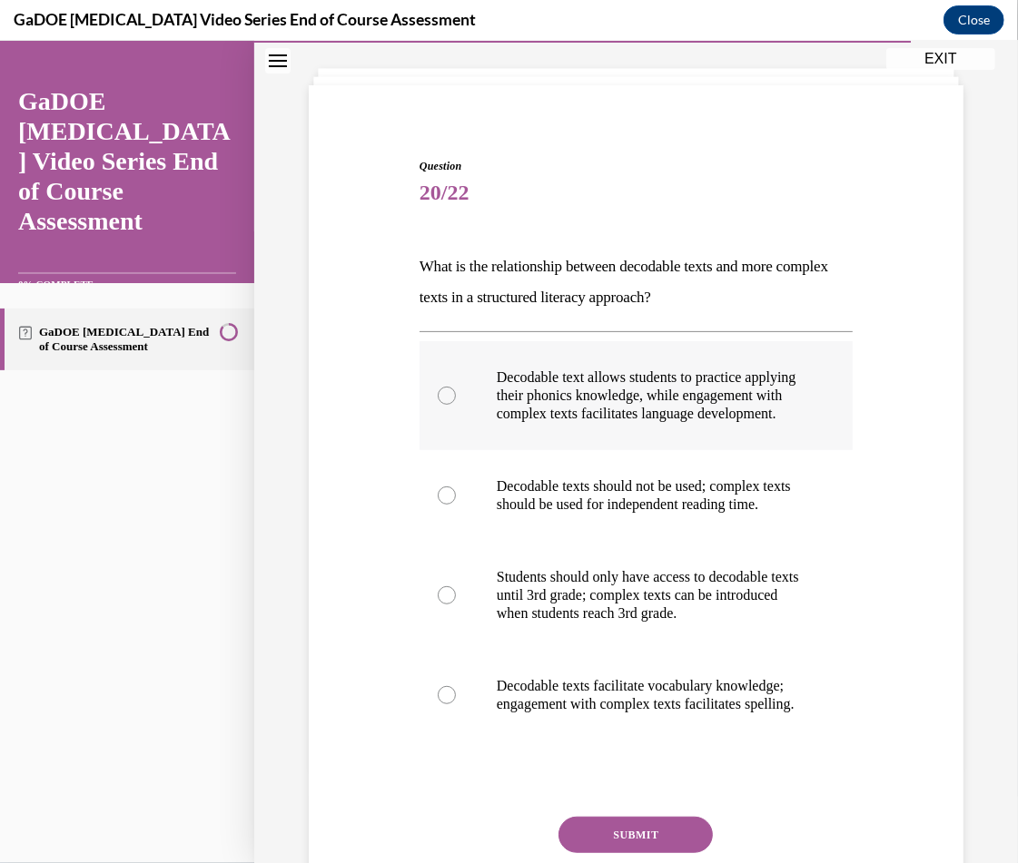
click at [681, 404] on p "Decodable text allows students to practice applying their phonics knowledge, wh…" at bounding box center [652, 395] width 310 height 54
click at [456, 404] on input "Decodable text allows students to practice applying their phonics knowledge, wh…" at bounding box center [447, 395] width 18 height 18
radio input "true"
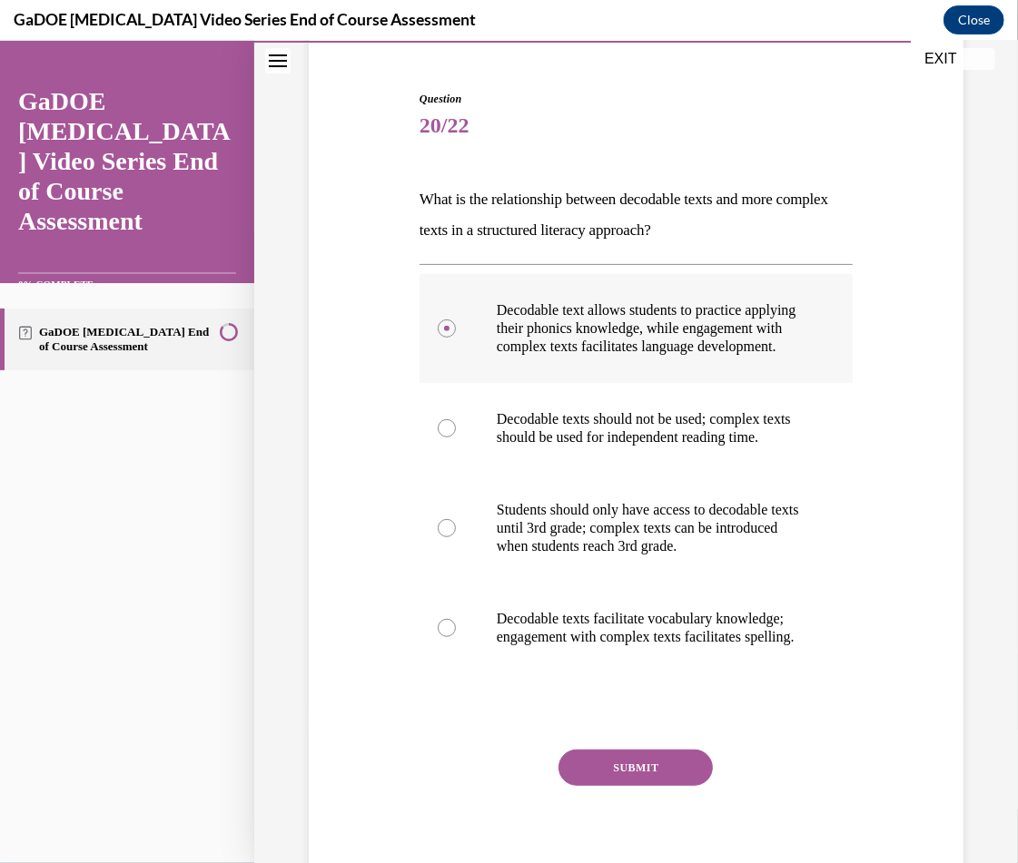
scroll to position [164, 0]
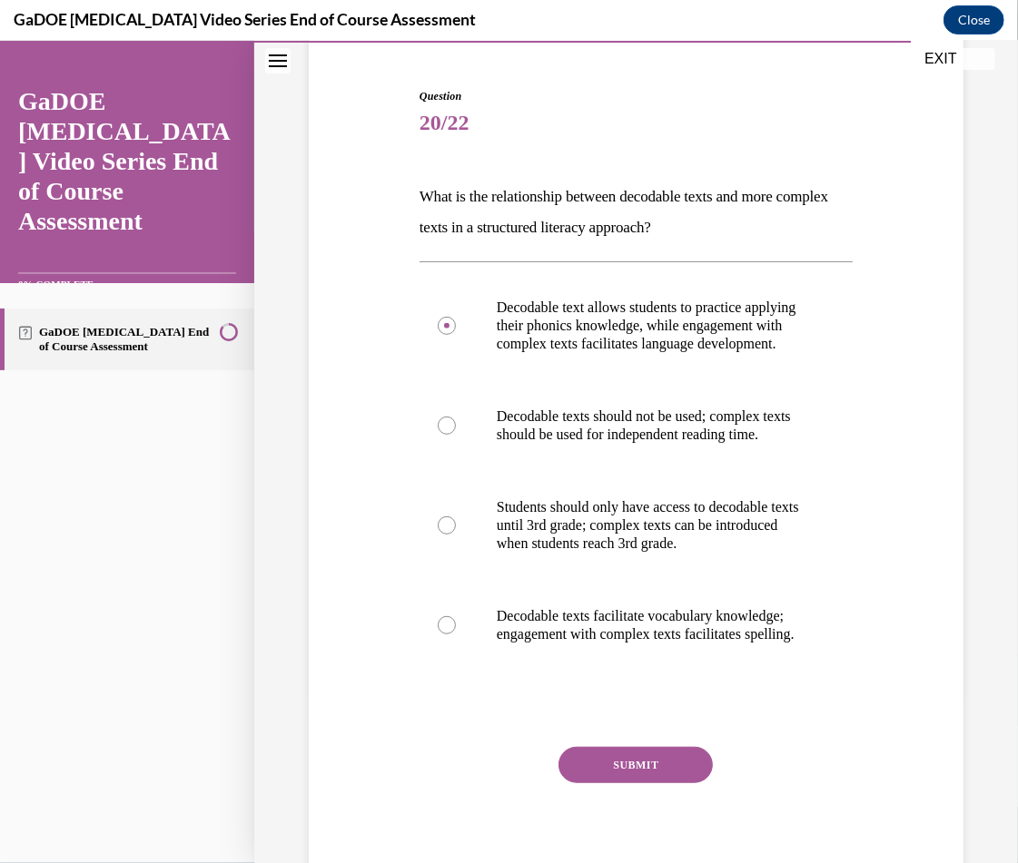
click at [613, 783] on button "SUBMIT" at bounding box center [635, 764] width 154 height 36
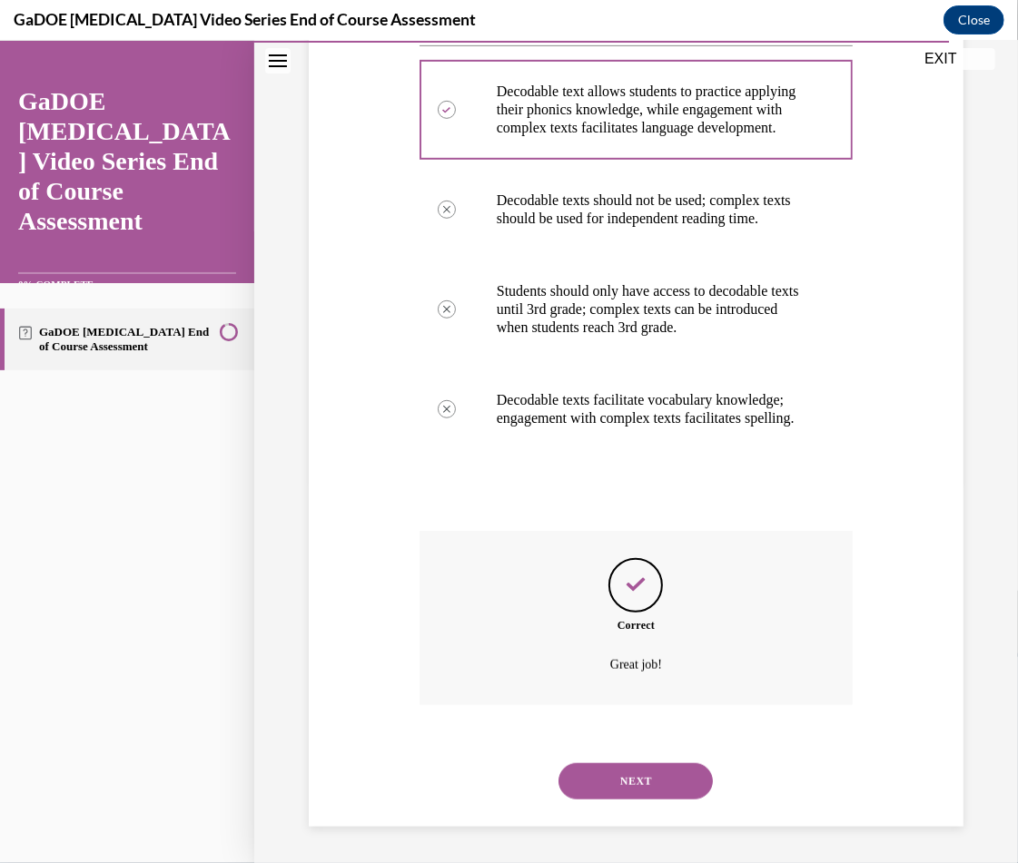
scroll to position [434, 0]
click at [582, 786] on button "NEXT" at bounding box center [635, 781] width 154 height 36
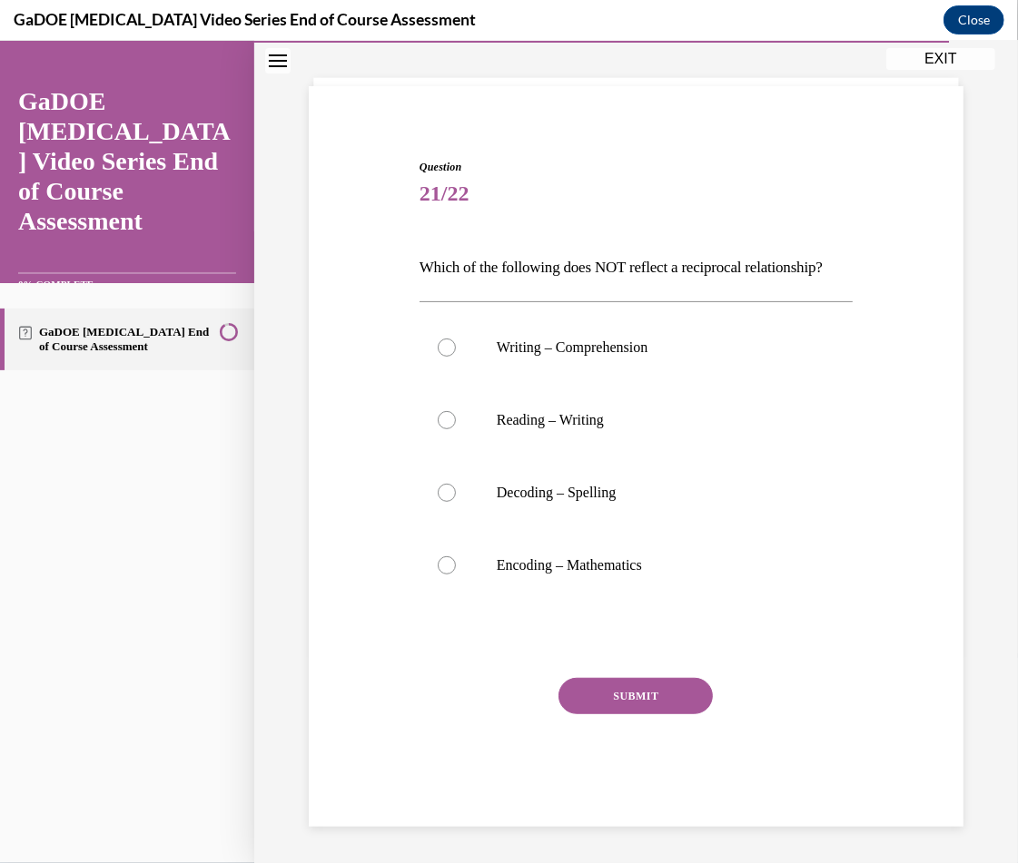
scroll to position [123, 0]
click at [511, 550] on label "Encoding – Mathematics" at bounding box center [635, 564] width 433 height 73
click at [456, 556] on input "Encoding – Mathematics" at bounding box center [447, 565] width 18 height 18
radio input "true"
click at [603, 689] on button "SUBMIT" at bounding box center [635, 695] width 154 height 36
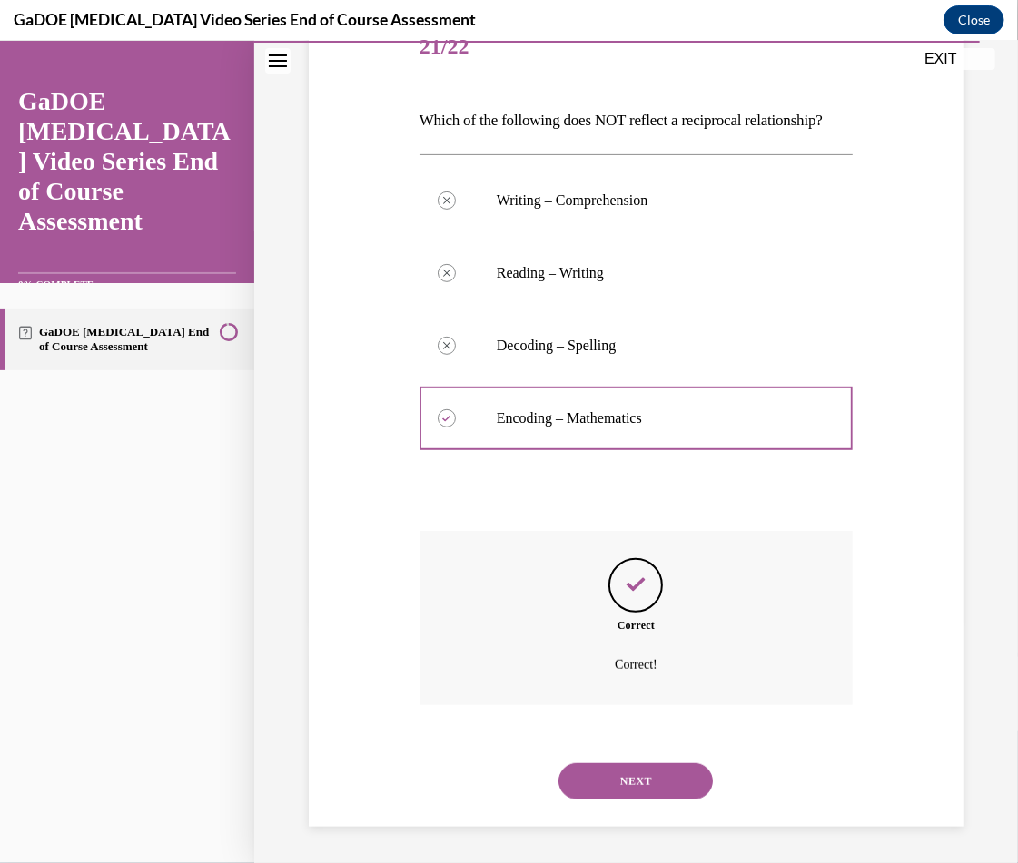
scroll to position [271, 0]
click at [606, 774] on button "NEXT" at bounding box center [635, 781] width 154 height 36
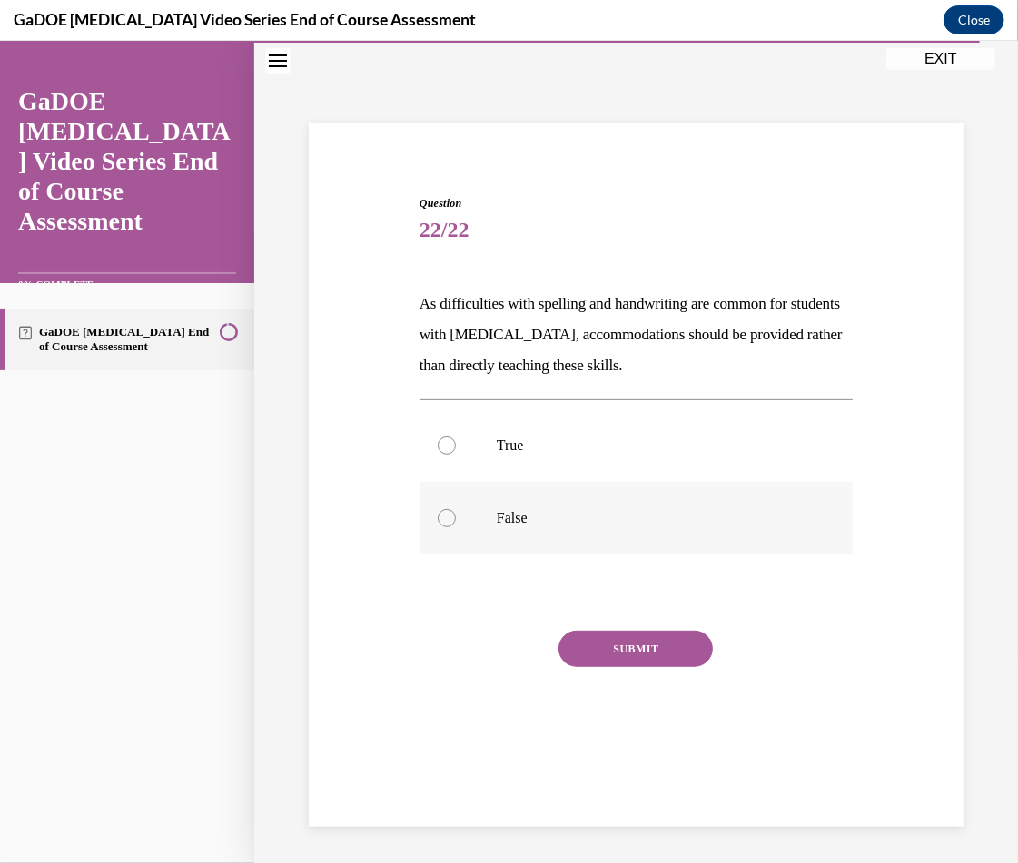
click at [470, 509] on label "False" at bounding box center [635, 517] width 433 height 73
click at [456, 509] on input "False" at bounding box center [447, 517] width 18 height 18
radio input "true"
click at [594, 656] on button "SUBMIT" at bounding box center [635, 648] width 154 height 36
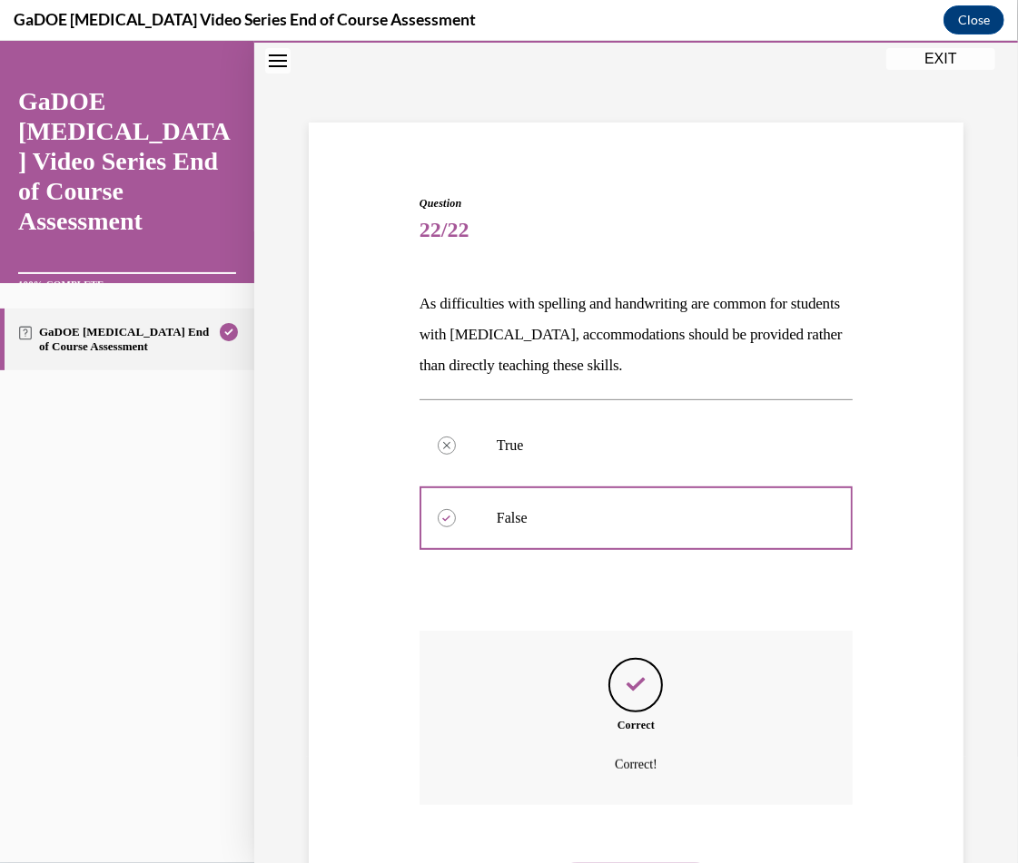
scroll to position [156, 0]
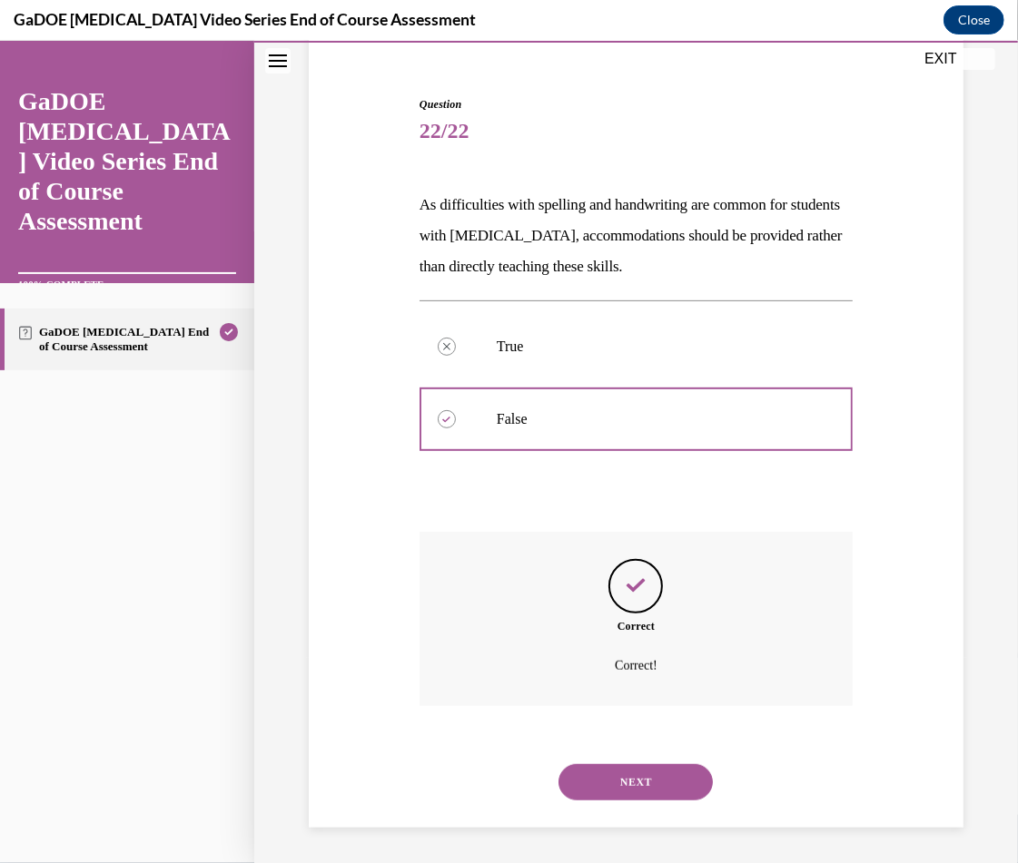
click at [634, 795] on button "NEXT" at bounding box center [635, 782] width 154 height 36
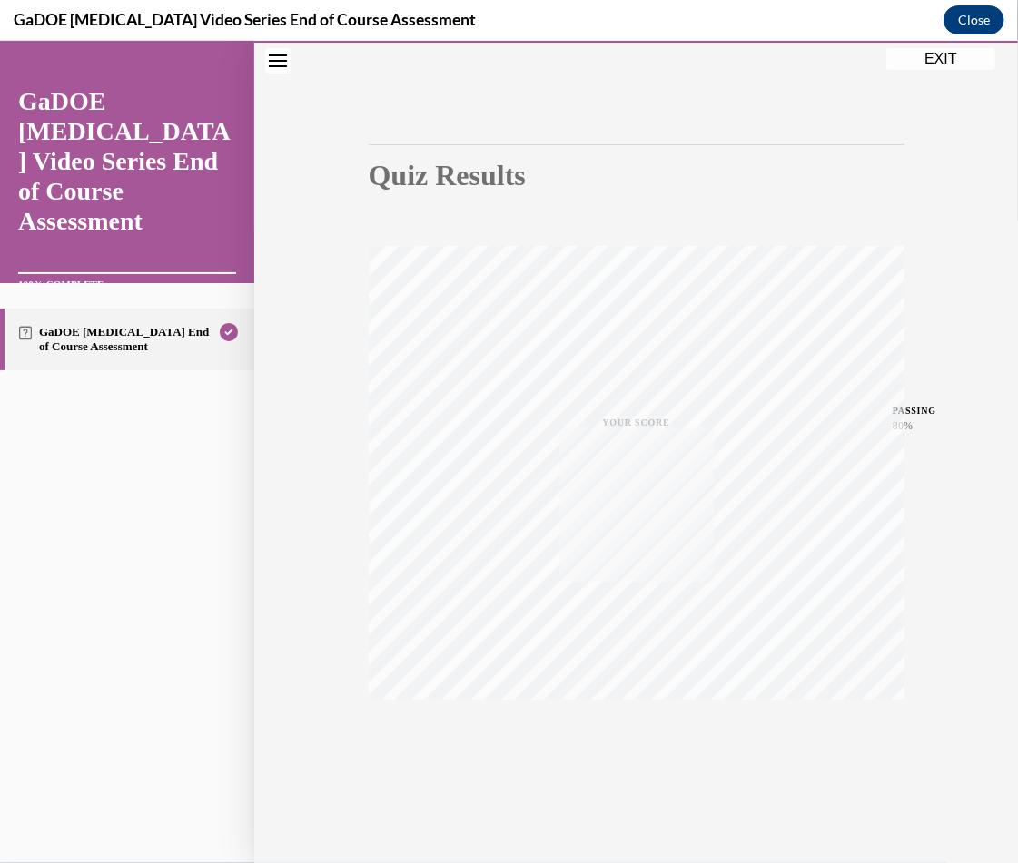
scroll to position [107, 0]
click at [918, 64] on button "EXIT" at bounding box center [940, 58] width 109 height 22
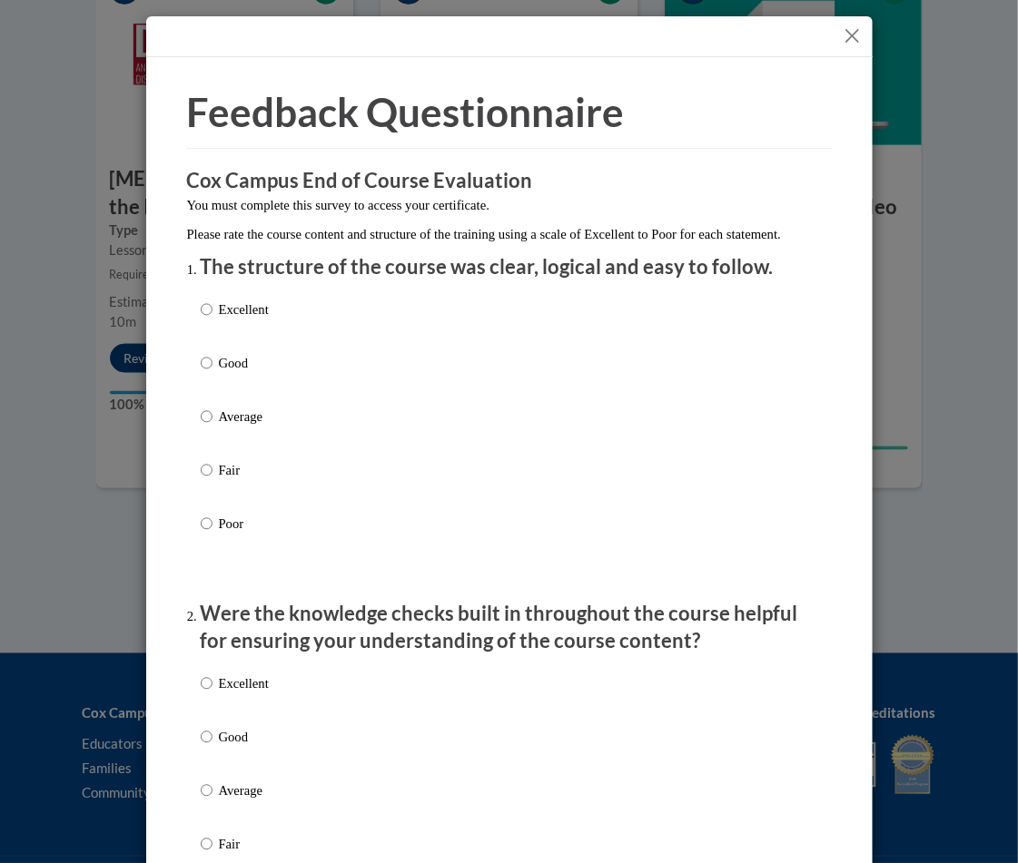
click at [849, 44] on button "Close" at bounding box center [852, 36] width 23 height 23
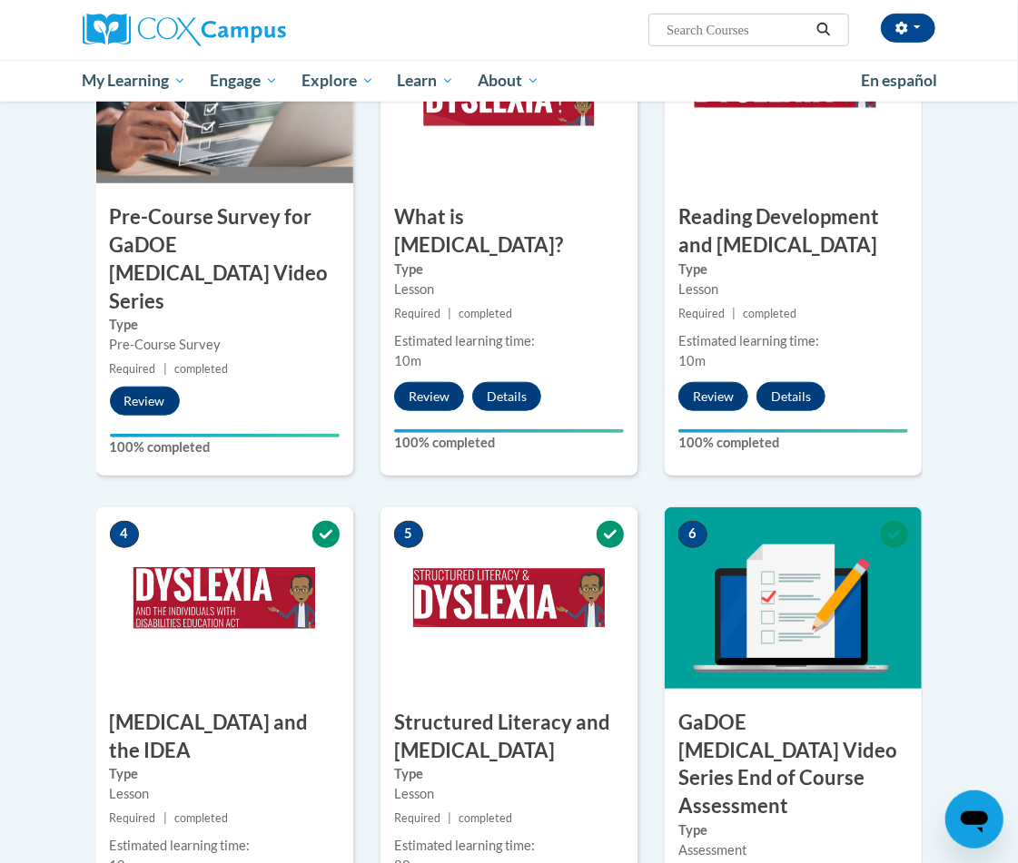
scroll to position [0, 0]
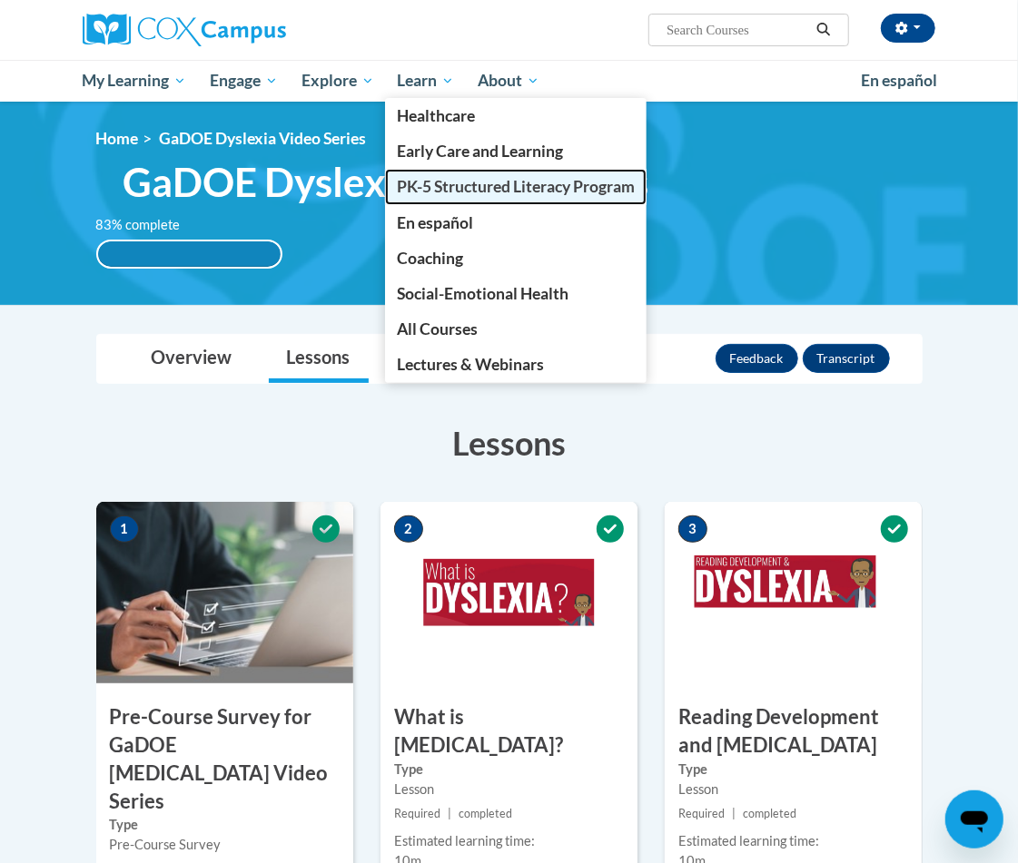
click at [440, 175] on link "PK-5 Structured Literacy Program" at bounding box center [515, 186] width 261 height 35
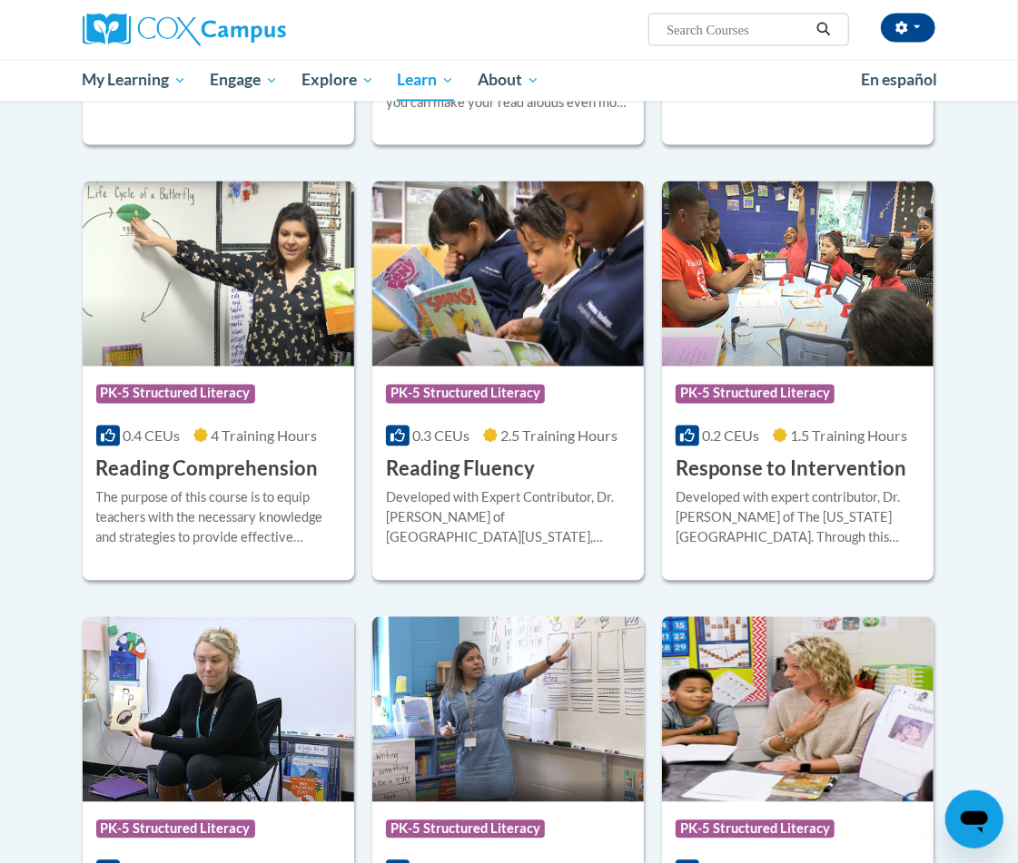
scroll to position [1468, 0]
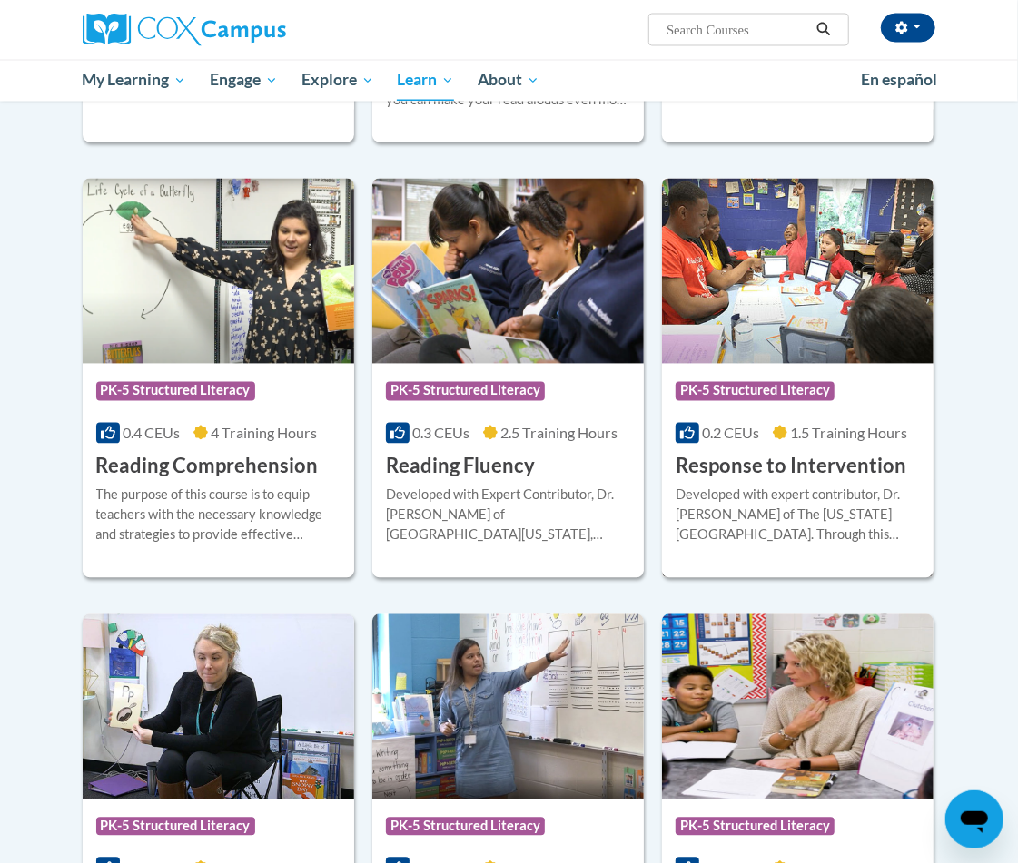
click at [799, 455] on h3 "Response to Intervention" at bounding box center [790, 467] width 231 height 28
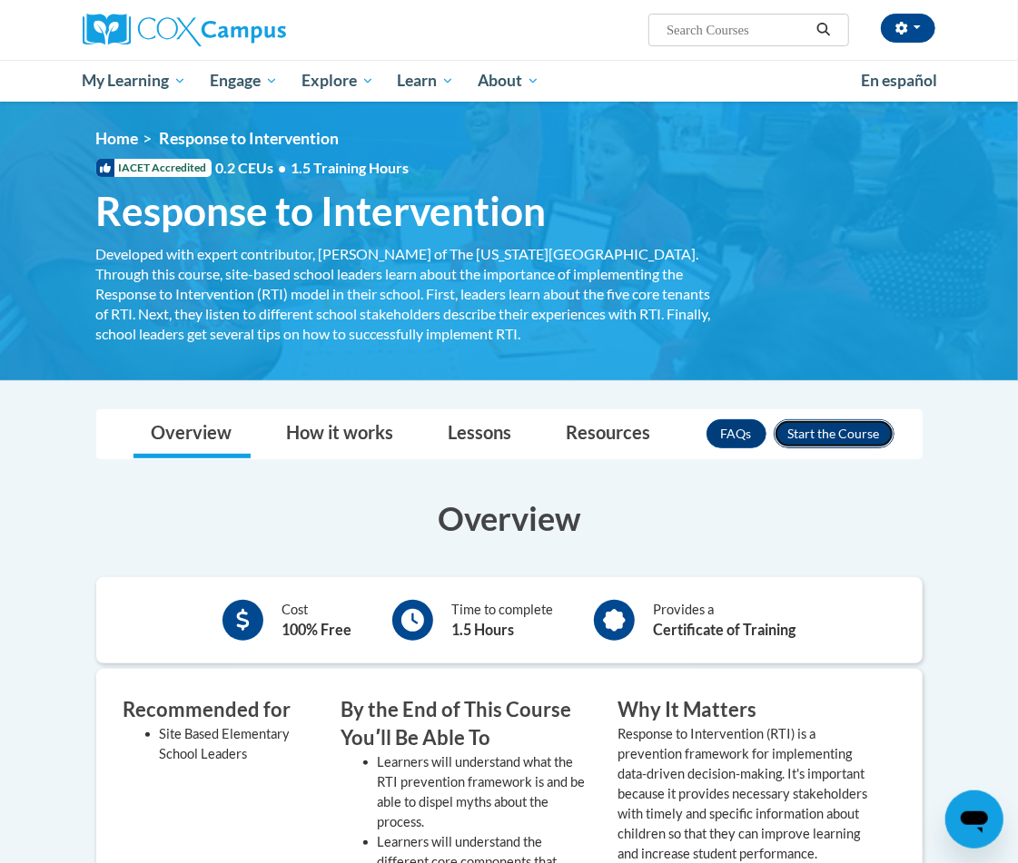
click at [795, 447] on button "Enroll" at bounding box center [834, 433] width 121 height 29
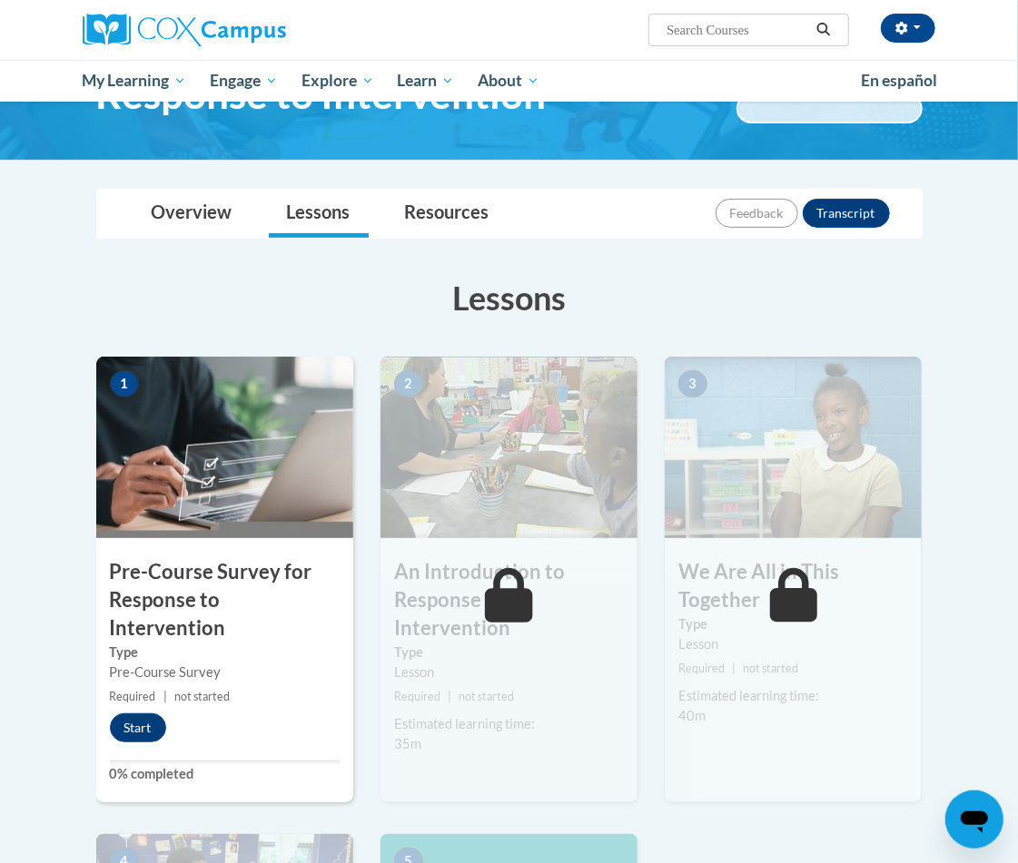
scroll to position [153, 0]
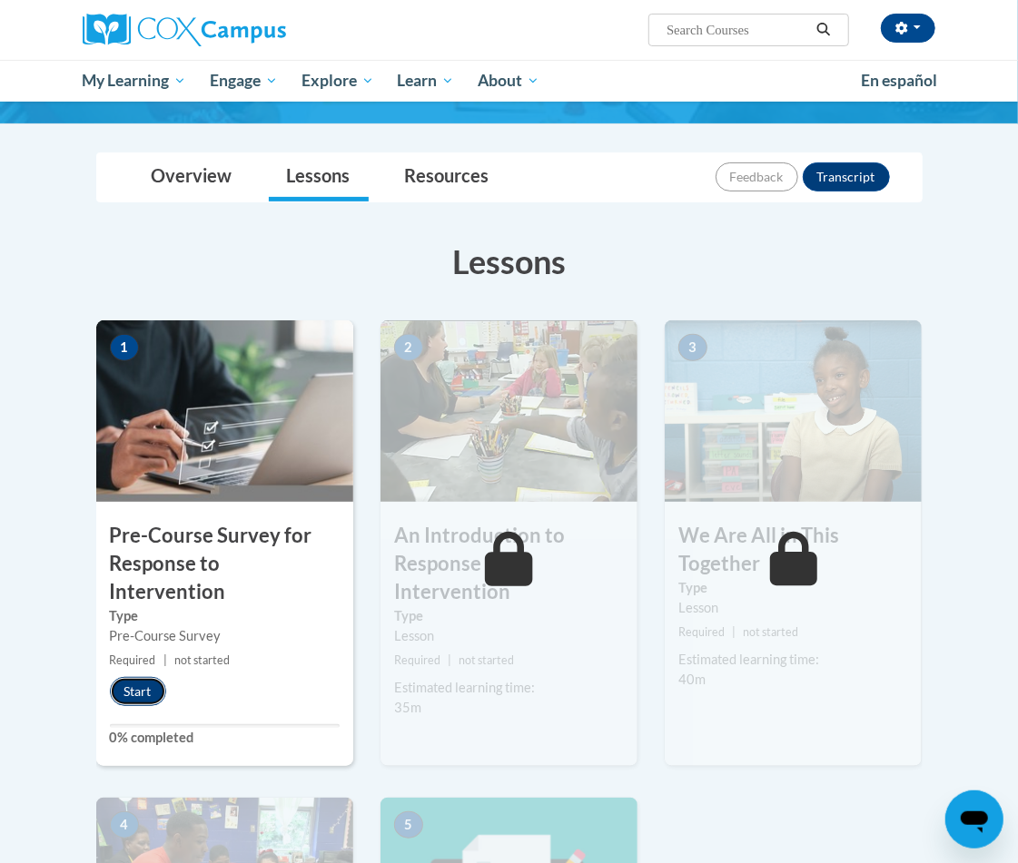
click at [144, 677] on button "Start" at bounding box center [138, 691] width 56 height 29
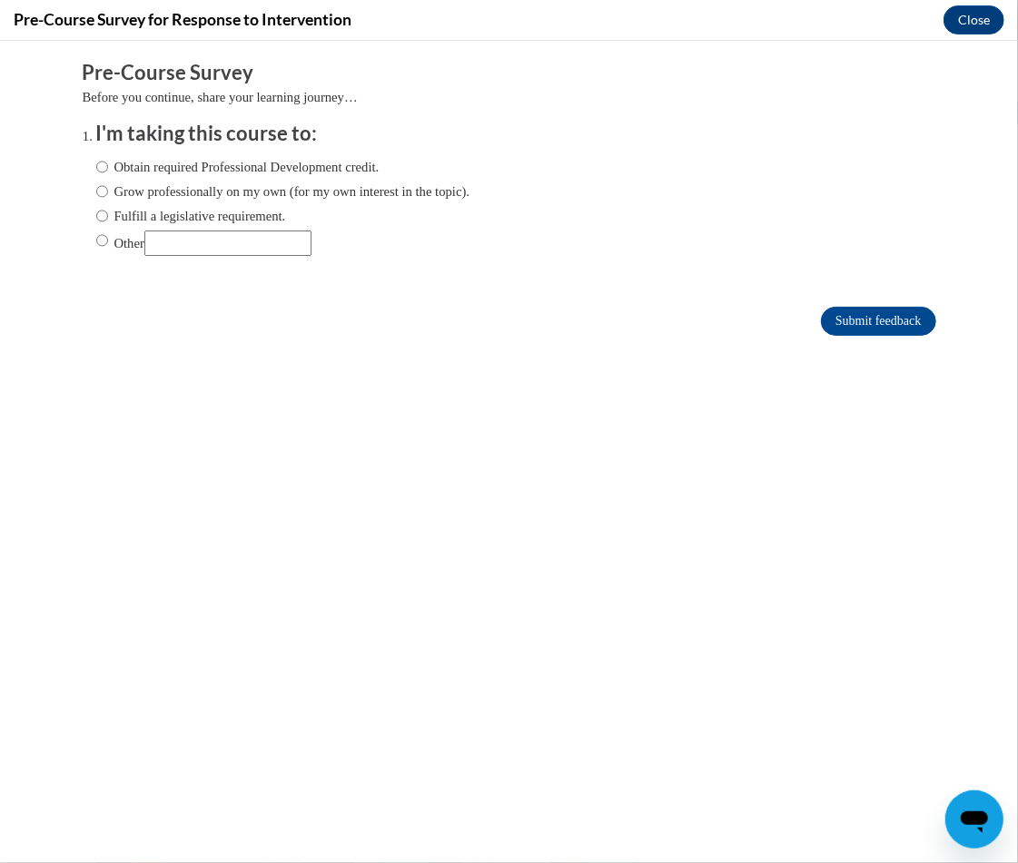
scroll to position [0, 0]
click at [281, 212] on label "Fulfill a legislative requirement." at bounding box center [191, 215] width 190 height 20
click at [108, 212] on input "Fulfill a legislative requirement." at bounding box center [102, 215] width 12 height 20
radio input "true"
click at [829, 327] on input "Submit feedback" at bounding box center [878, 320] width 114 height 29
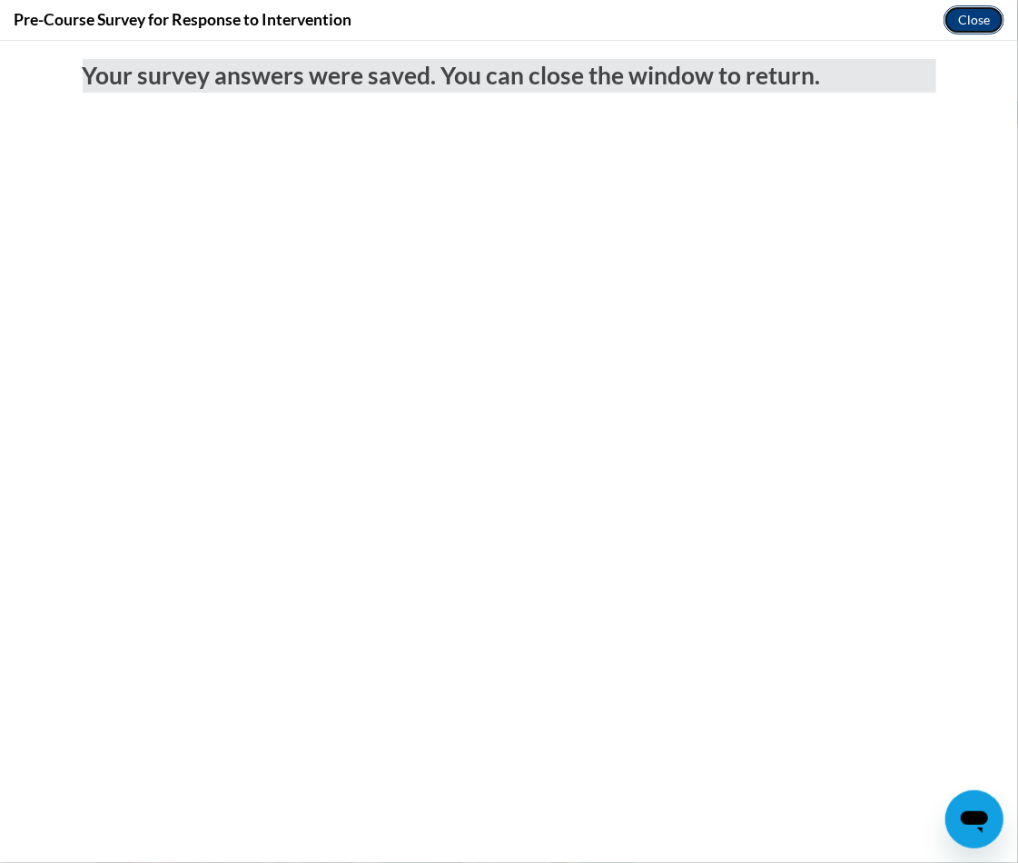
click at [980, 20] on button "Close" at bounding box center [973, 19] width 61 height 29
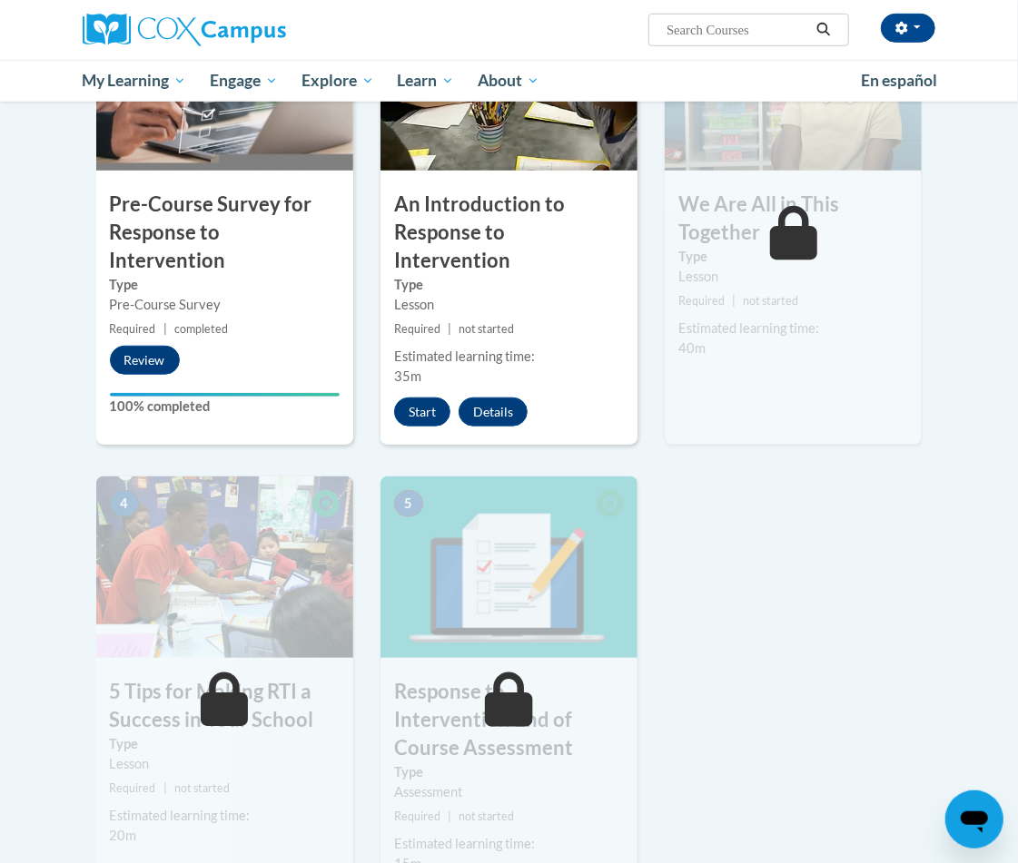
scroll to position [318, 0]
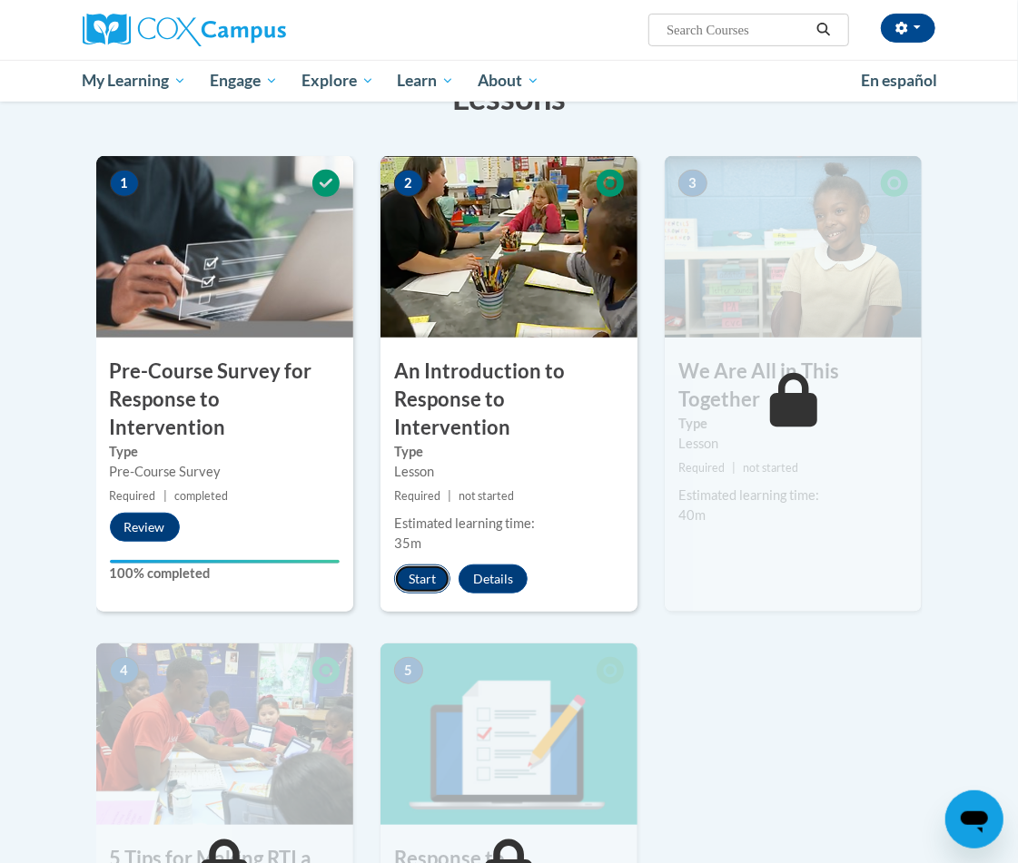
click at [433, 565] on button "Start" at bounding box center [422, 579] width 56 height 29
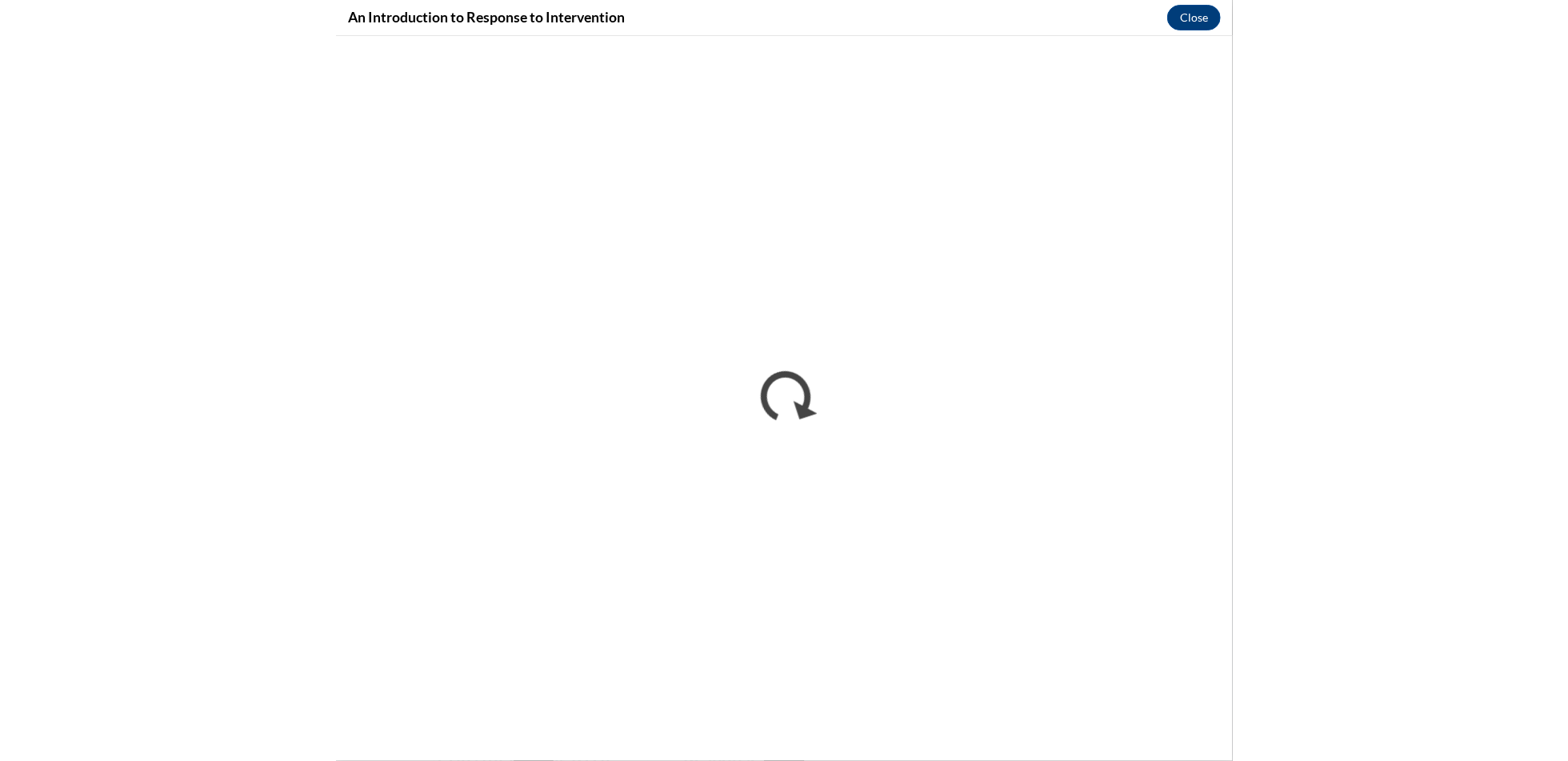
scroll to position [0, 0]
